Goal: Task Accomplishment & Management: Manage account settings

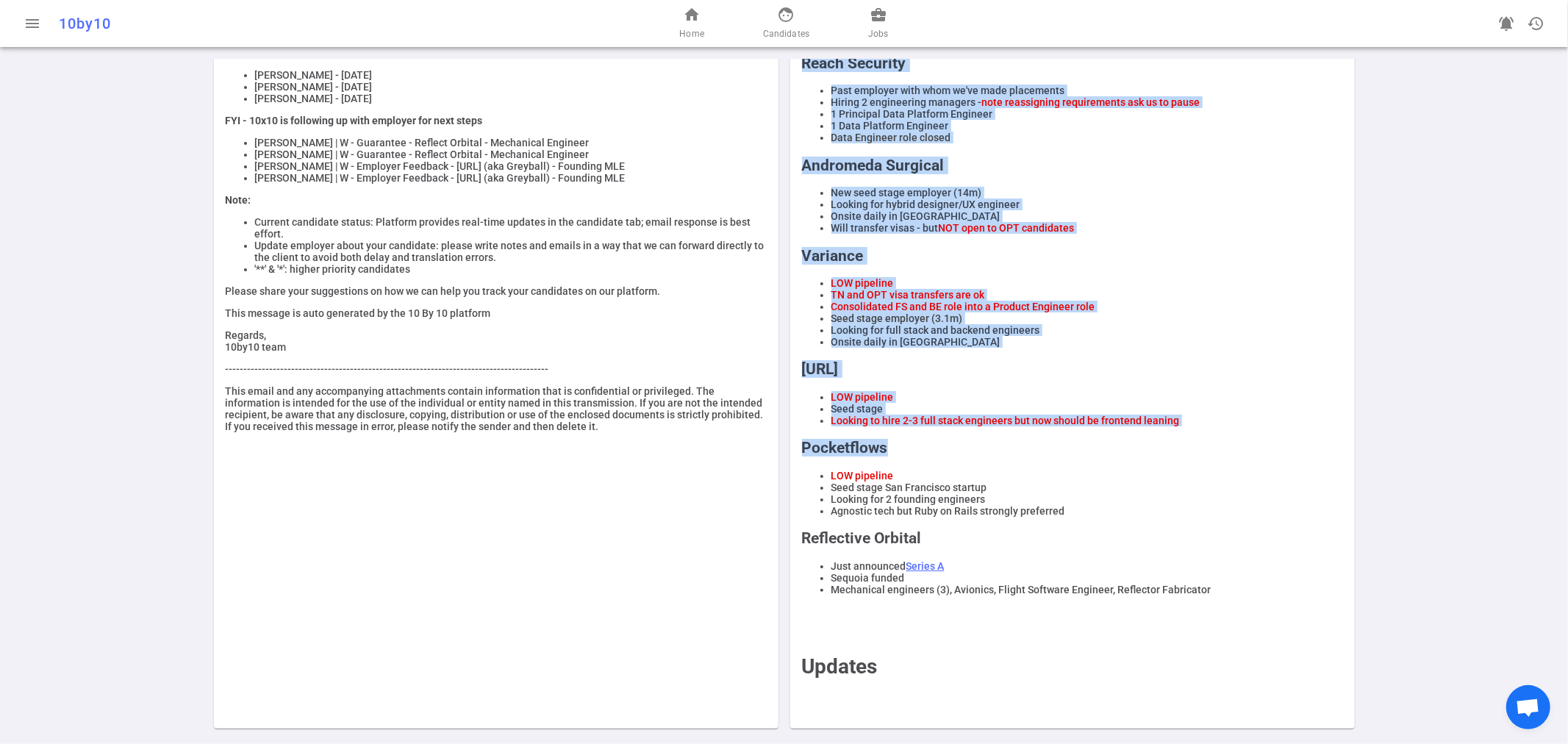
scroll to position [242, 0]
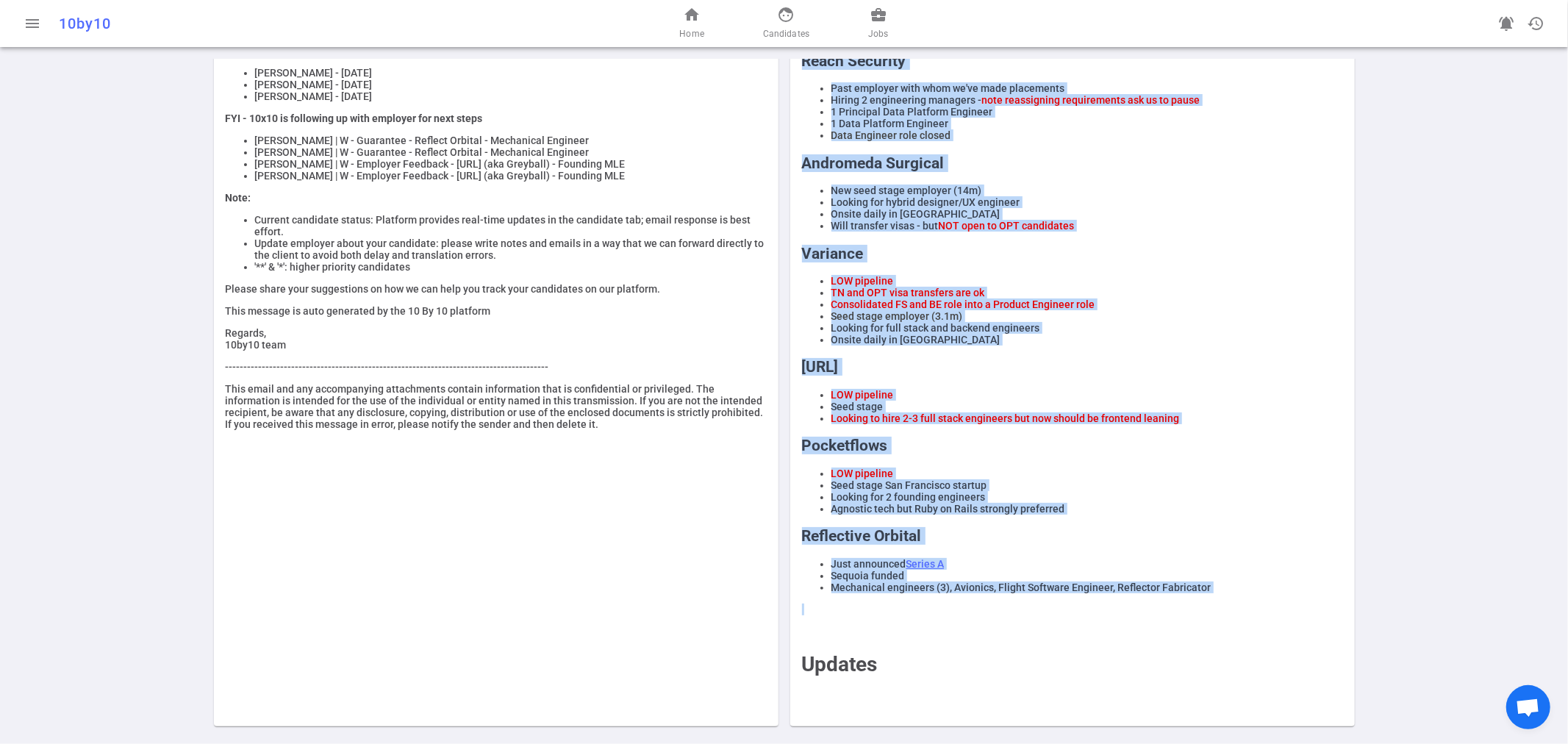
drag, startPoint x: 796, startPoint y: 203, endPoint x: 1245, endPoint y: 598, distance: 598.0
click at [1245, 598] on div "REMINDERS Reposting jobs is strictly prohibited. DO NOT ask candidates' compens…" at bounding box center [1072, 304] width 541 height 808
copy div "Reach Security Past employer with whom we've made placements Hiring 2 engineeri…"
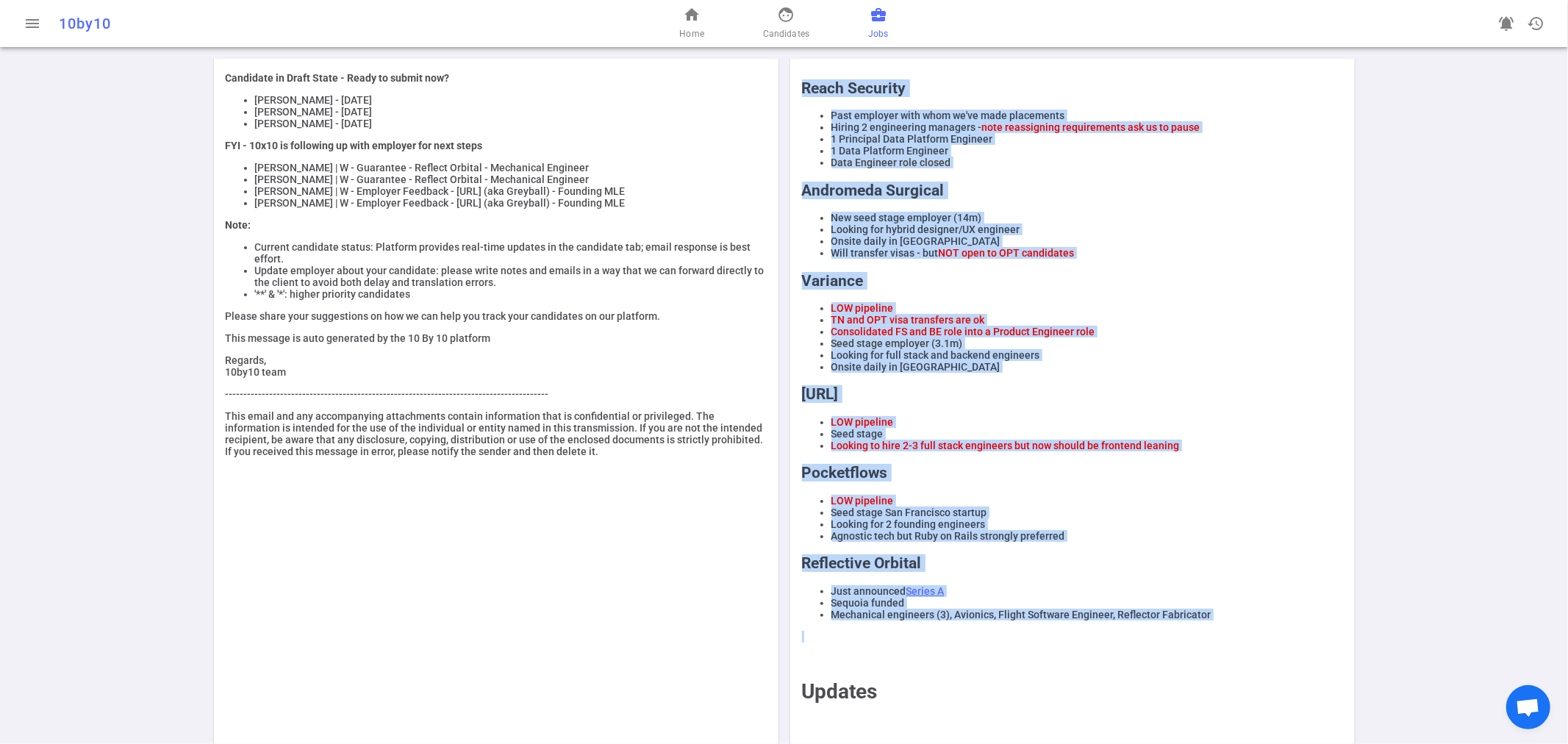
scroll to position [160, 0]
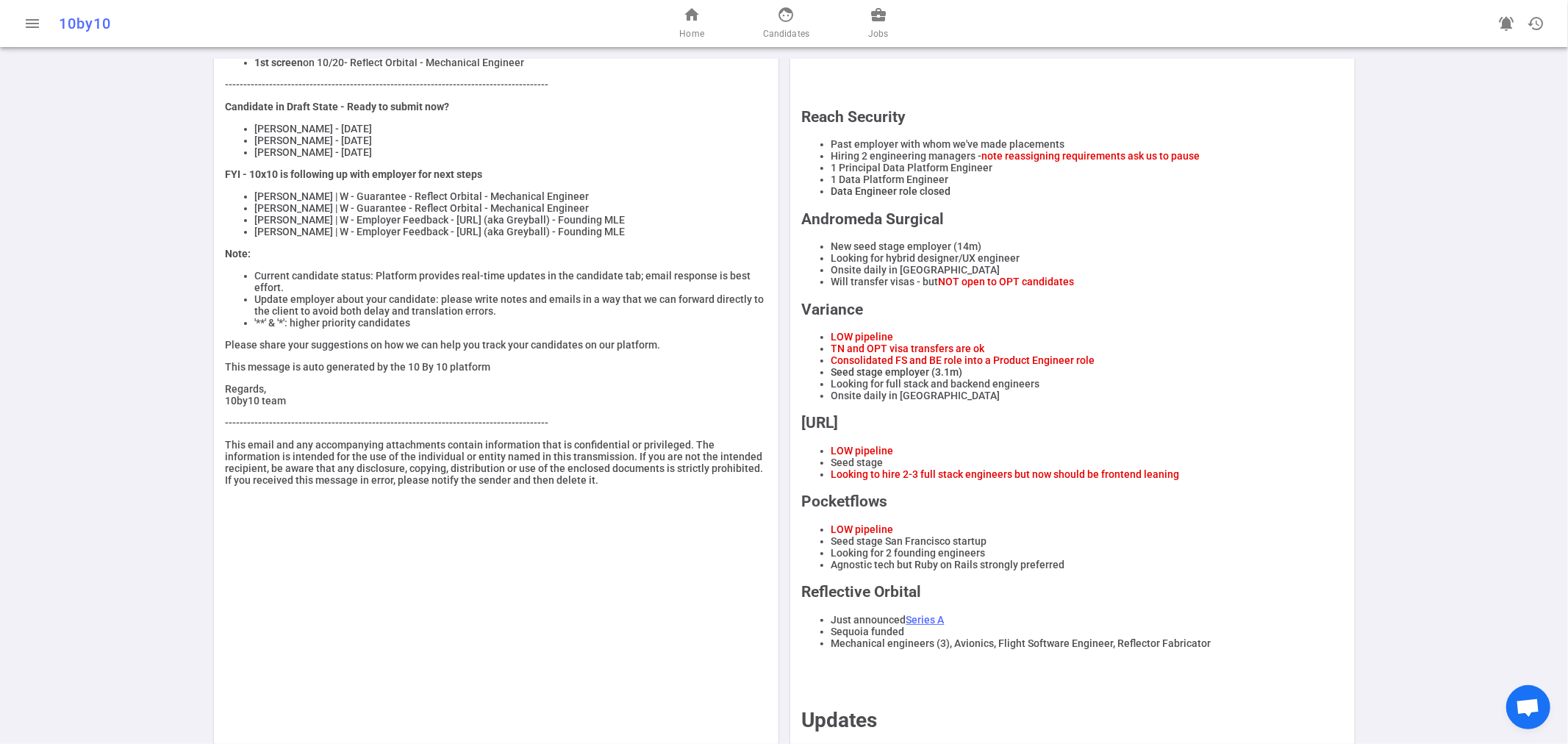
drag, startPoint x: 891, startPoint y: 26, endPoint x: 864, endPoint y: 26, distance: 27.0
click at [885, 26] on div "home Home face Candidates business_center Jobs" at bounding box center [784, 23] width 511 height 47
click at [882, 14] on span "business_center" at bounding box center [878, 14] width 18 height 18
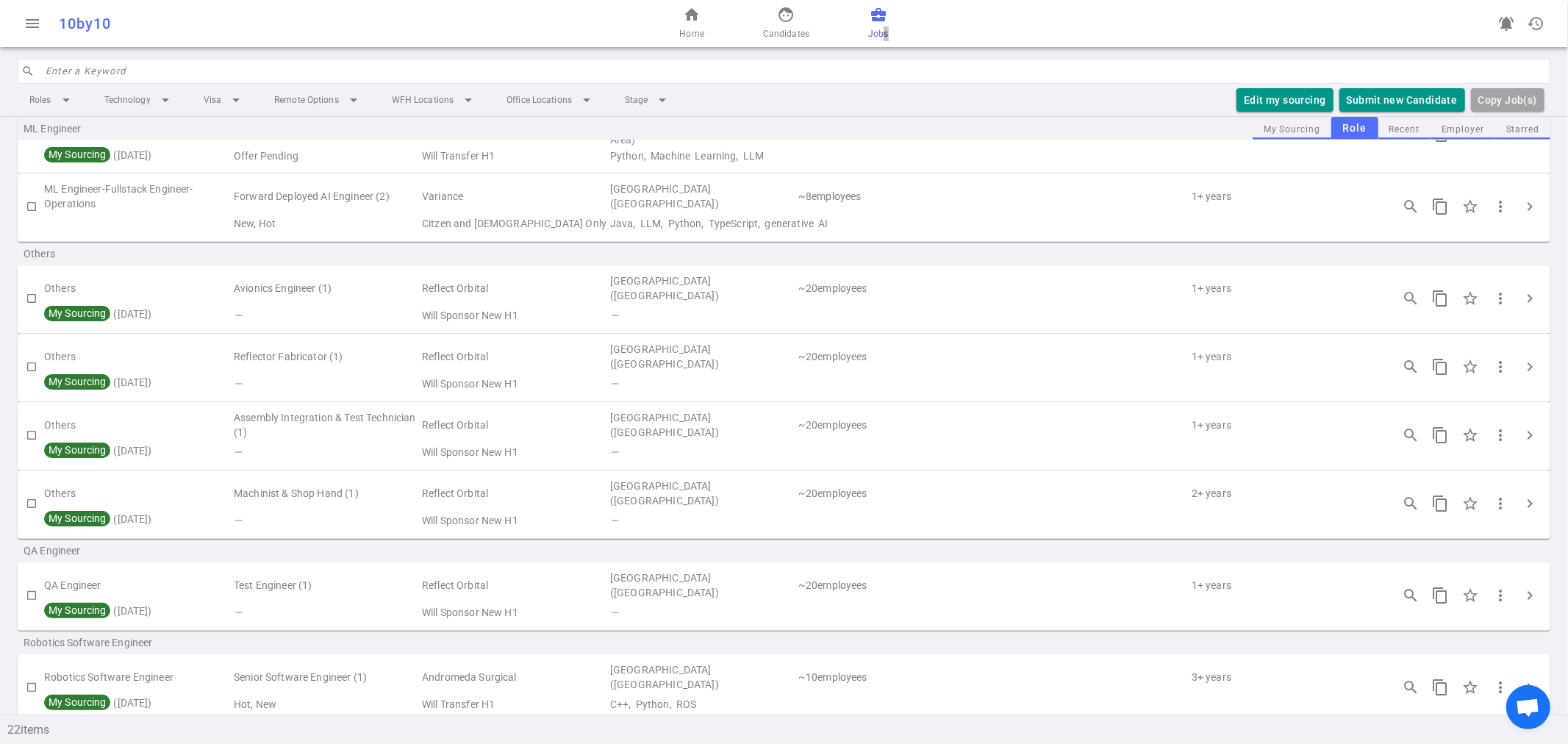
scroll to position [1222, 0]
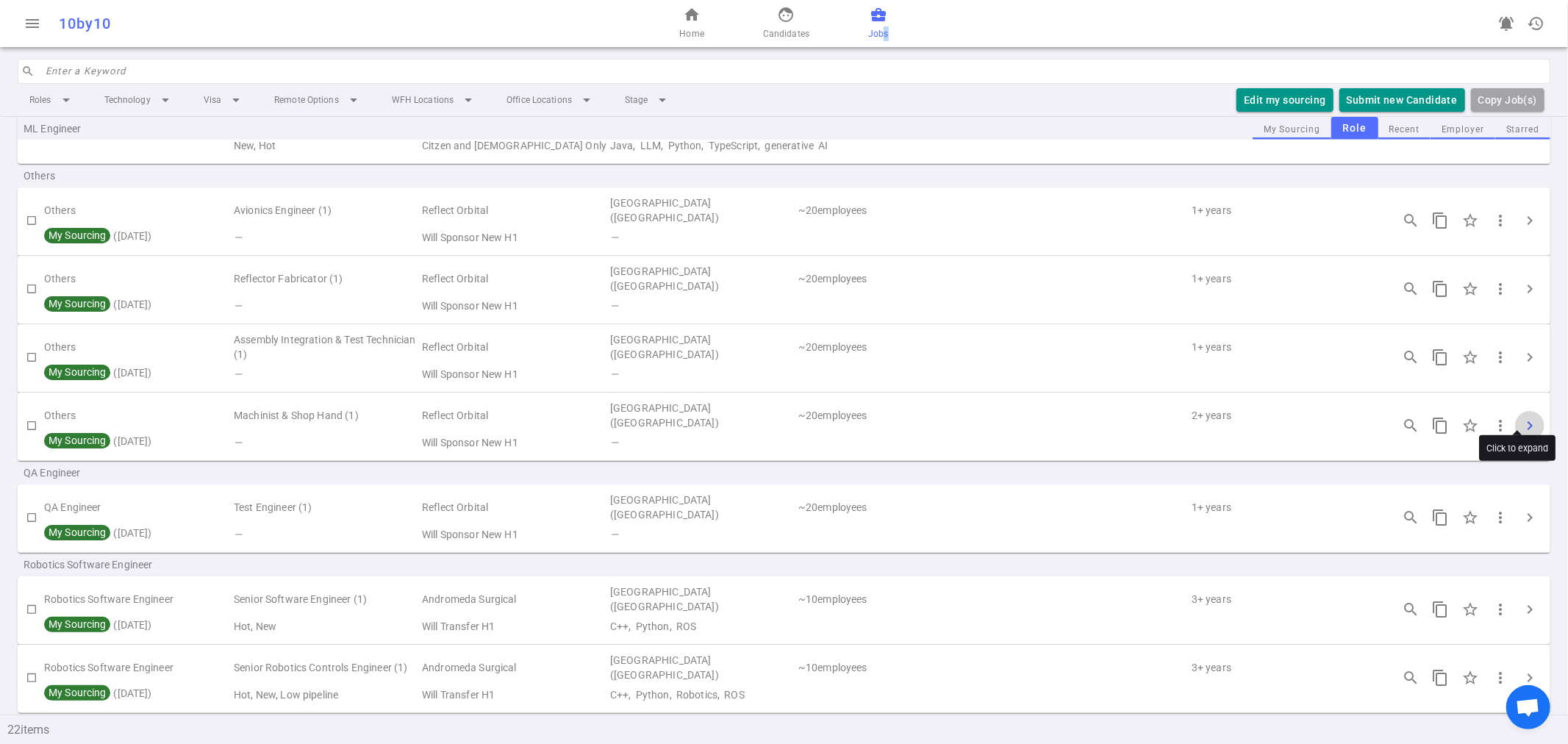
click at [1521, 417] on span "chevron_right" at bounding box center [1530, 426] width 18 height 18
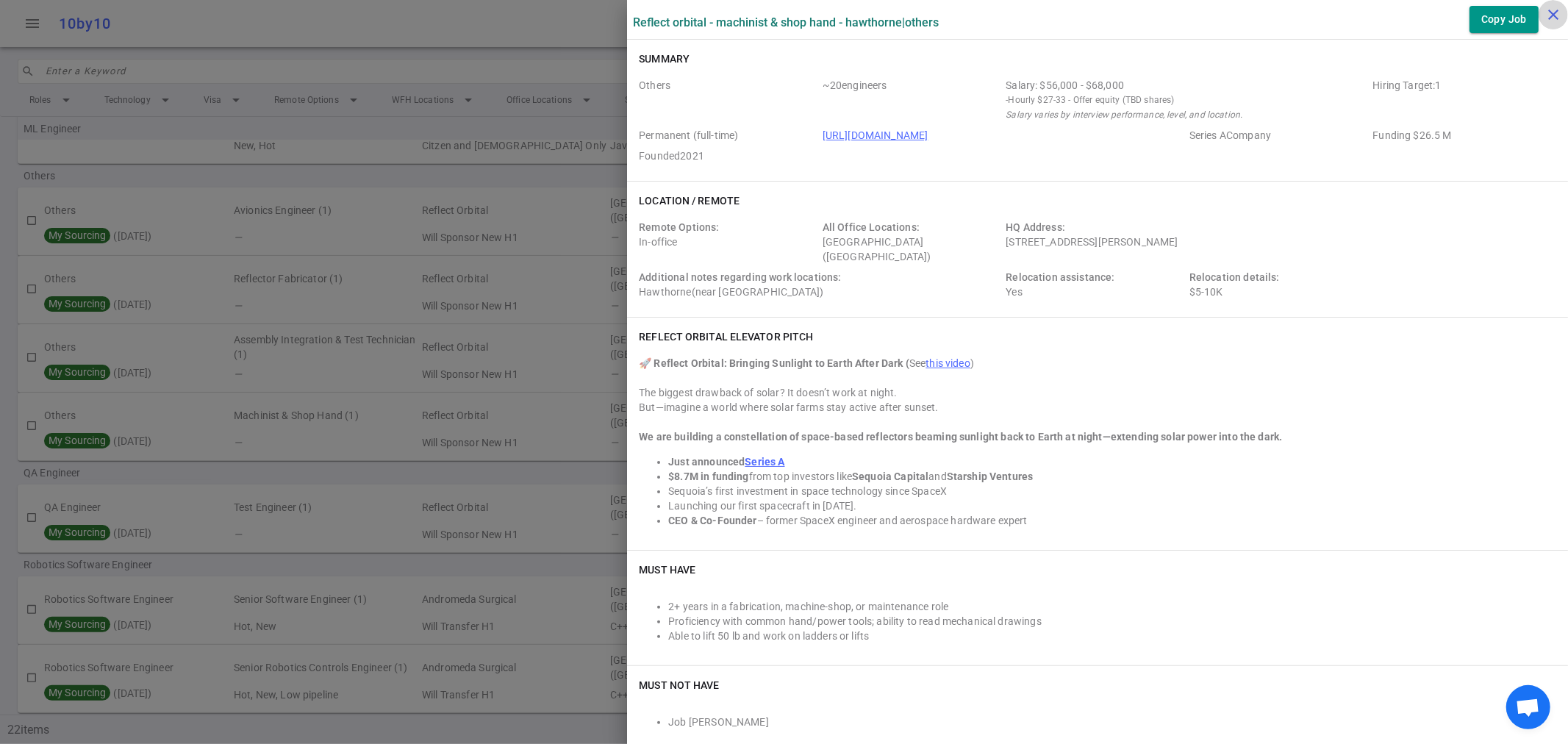
click at [1547, 13] on icon "close" at bounding box center [1554, 14] width 18 height 18
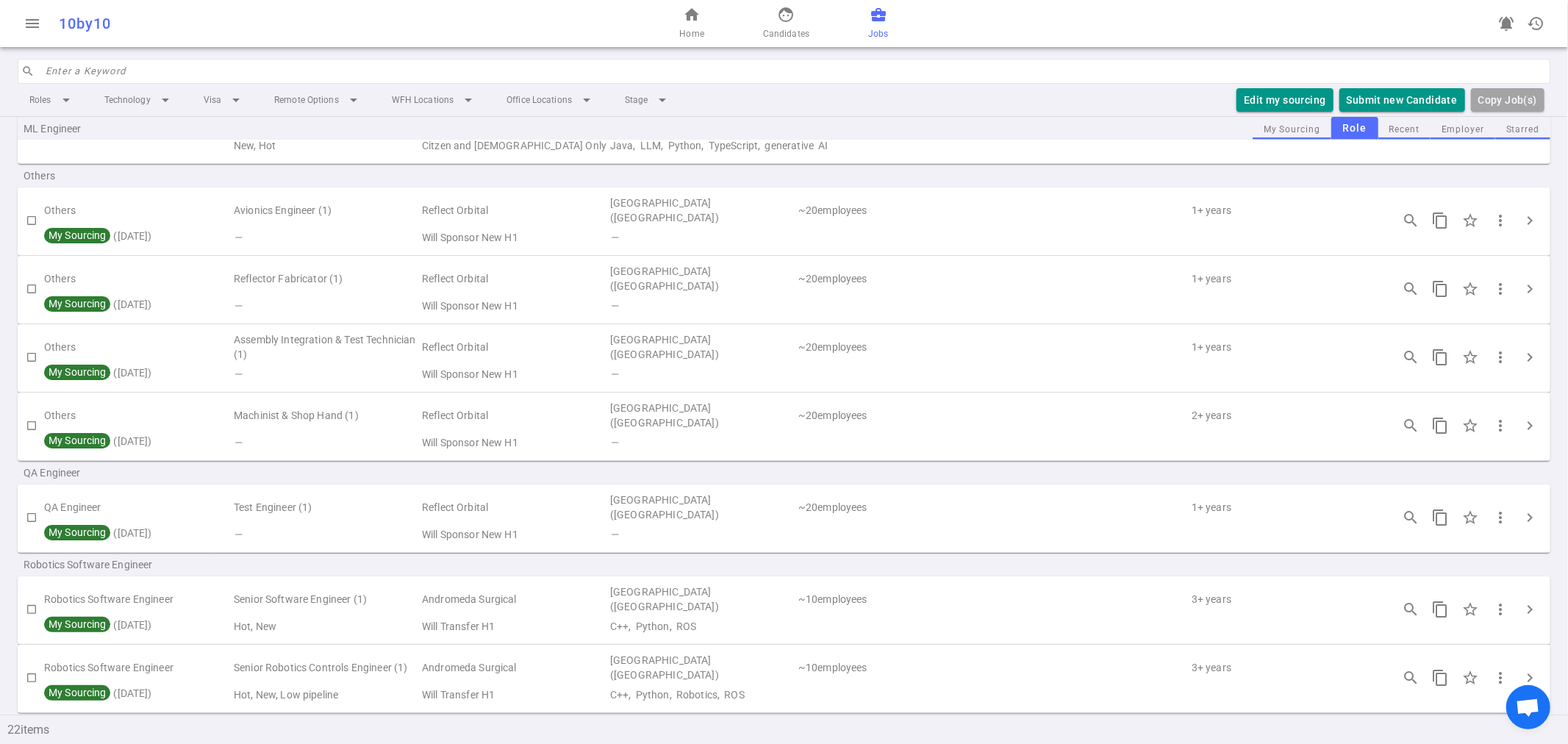
click at [412, 72] on input "search" at bounding box center [793, 72] width 1496 height 24
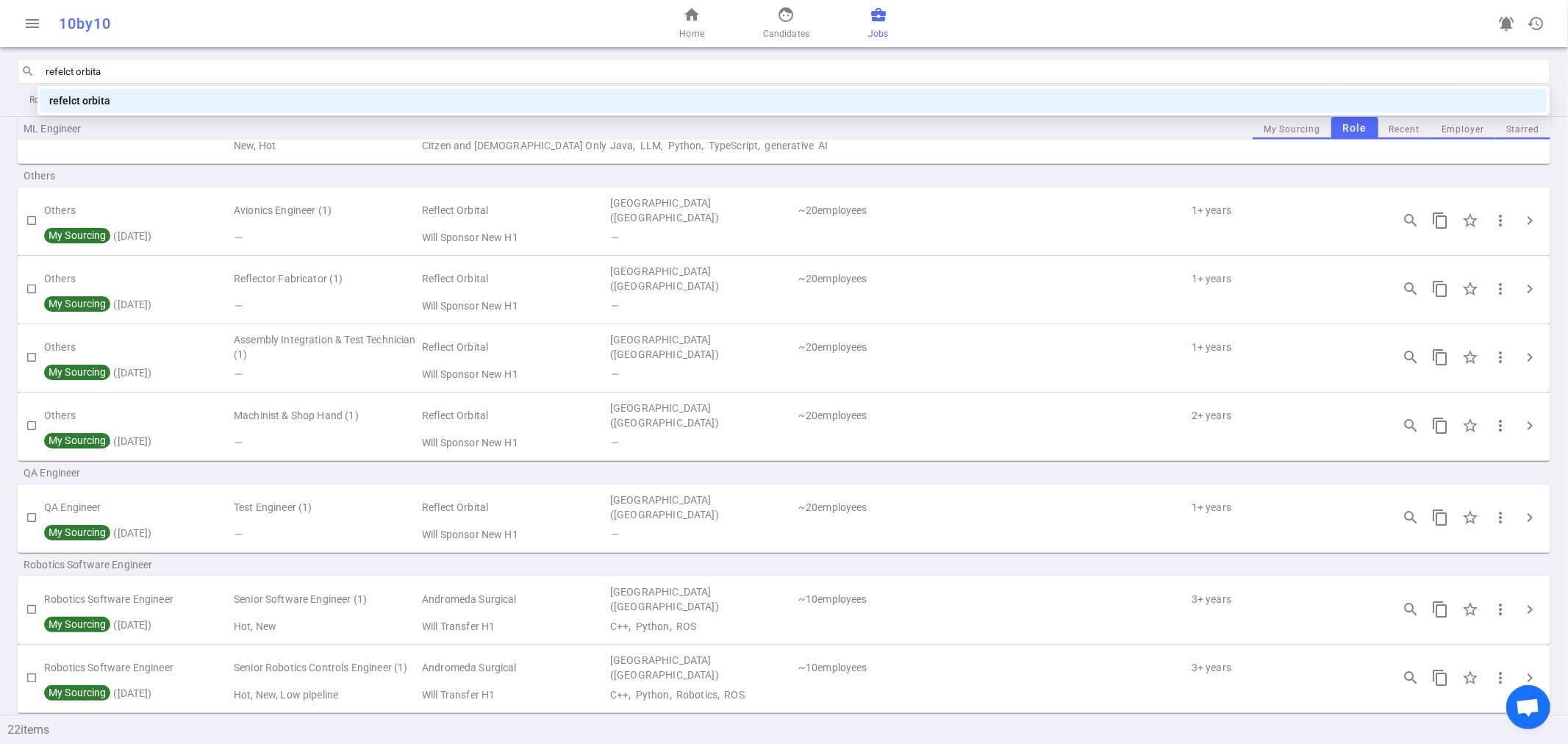
type input "refelct orbital"
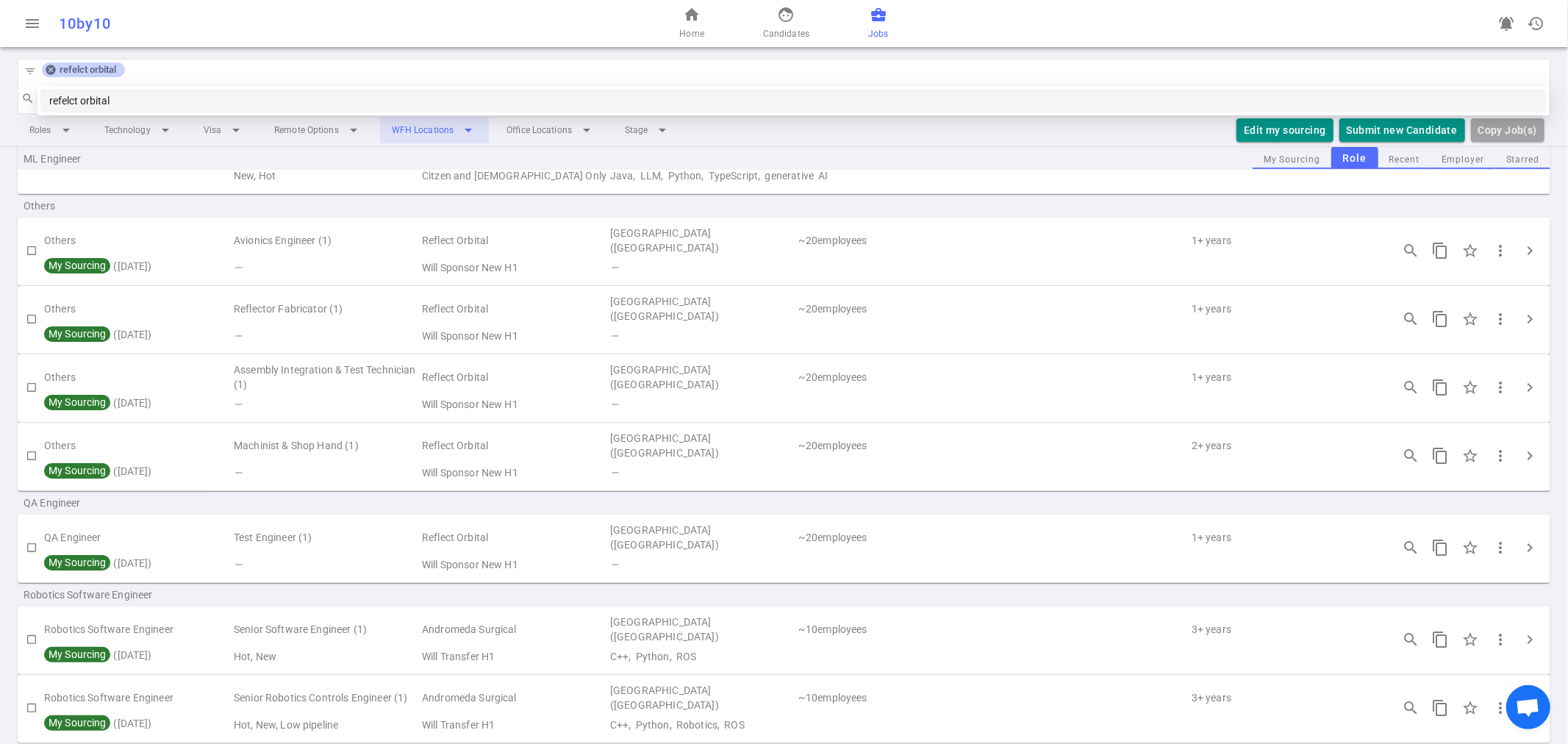
scroll to position [0, 0]
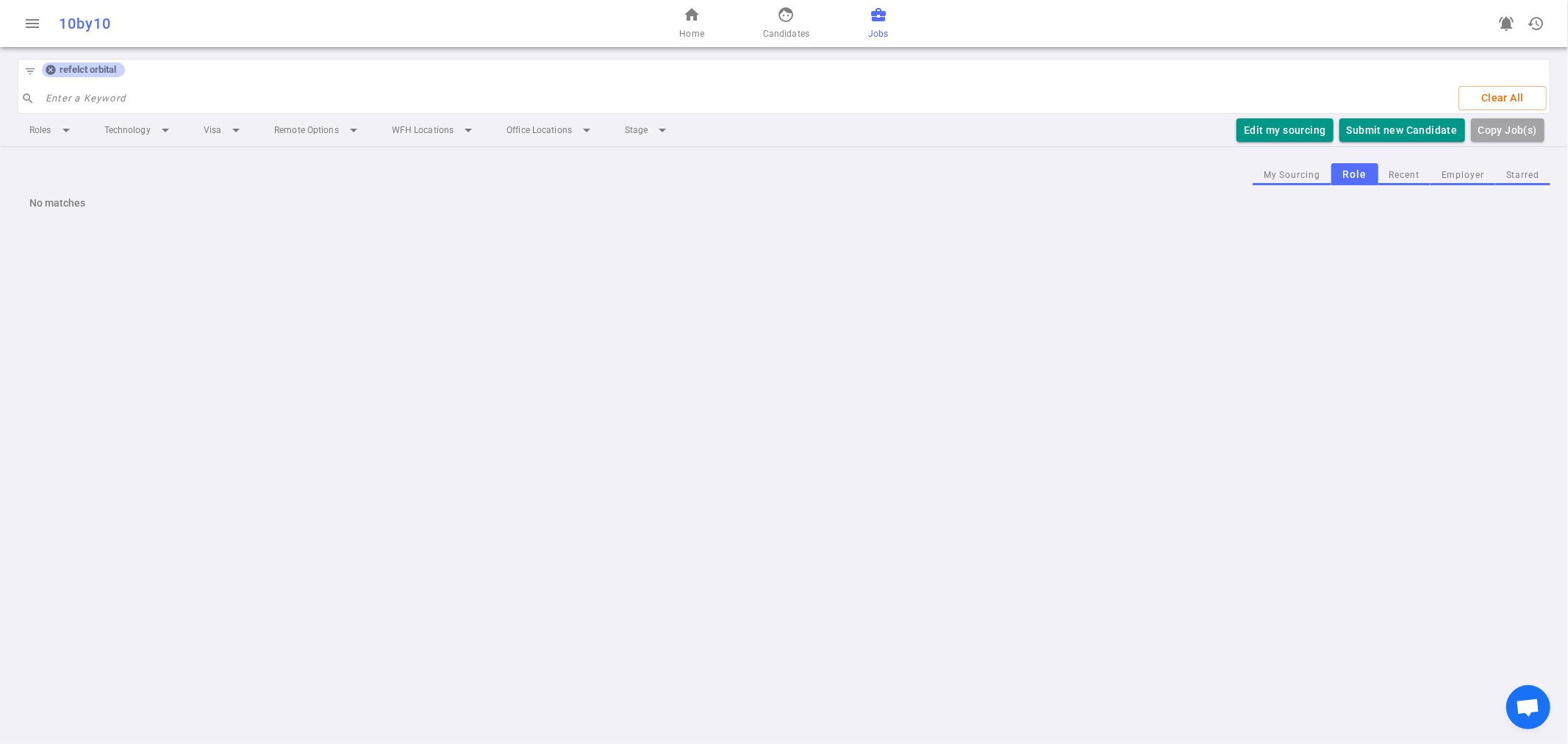
click at [47, 71] on icon at bounding box center [50, 70] width 10 height 10
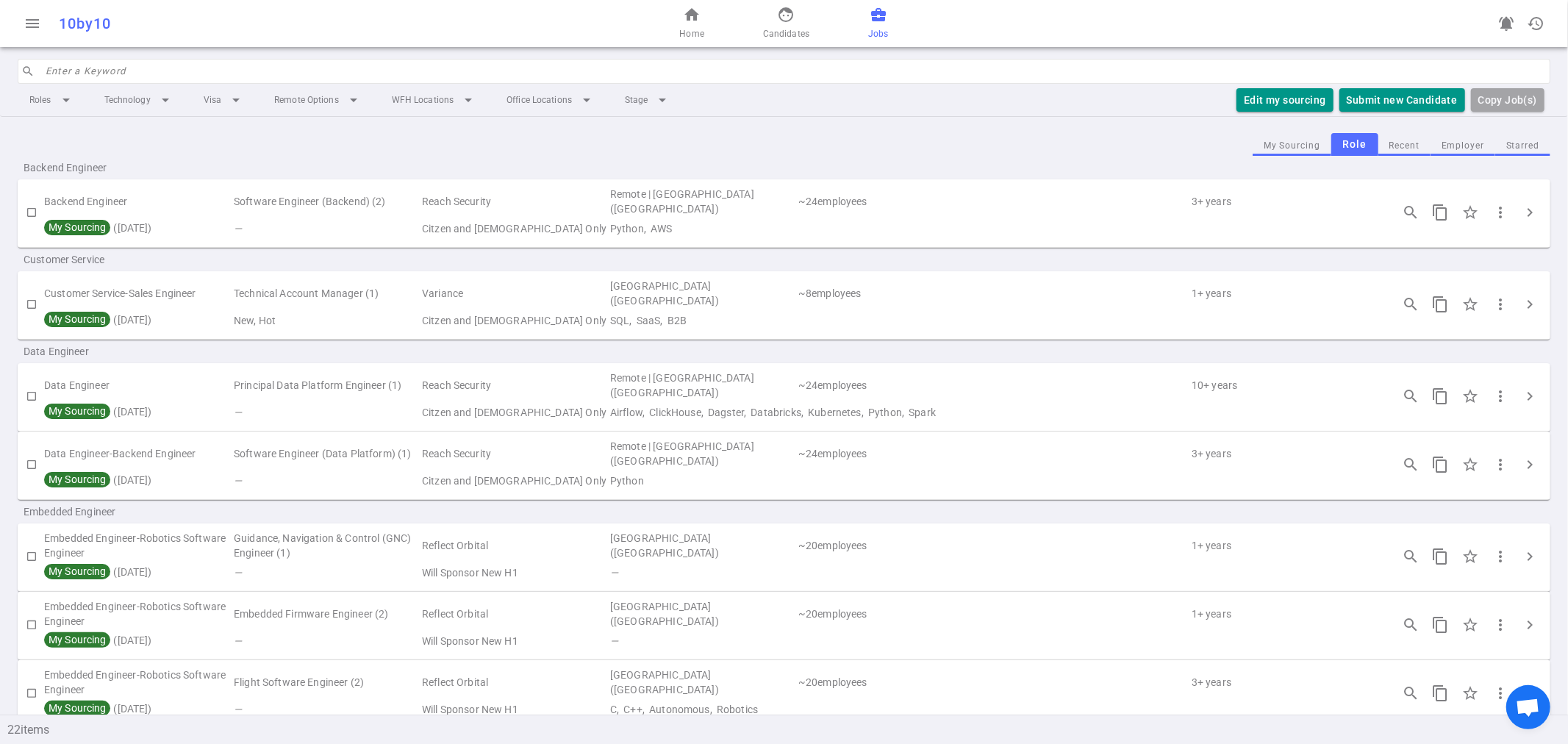
click at [141, 62] on input "search" at bounding box center [793, 72] width 1496 height 24
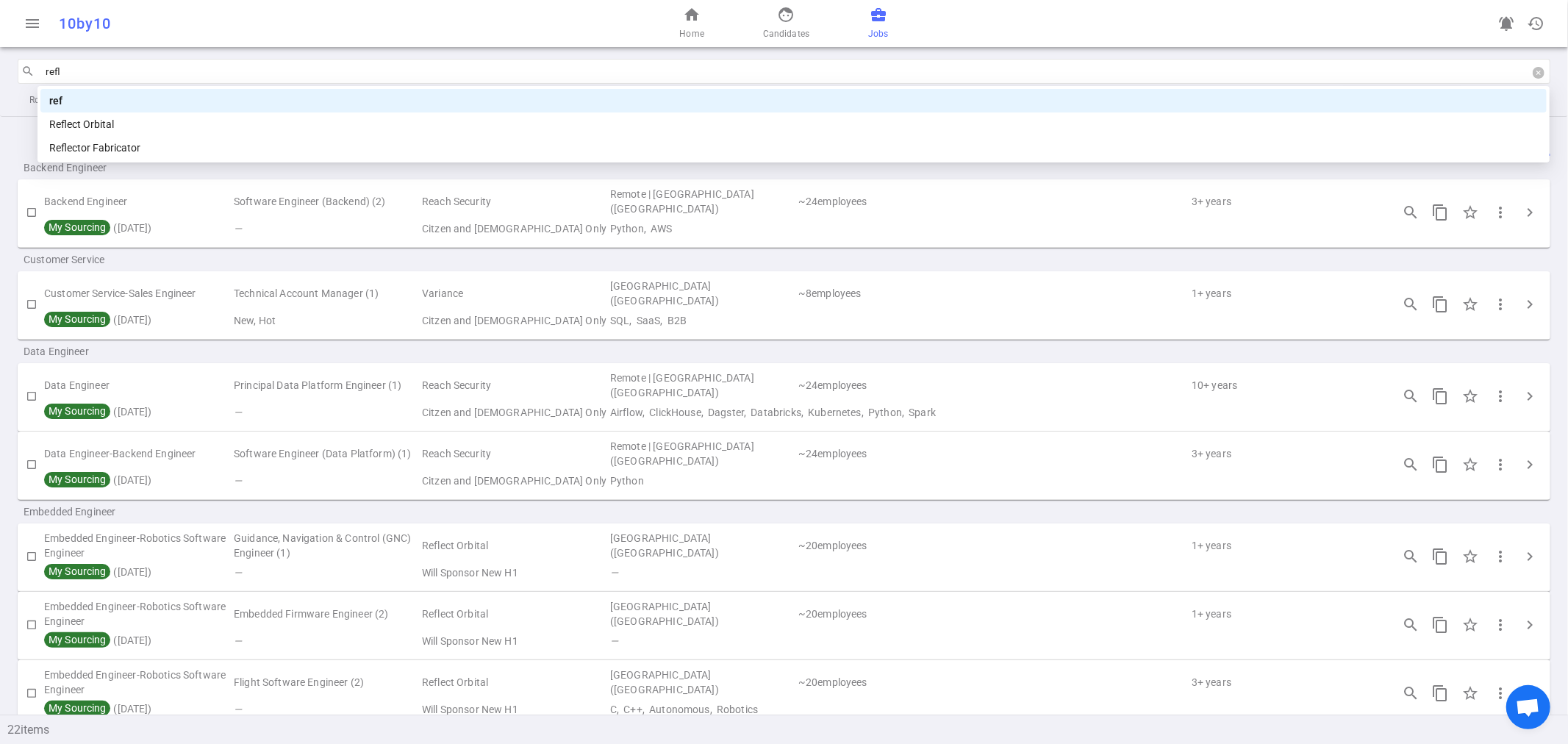
type input "refle"
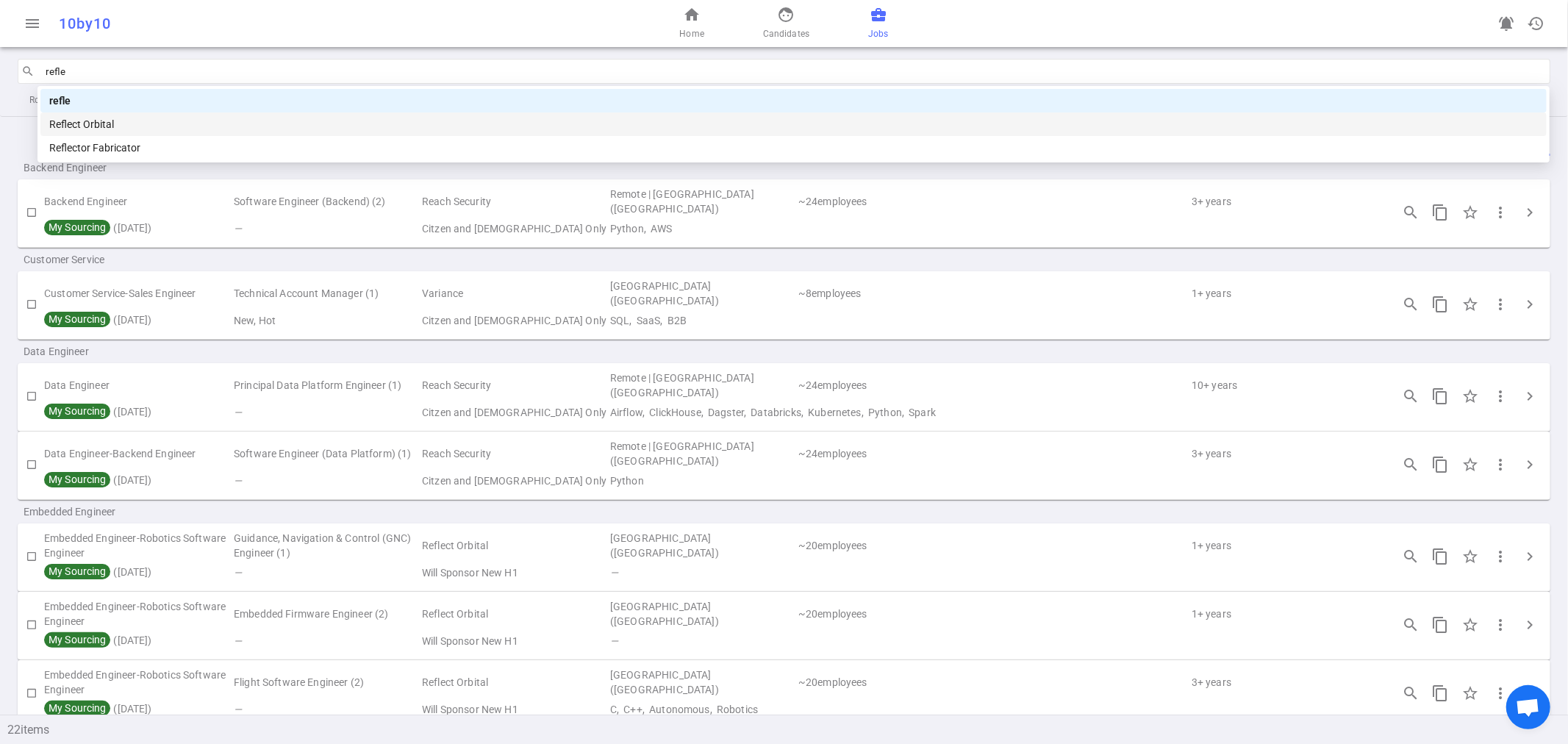
click at [93, 118] on div "Reflect Orbital" at bounding box center [794, 124] width 1489 height 16
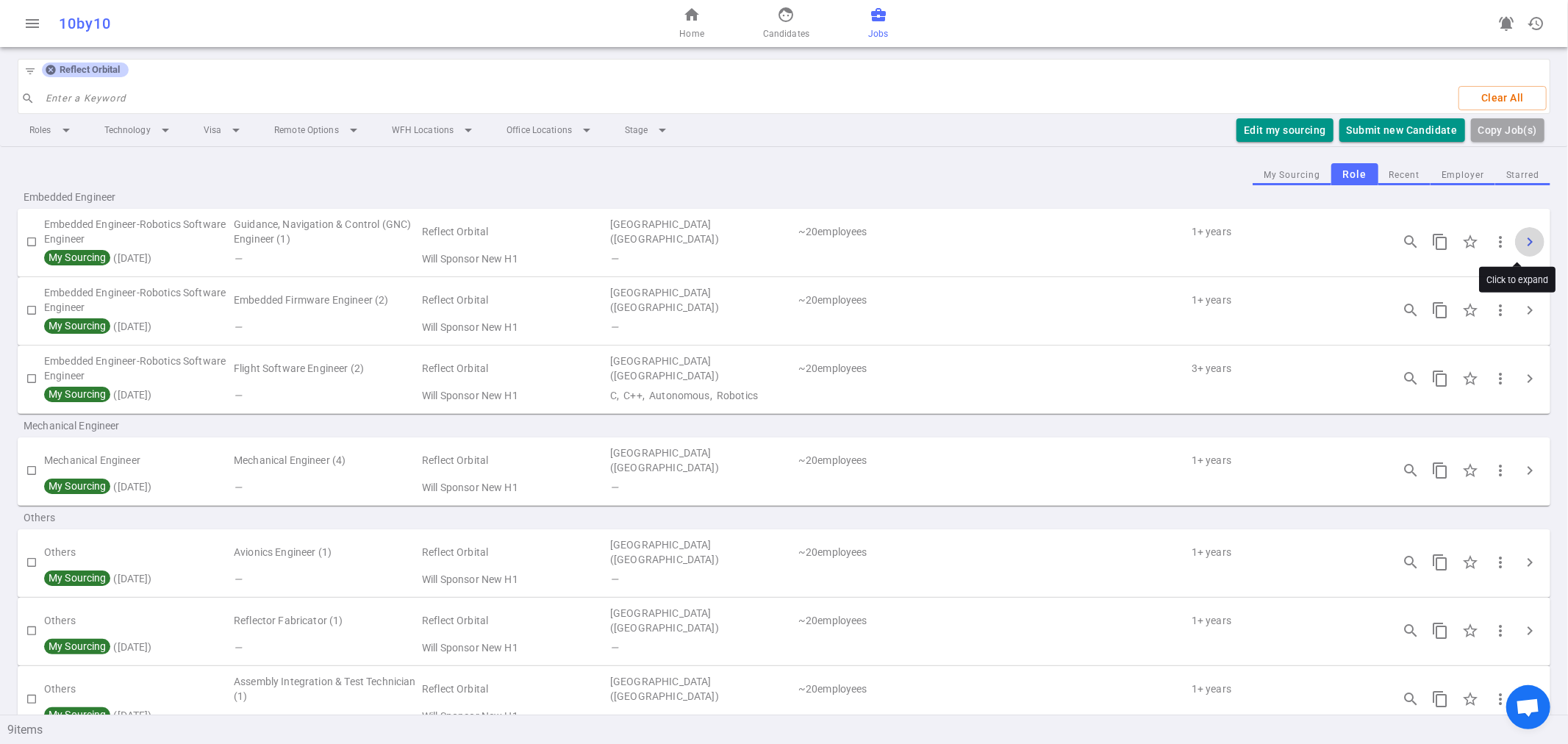
click at [1521, 233] on span "chevron_right" at bounding box center [1530, 242] width 18 height 18
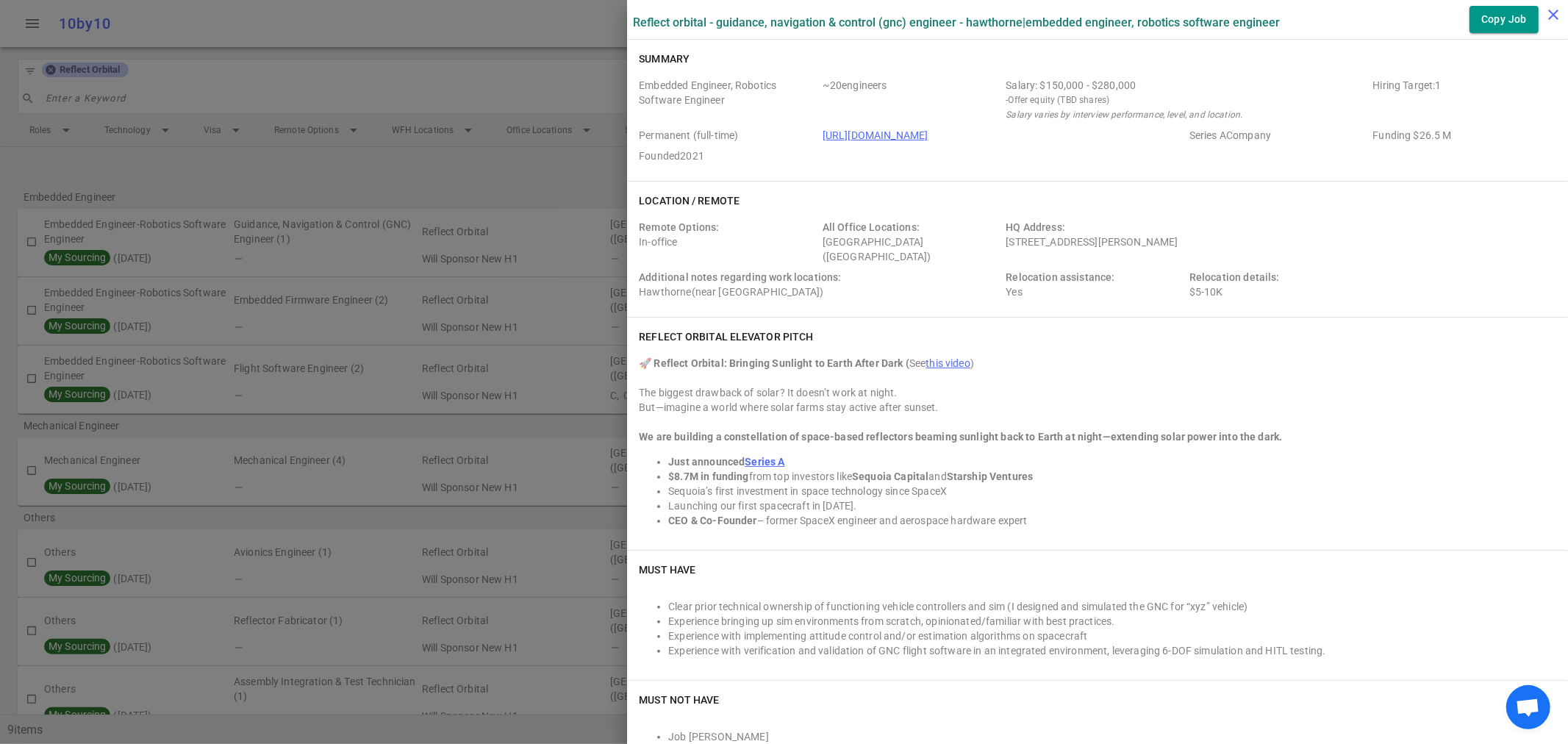
click at [1546, 17] on icon "close" at bounding box center [1554, 14] width 18 height 18
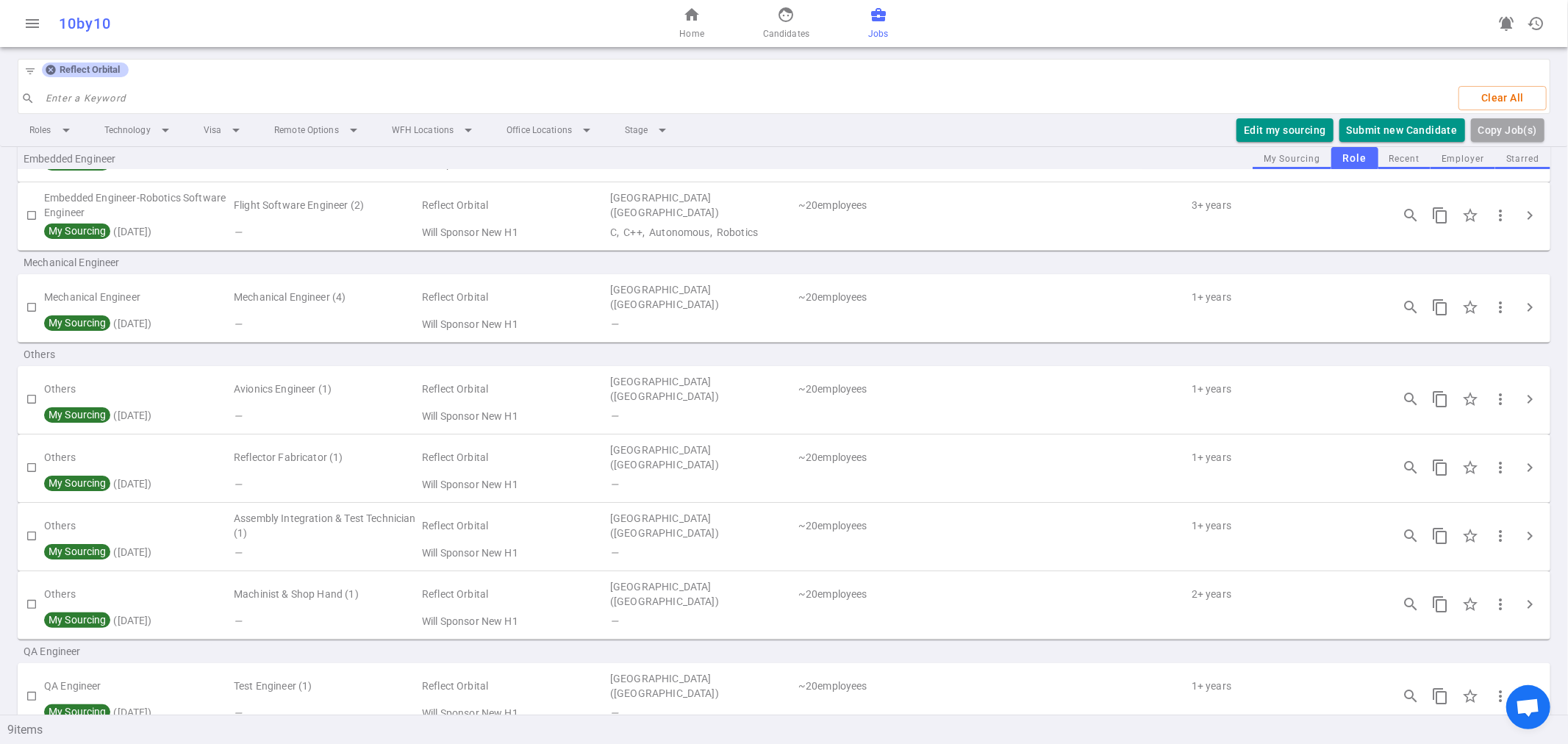
scroll to position [197, 0]
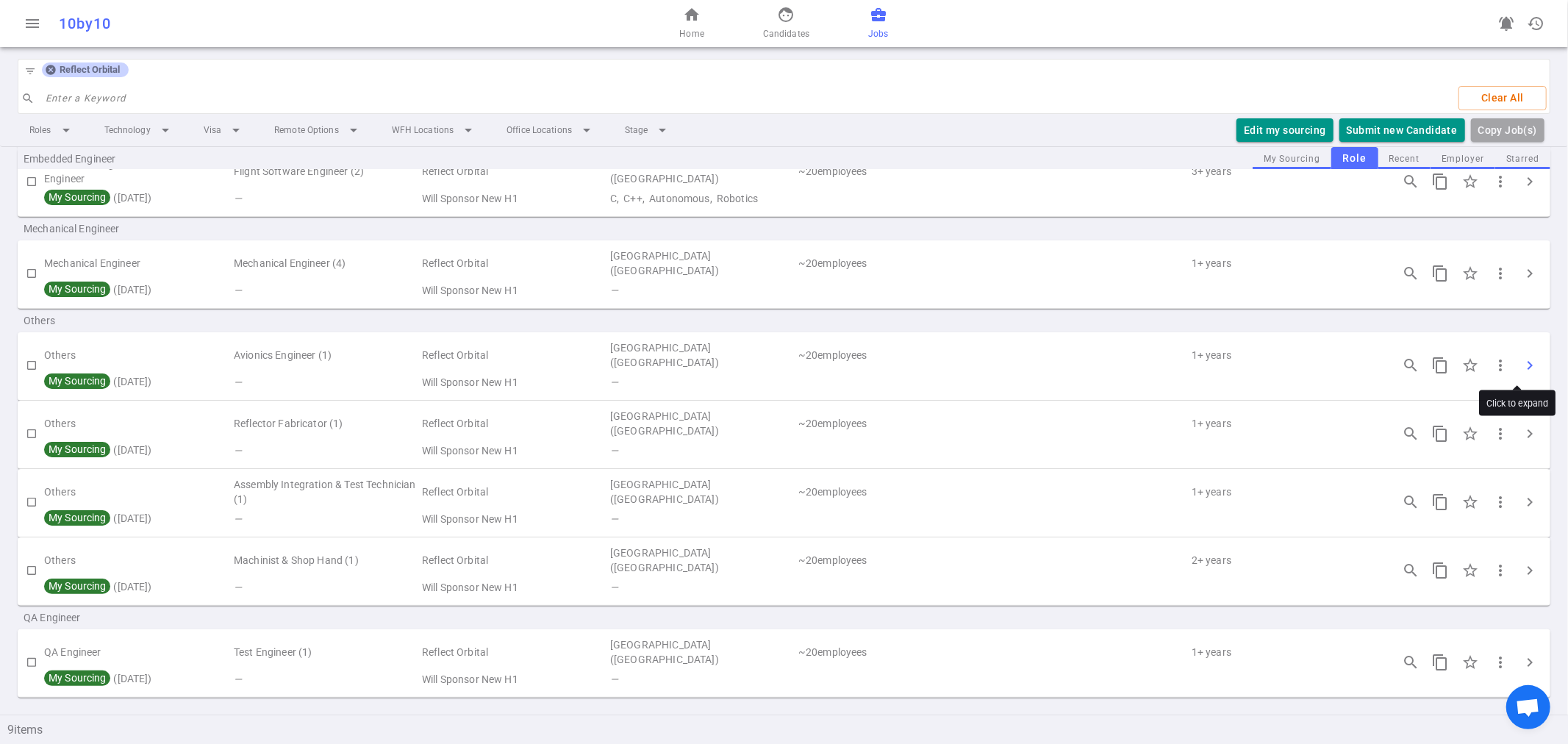
click at [1521, 359] on span "chevron_right" at bounding box center [1530, 365] width 18 height 18
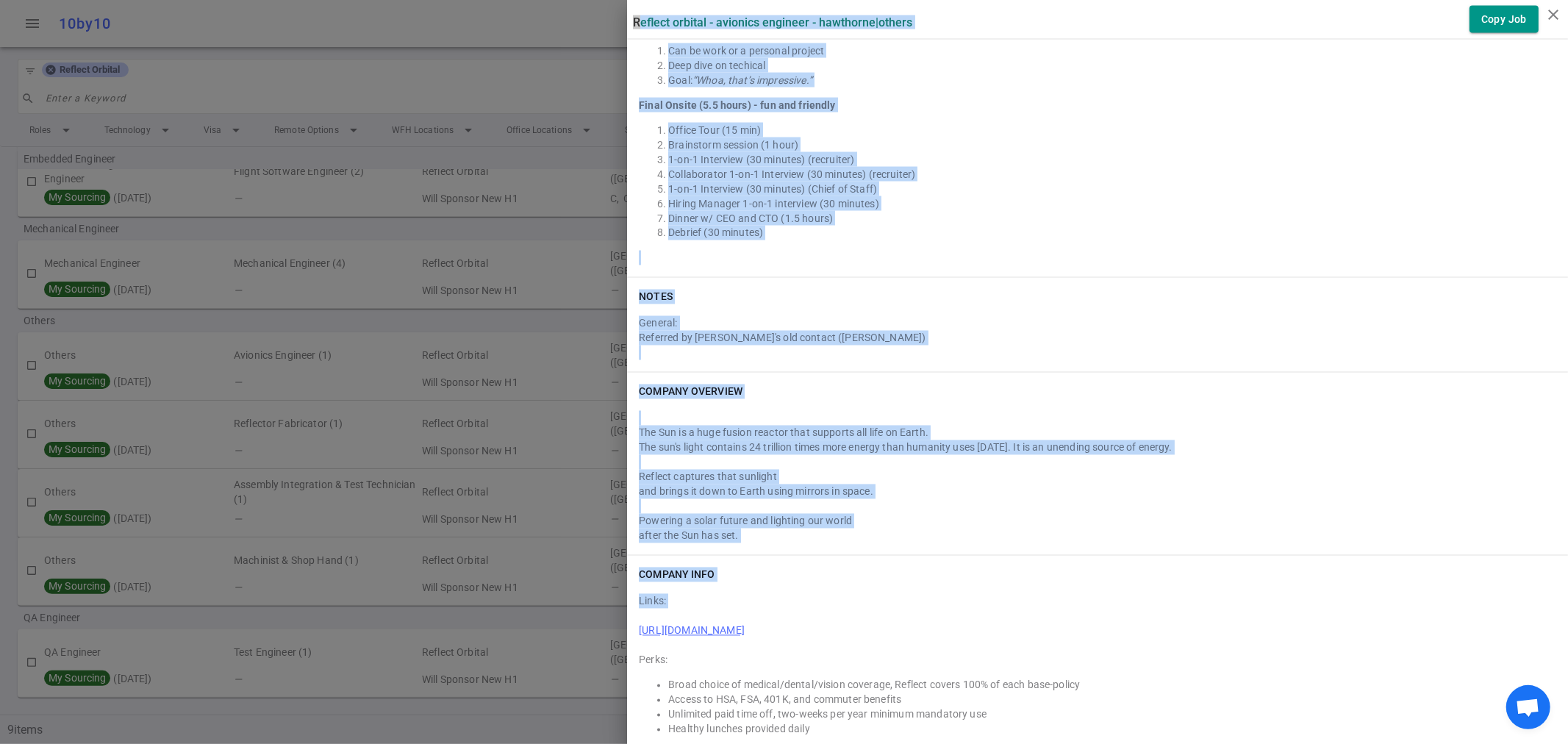
scroll to position [2122, 0]
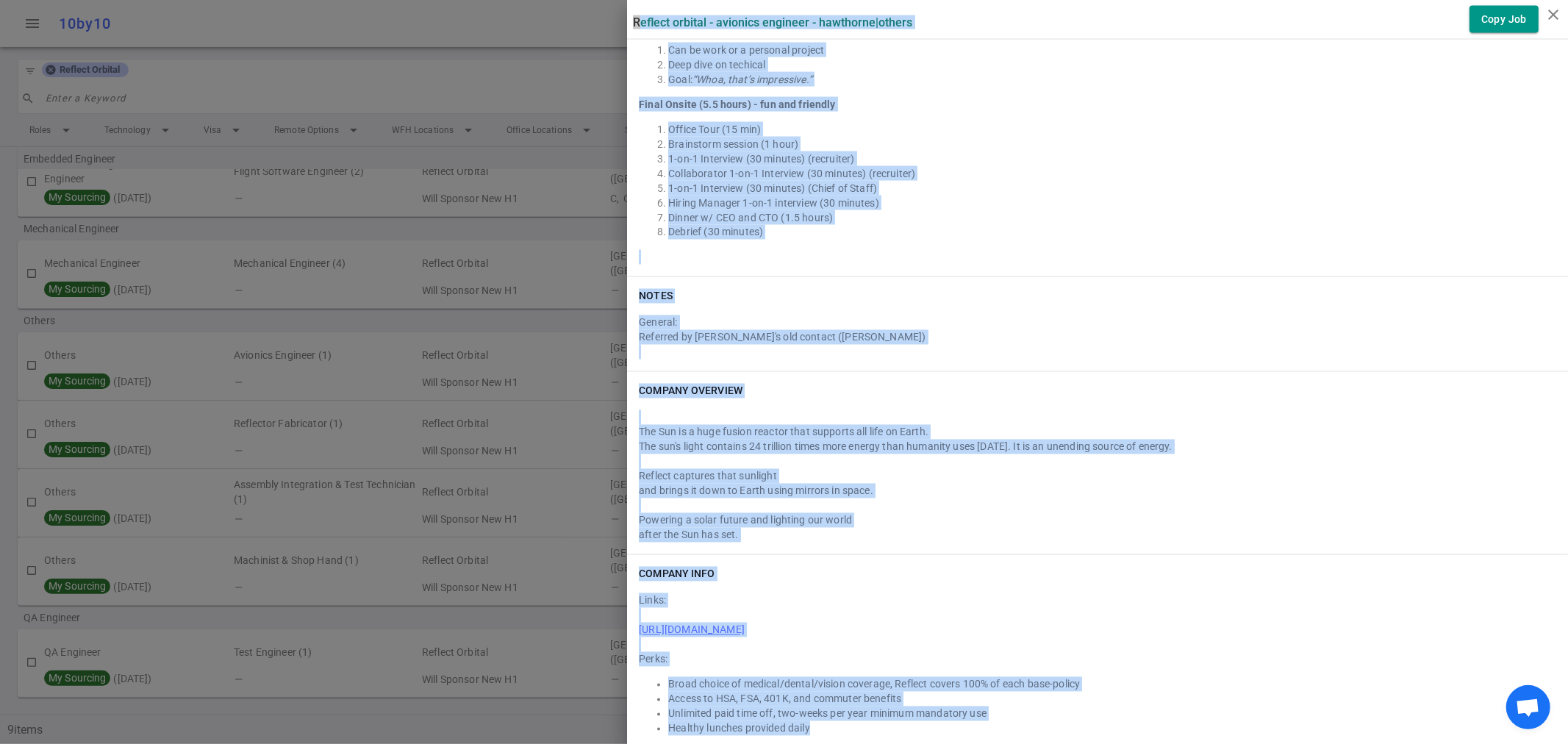
drag, startPoint x: 620, startPoint y: 18, endPoint x: 1167, endPoint y: 710, distance: 882.1
copy div "Reflect Orbital - Avionics Engineer - Hawthorne | Others Copy Job Summary Other…"
click at [1551, 13] on icon "close" at bounding box center [1554, 14] width 18 height 18
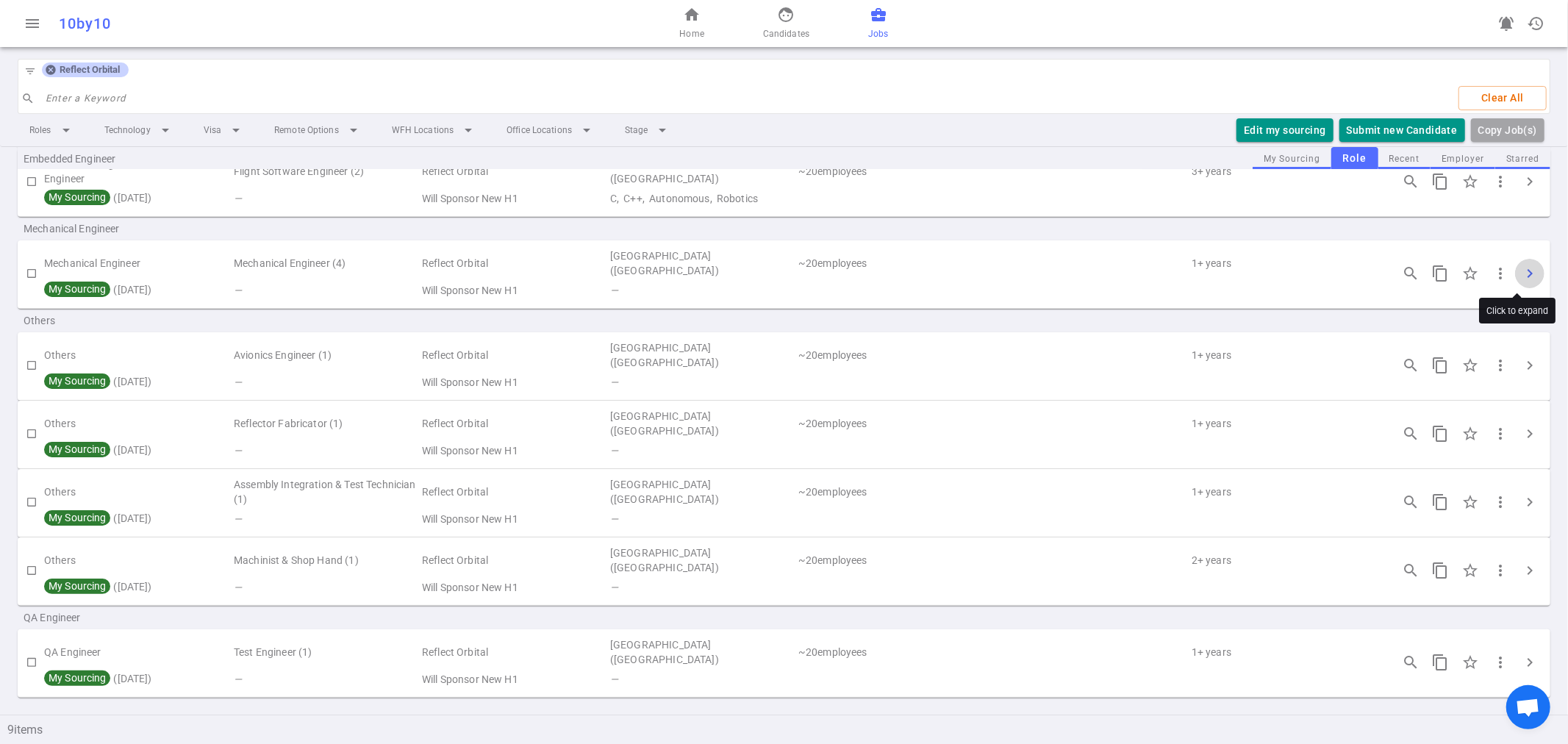
click at [1521, 268] on span "chevron_right" at bounding box center [1530, 274] width 18 height 18
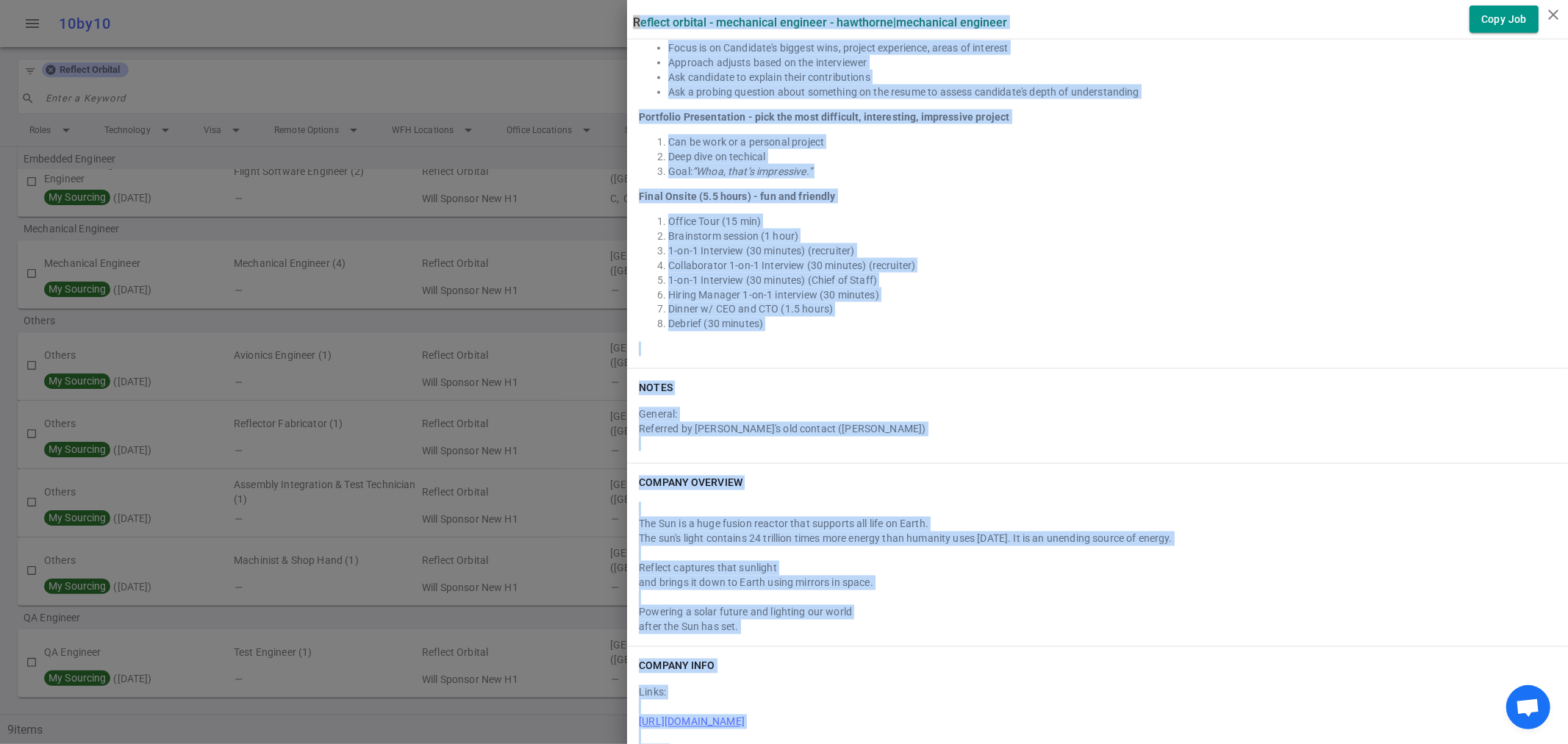
scroll to position [2143, 0]
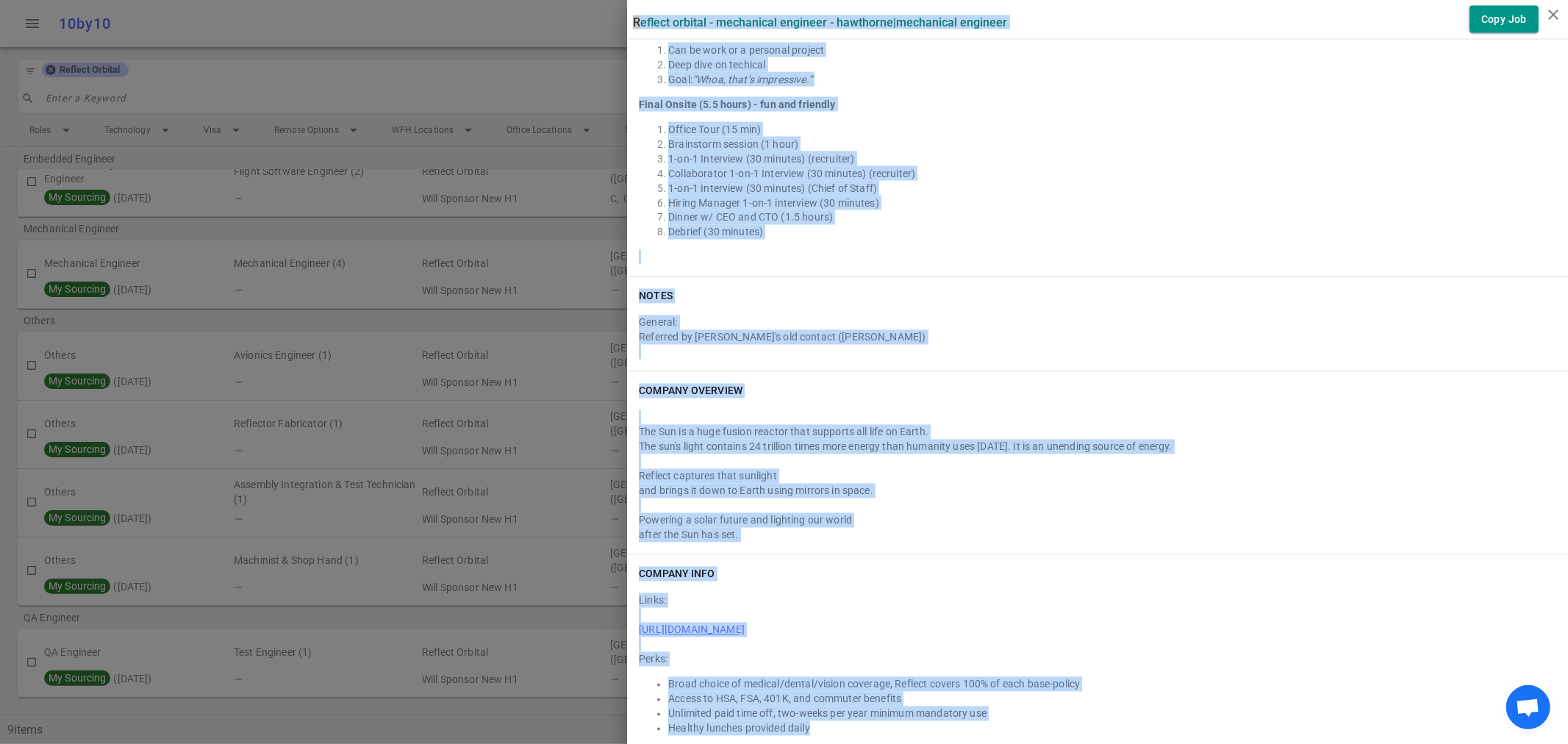
drag, startPoint x: 620, startPoint y: 18, endPoint x: 1104, endPoint y: 715, distance: 848.6
copy div "Reflect Orbital - Mechanical Engineer - Hawthorne | Mechanical Engineer Copy Jo…"
click at [1553, 14] on icon "close" at bounding box center [1554, 14] width 18 height 18
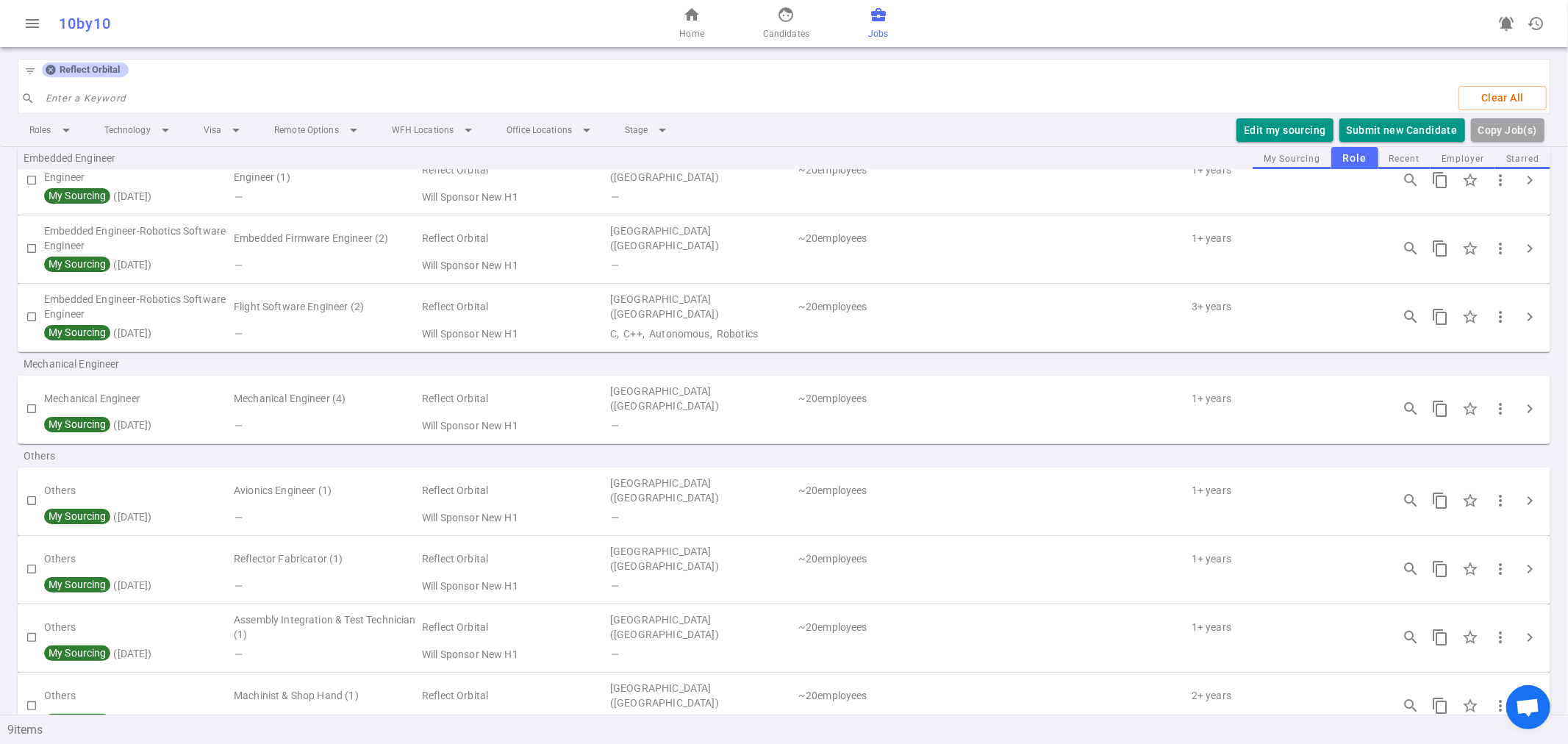
scroll to position [33, 0]
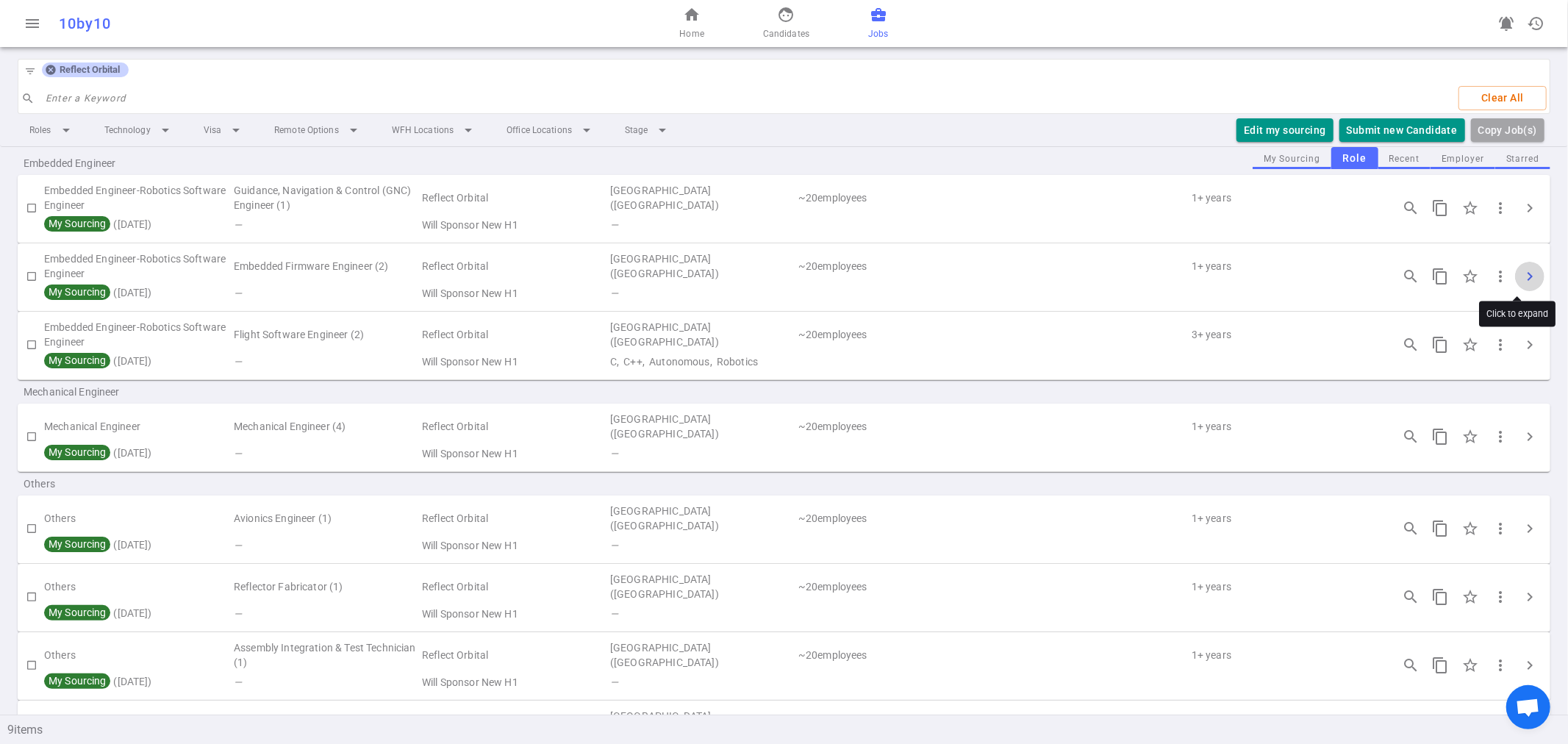
click at [1521, 270] on span "chevron_right" at bounding box center [1530, 277] width 18 height 18
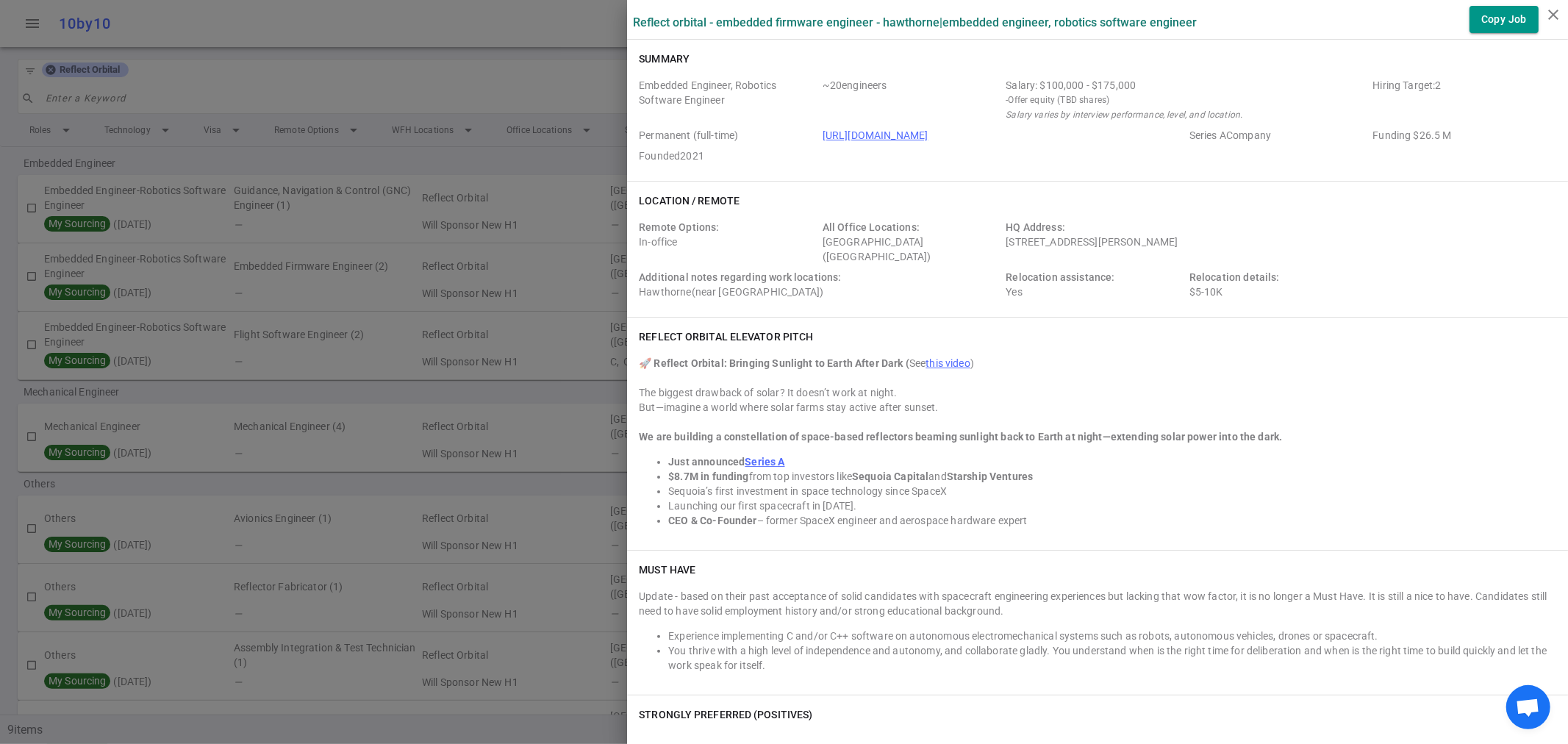
drag, startPoint x: 616, startPoint y: 21, endPoint x: 625, endPoint y: 23, distance: 9.2
click at [627, 23] on div "Reflect Orbital - Embedded Firmware Engineer - Hawthorne | Embedded Engineer, R…" at bounding box center [1098, 19] width 941 height 27
click at [627, 20] on div "Reflect Orbital - Embedded Firmware Engineer - Hawthorne | Embedded Engineer, R…" at bounding box center [1098, 19] width 941 height 27
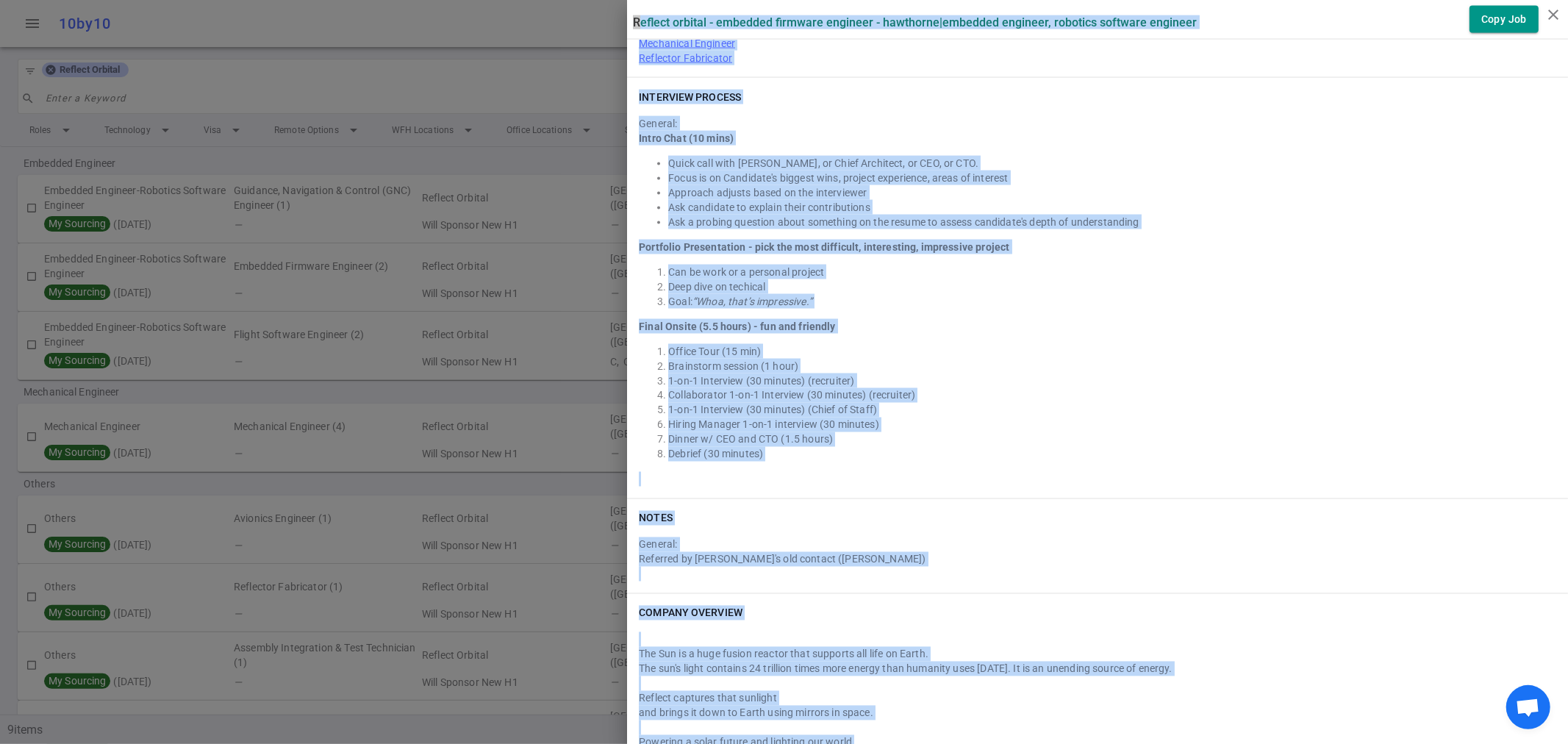
scroll to position [2183, 0]
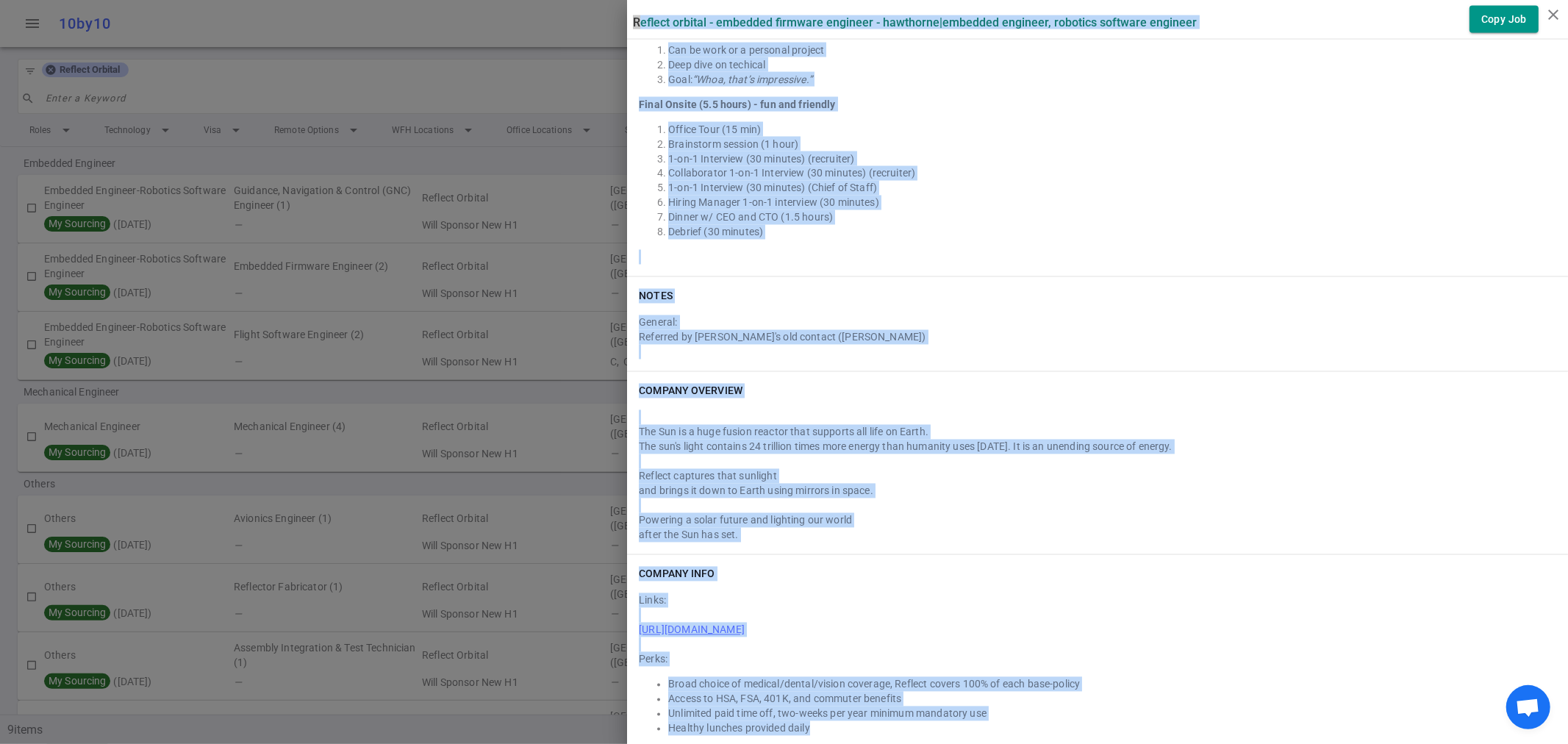
drag, startPoint x: 619, startPoint y: 20, endPoint x: 1307, endPoint y: 722, distance: 982.9
copy div "Reflect Orbital - Embedded Firmware Engineer - Hawthorne | Embedded Engineer, R…"
click at [1550, 22] on icon "close" at bounding box center [1554, 14] width 18 height 18
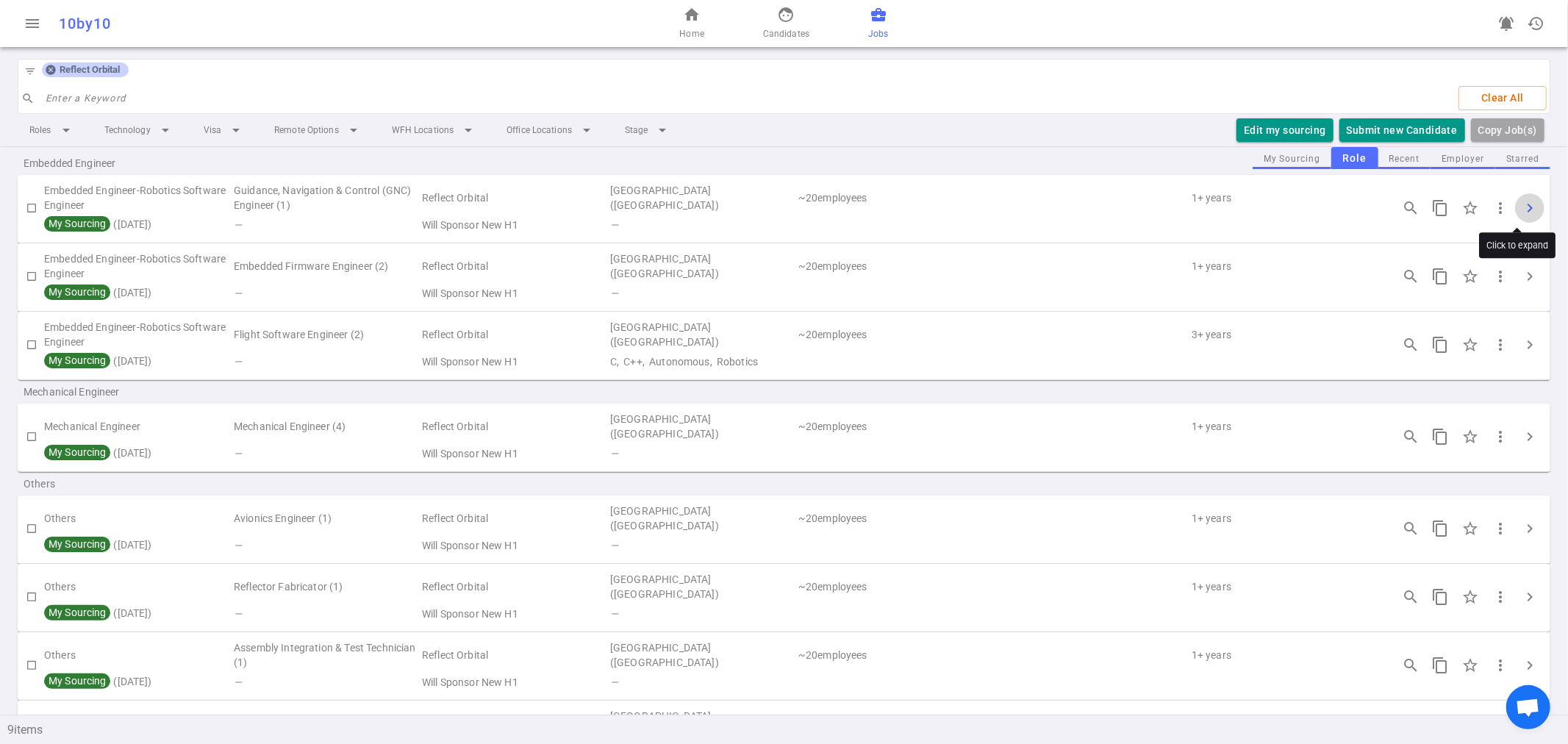
click at [1521, 201] on span "chevron_right" at bounding box center [1530, 208] width 18 height 18
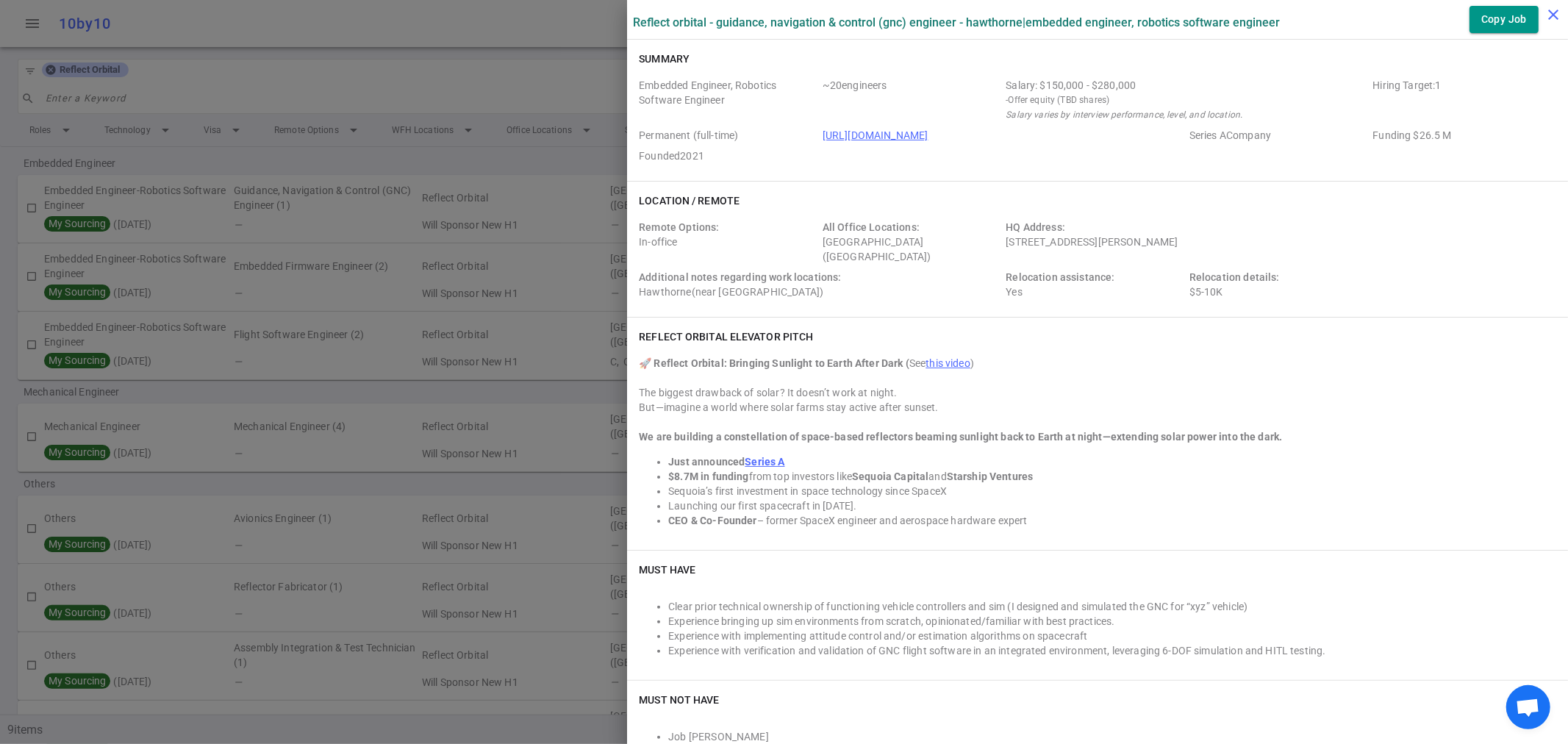
click at [1553, 14] on icon "close" at bounding box center [1554, 14] width 18 height 18
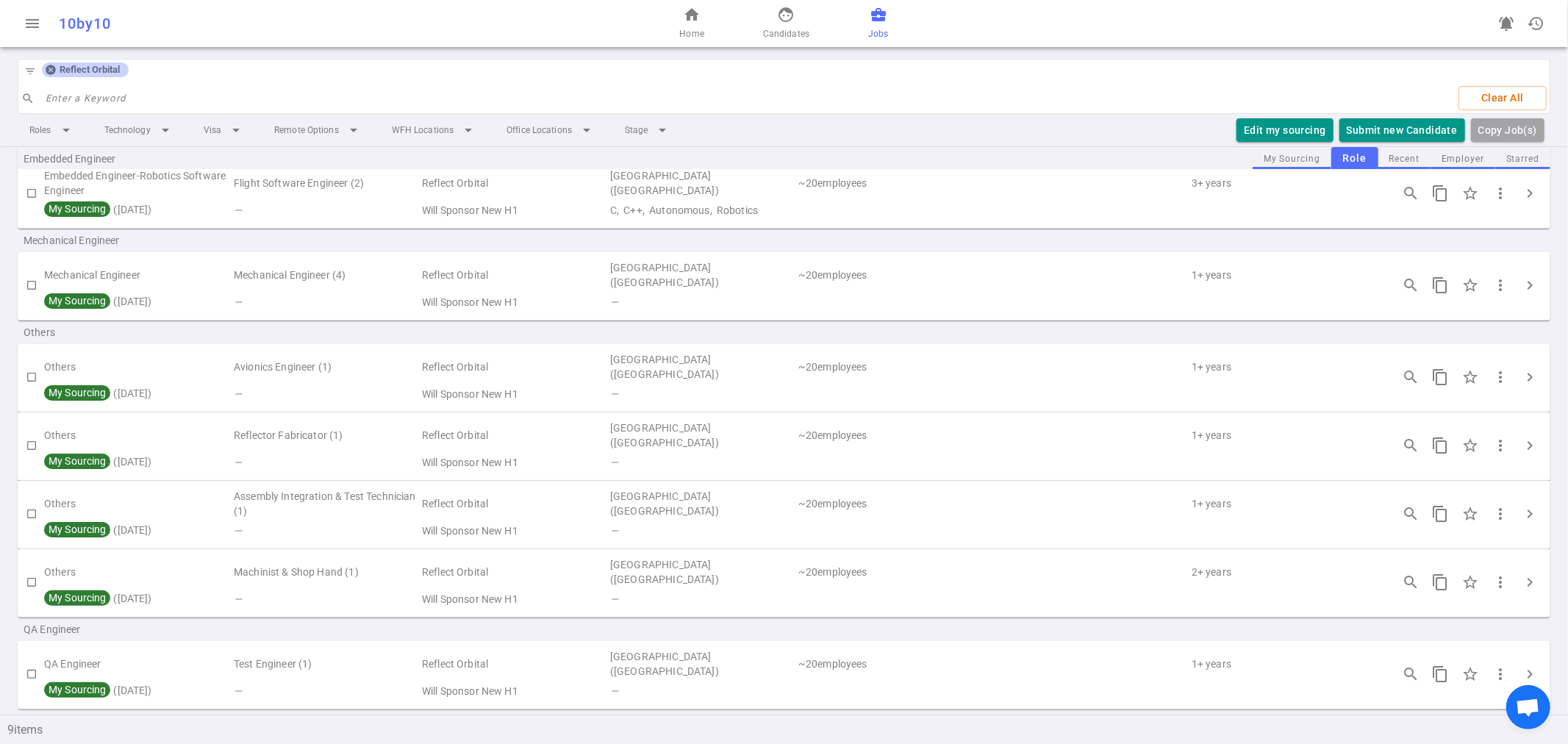
scroll to position [197, 0]
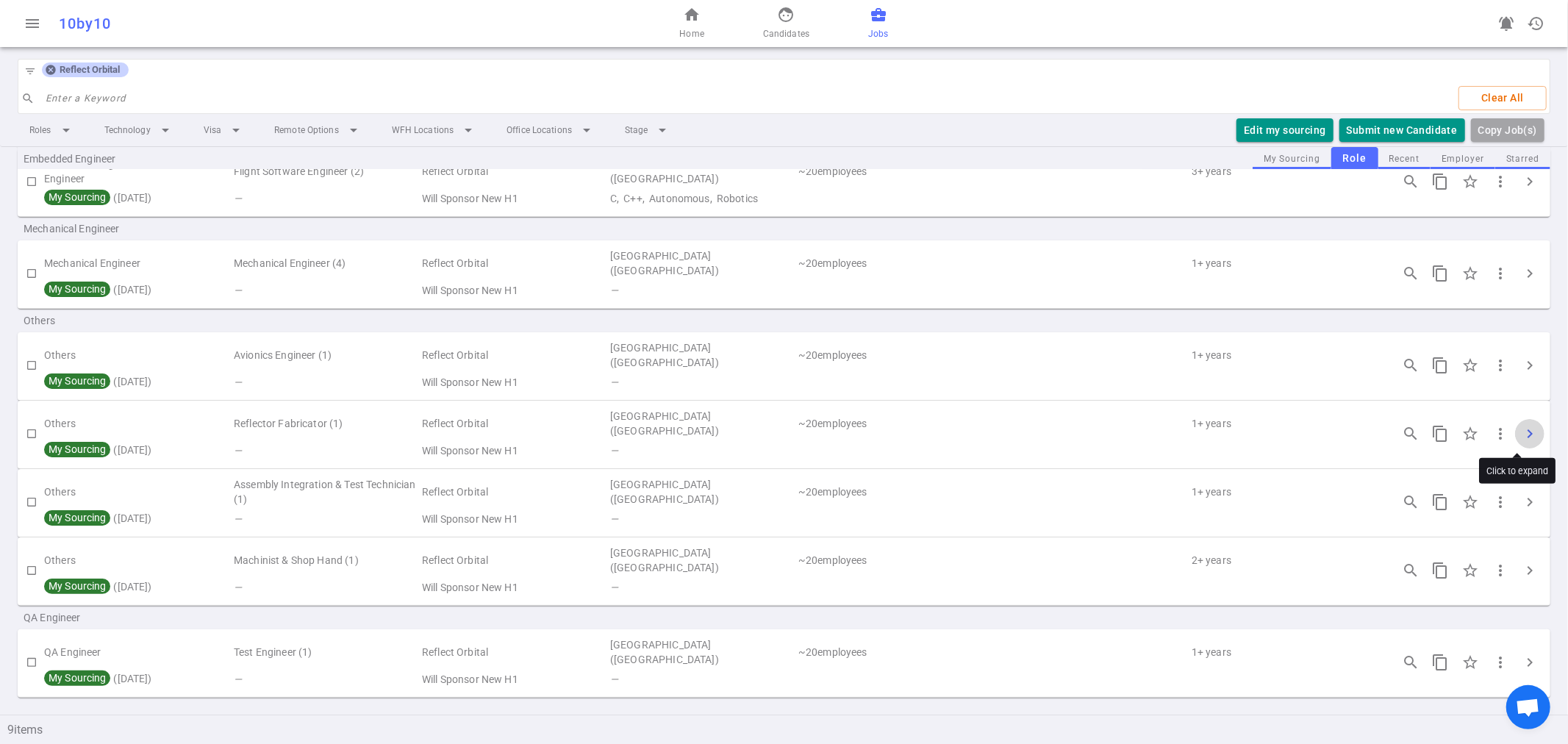
click at [1521, 427] on span "chevron_right" at bounding box center [1530, 434] width 18 height 18
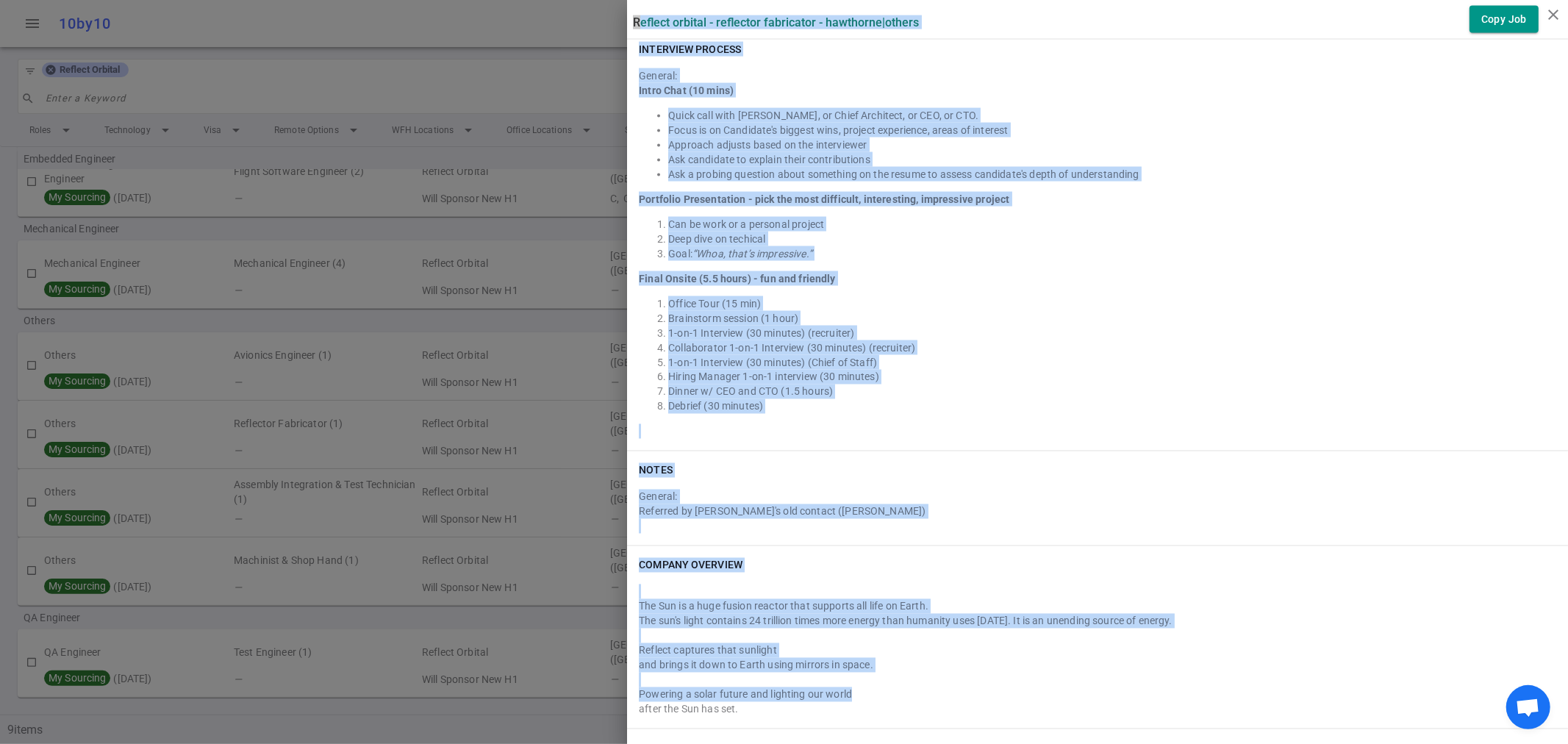
scroll to position [2160, 0]
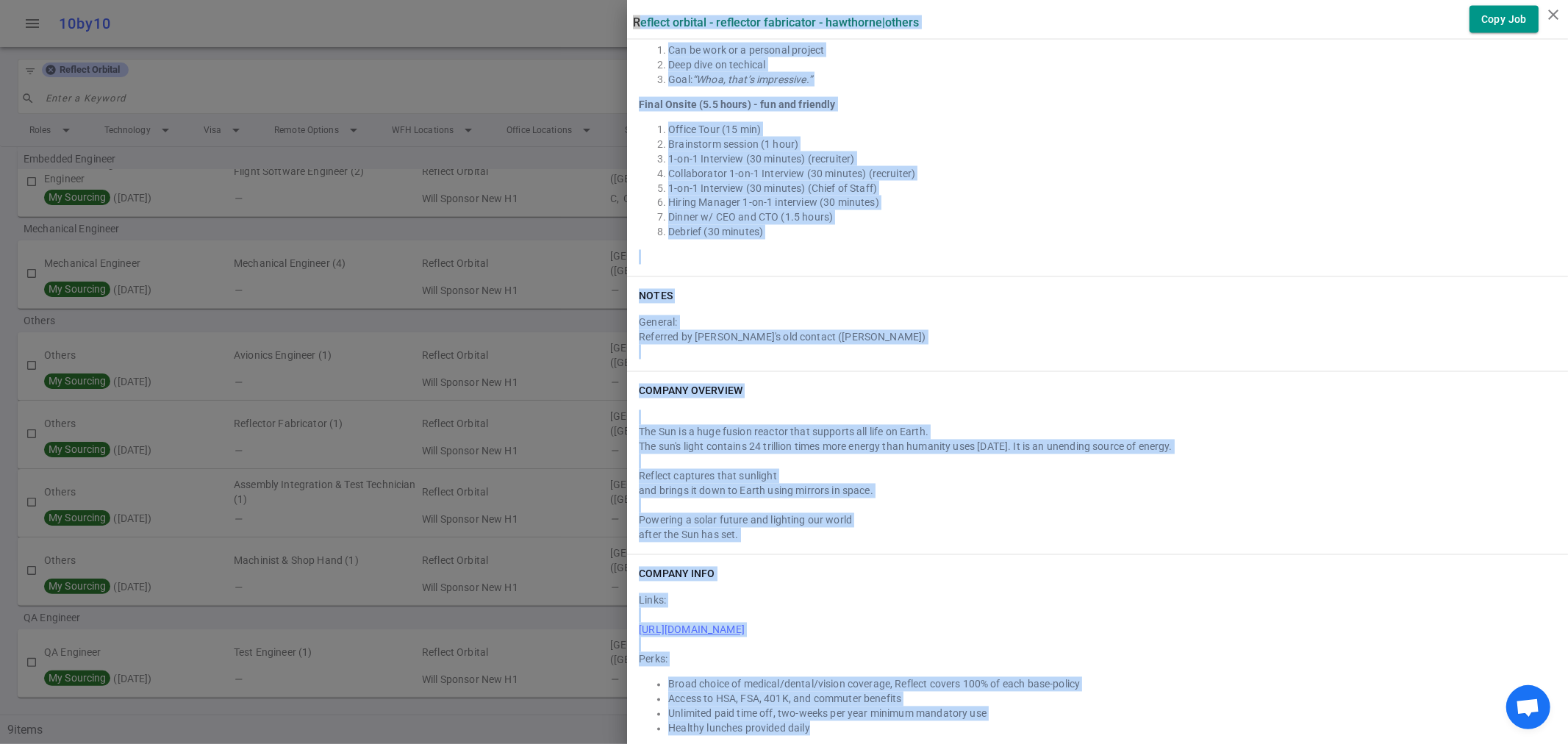
drag, startPoint x: 619, startPoint y: 18, endPoint x: 1311, endPoint y: 714, distance: 981.5
copy div "Reflect Orbital - Reflector Fabricator - Hawthorne | Others Copy Job Summary Ot…"
click at [1547, 18] on icon "close" at bounding box center [1554, 14] width 18 height 18
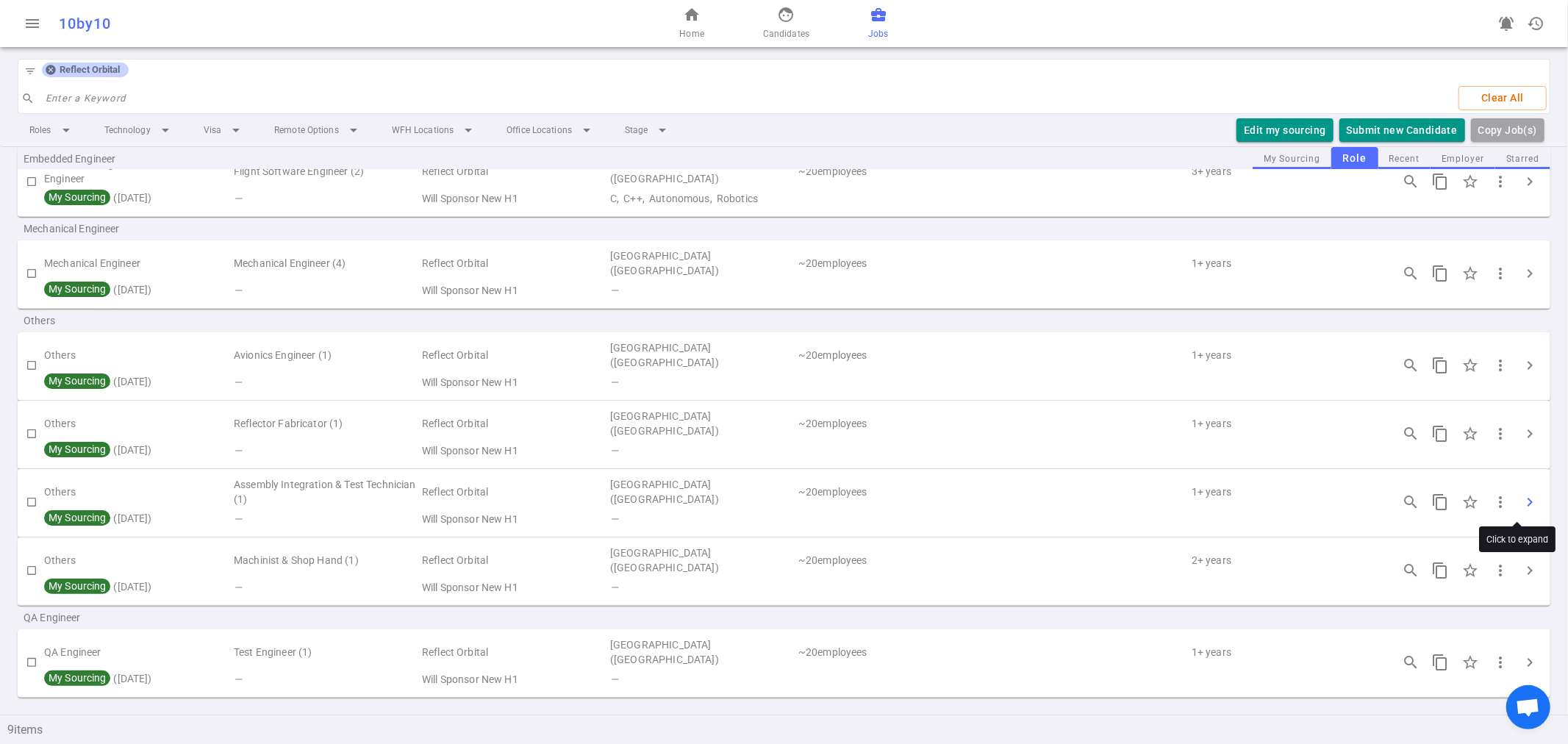
click at [1521, 502] on span "chevron_right" at bounding box center [1530, 502] width 18 height 18
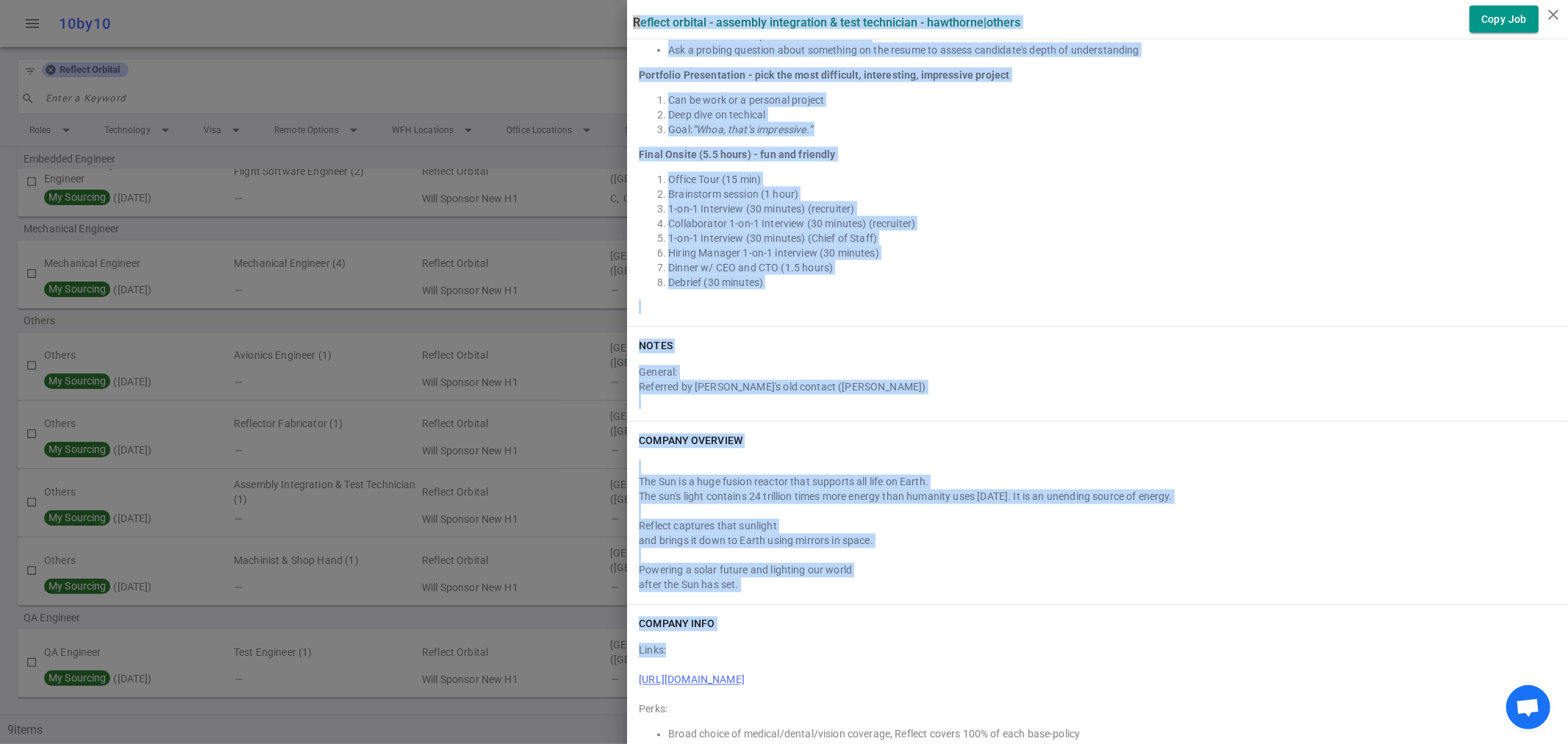
scroll to position [2092, 0]
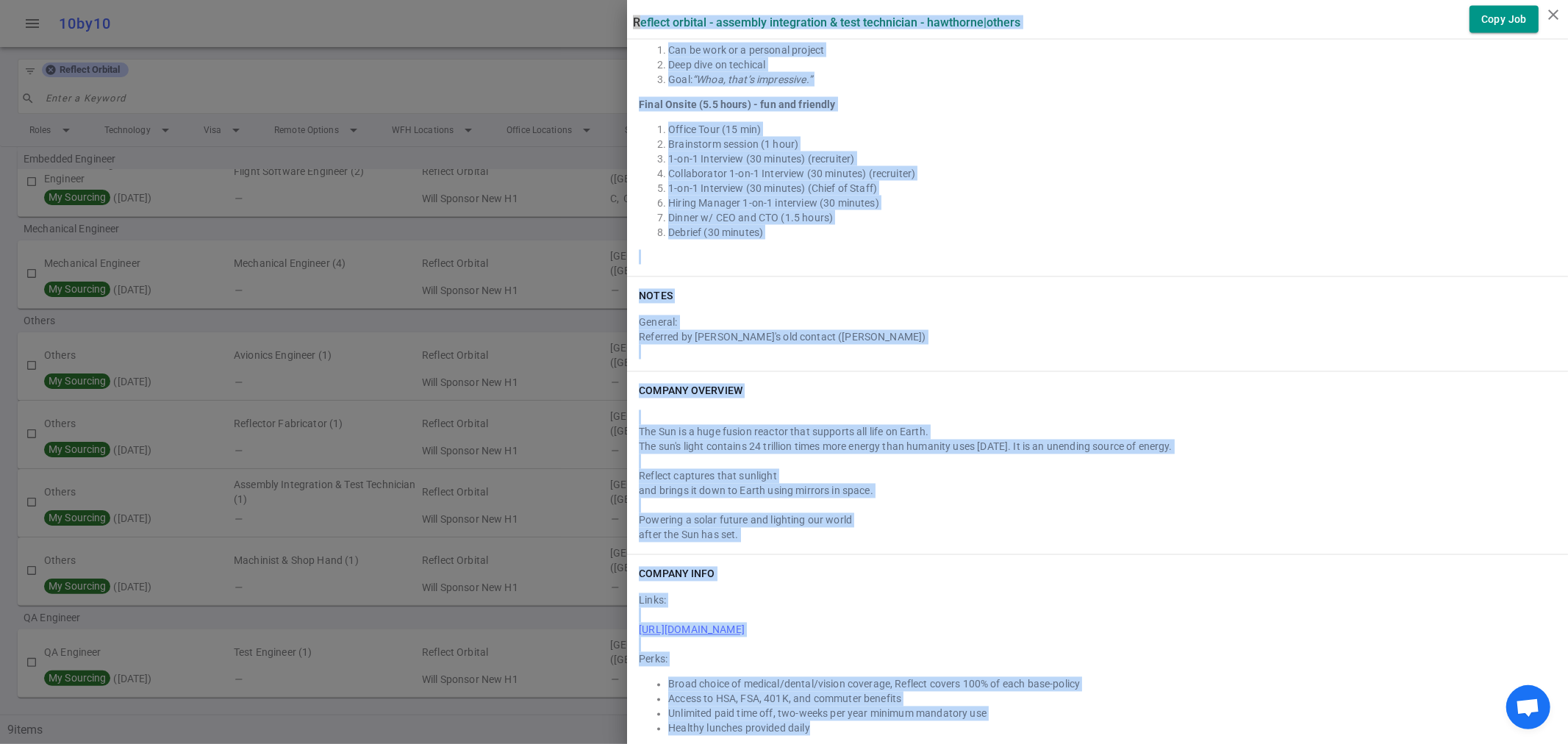
drag, startPoint x: 623, startPoint y: 19, endPoint x: 1233, endPoint y: 718, distance: 927.7
copy div "Reflect Orbital - Assembly Integration & Test Technician - Hawthorne | Others C…"
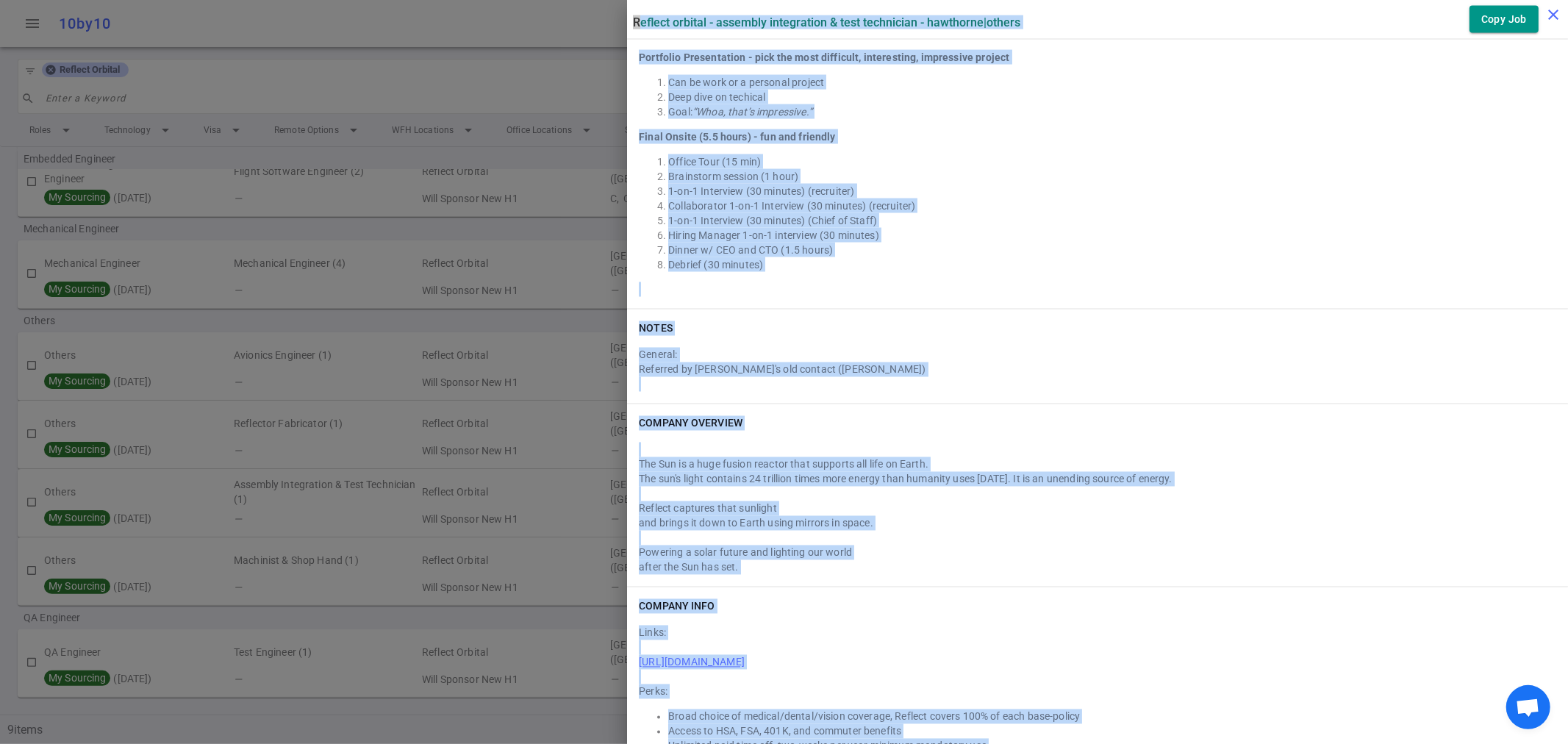
click at [1547, 13] on icon "close" at bounding box center [1554, 14] width 18 height 18
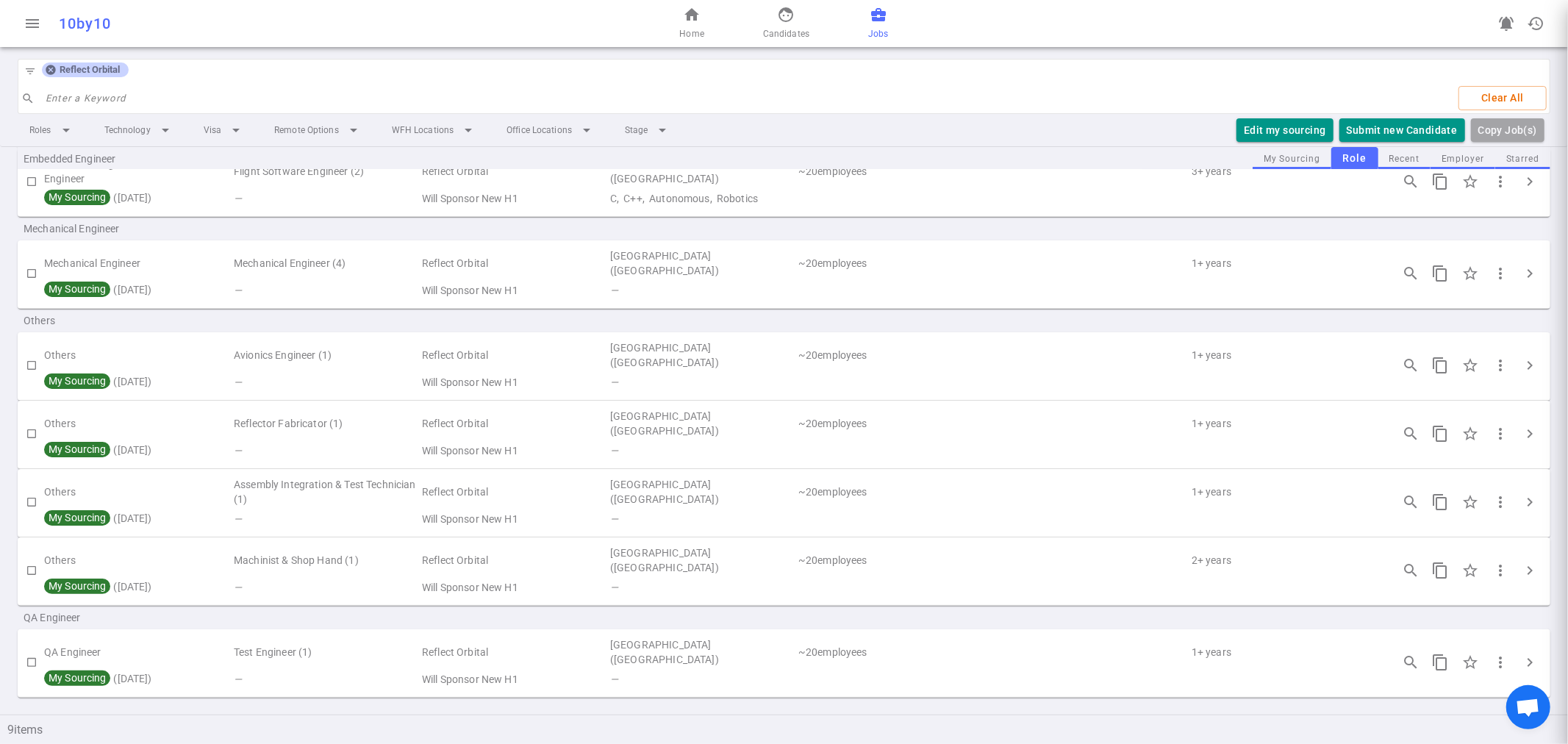
scroll to position [0, 0]
click at [1522, 567] on span "chevron_right" at bounding box center [1530, 571] width 18 height 18
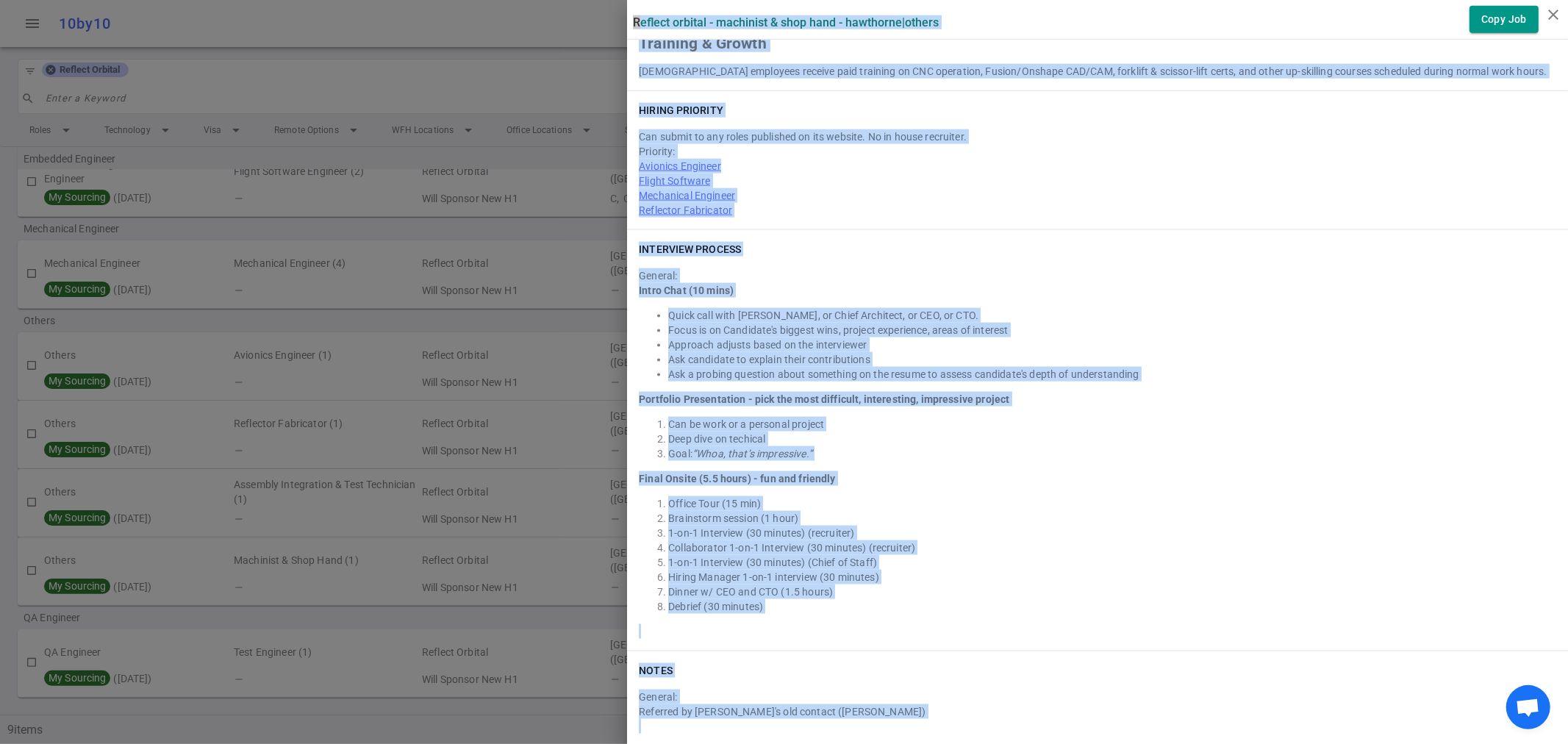
scroll to position [2010, 0]
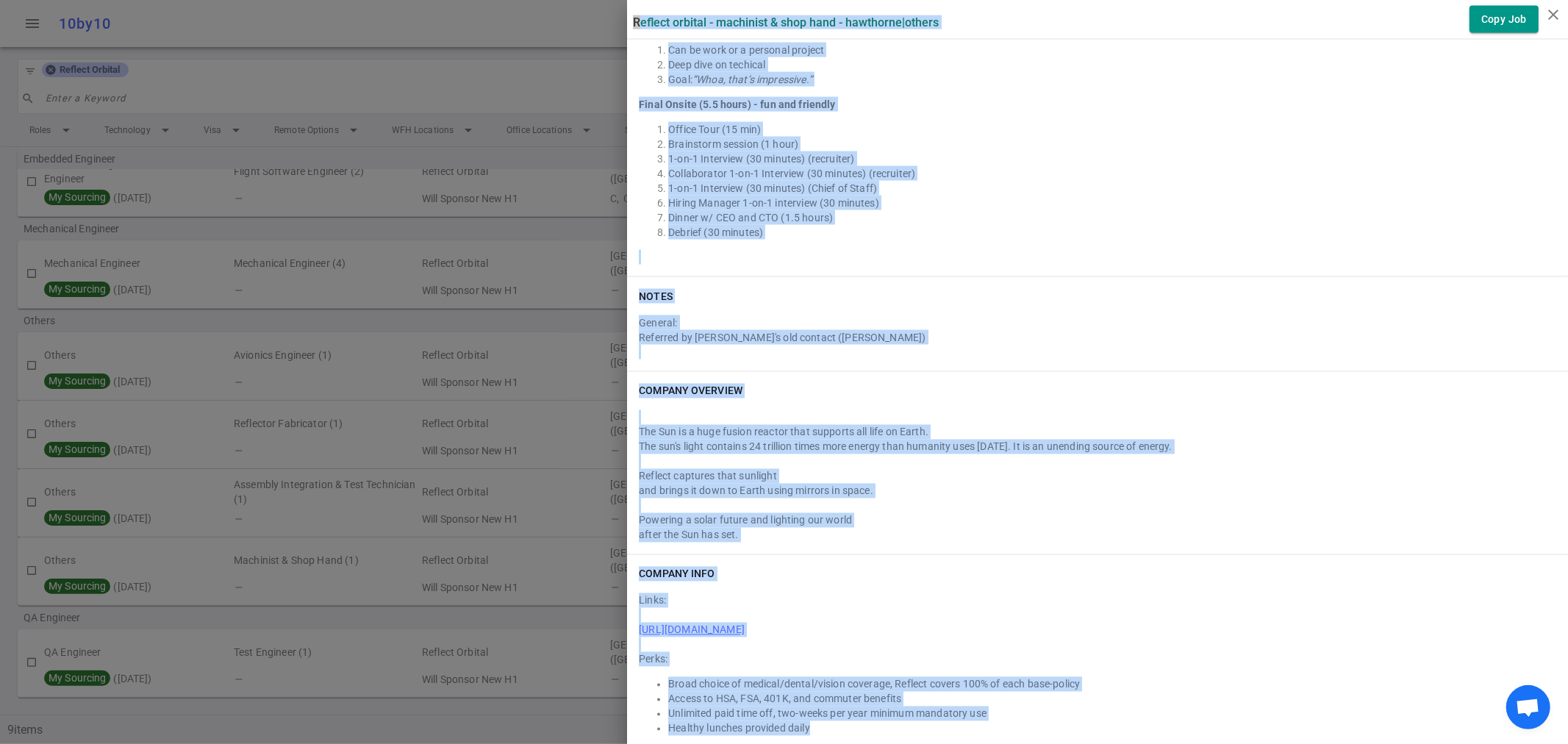
drag, startPoint x: 622, startPoint y: 20, endPoint x: 1098, endPoint y: 714, distance: 841.6
copy div "Reflect Orbital - Machinist & Shop Hand - Hawthorne | Others Copy Job Summary O…"
click at [1032, 195] on li "Hiring Manager 1-on-1 interview (30 minutes)" at bounding box center [1112, 203] width 888 height 14
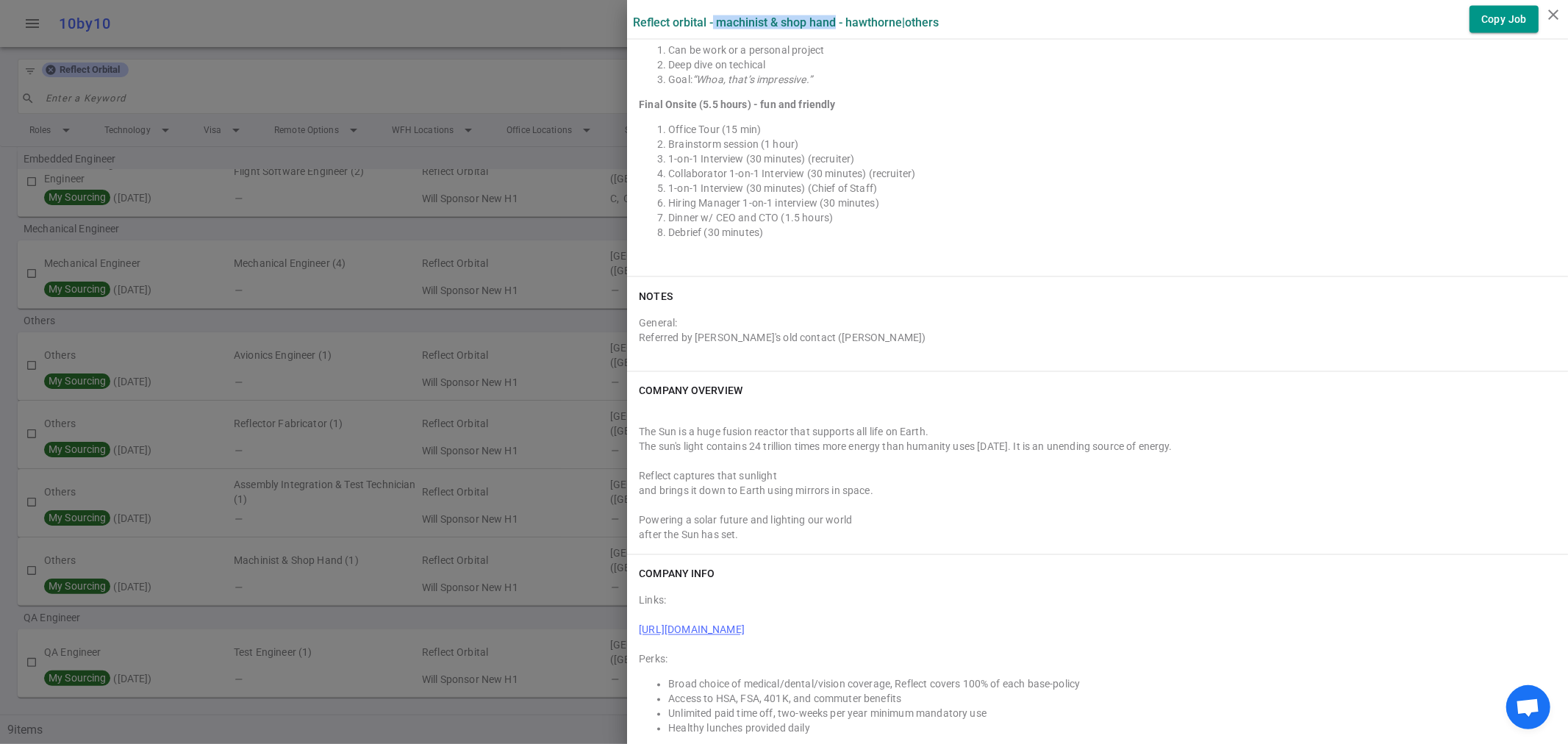
drag, startPoint x: 702, startPoint y: 21, endPoint x: 824, endPoint y: 26, distance: 122.1
click at [824, 26] on label "Reflect Orbital - Machinist & Shop Hand - Hawthorne | Others" at bounding box center [786, 22] width 306 height 14
copy label "Machinist & Shop Hand"
click at [633, 15] on label "Reflect Orbital - Machinist & Shop Hand - Hawthorne | Others" at bounding box center [786, 22] width 306 height 14
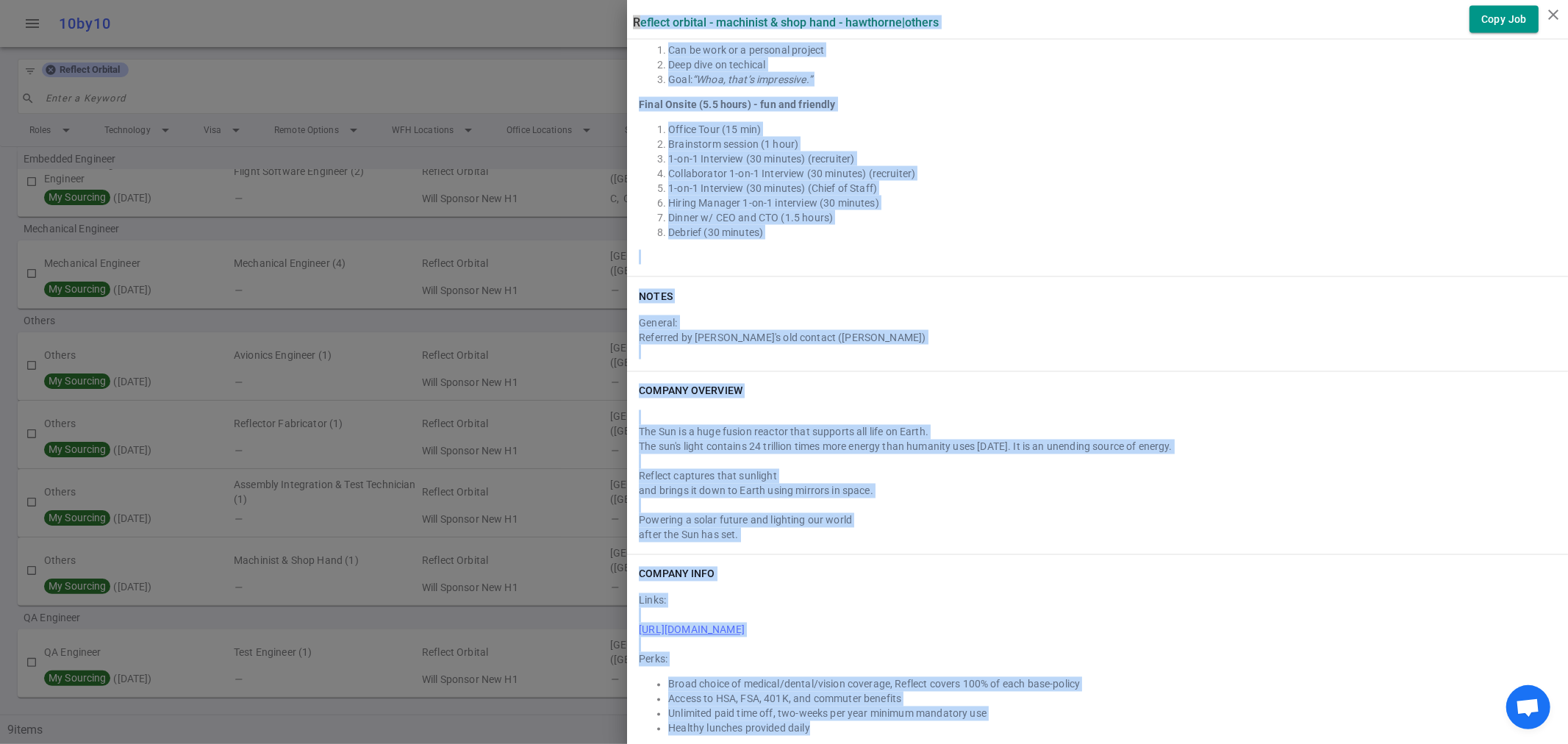
drag, startPoint x: 619, startPoint y: 18, endPoint x: 940, endPoint y: 735, distance: 785.6
copy div "Reflect Orbital - Machinist & Shop Hand - Hawthorne | Others Copy Job Summary O…"
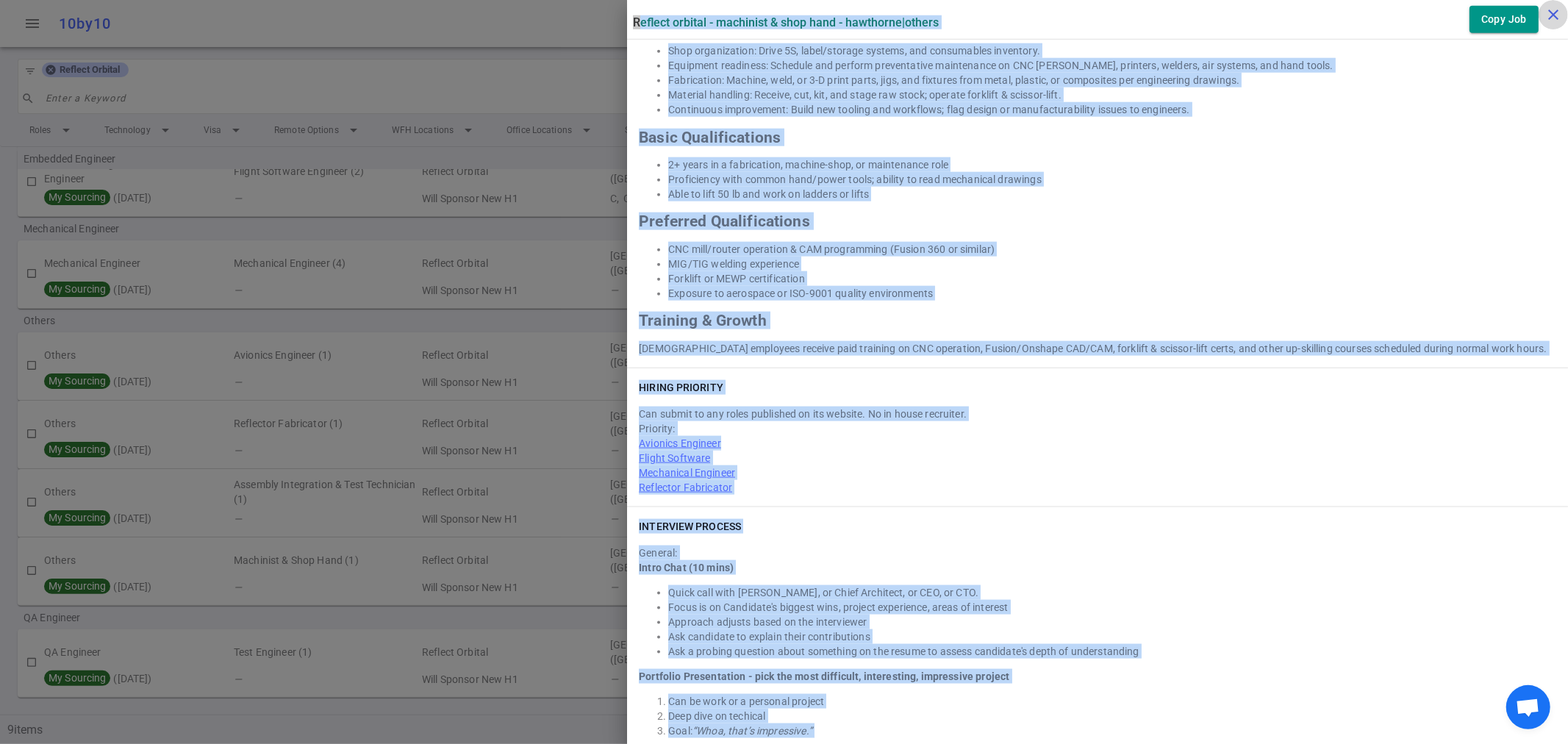
click at [1554, 11] on icon "close" at bounding box center [1554, 14] width 18 height 18
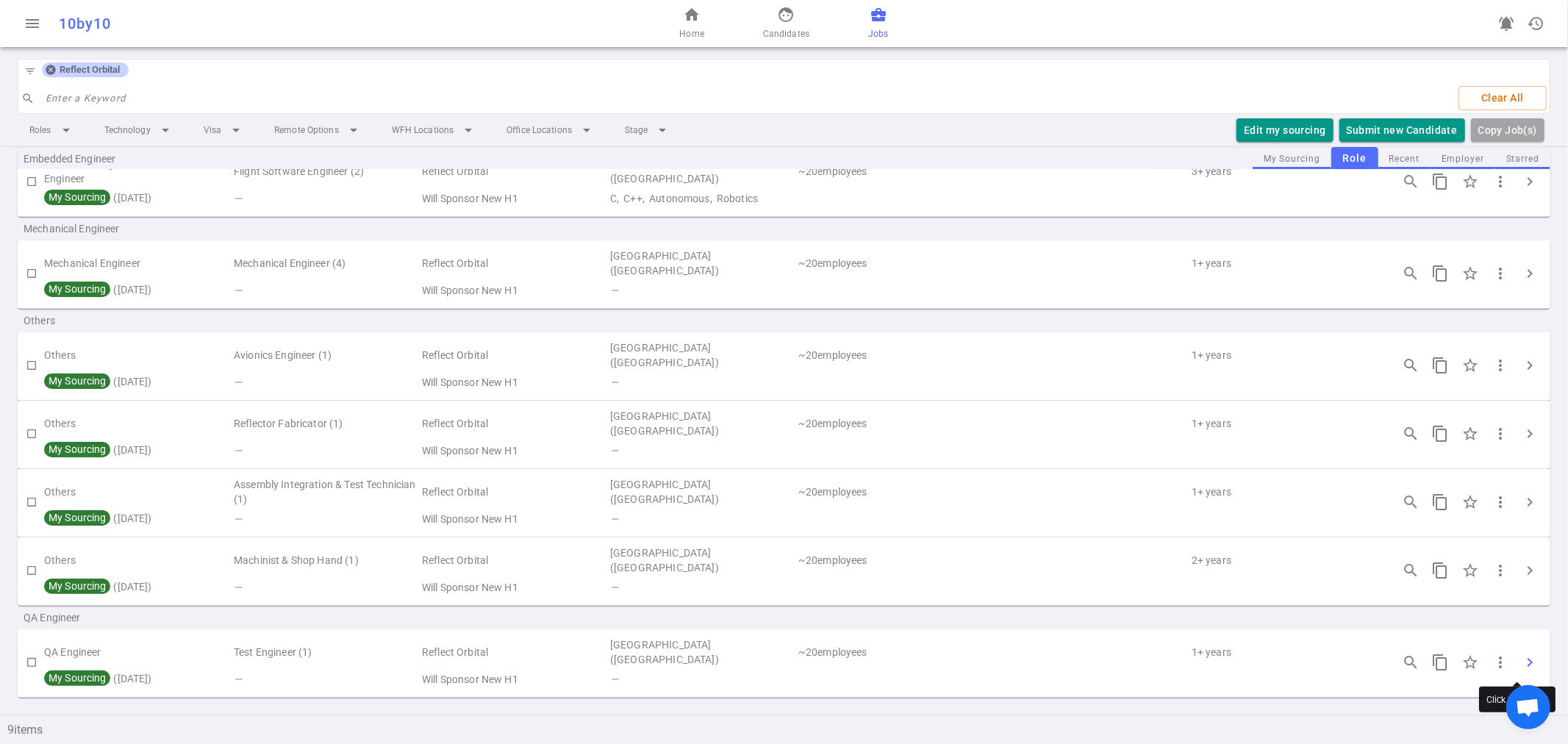
click at [1521, 657] on span "chevron_right" at bounding box center [1530, 663] width 18 height 18
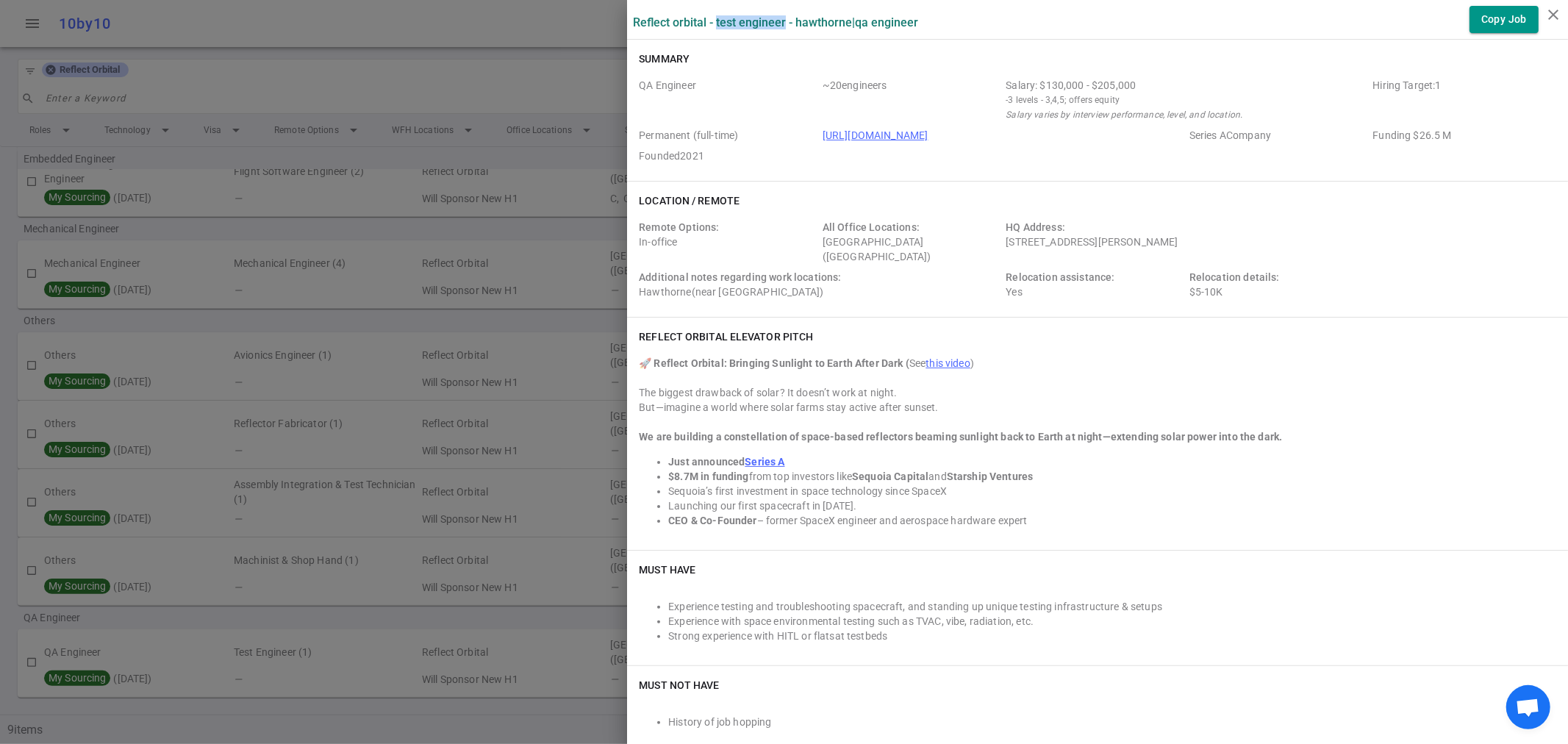
drag, startPoint x: 774, startPoint y: 18, endPoint x: 703, endPoint y: 18, distance: 71.0
click at [703, 18] on label "Reflect Orbital - Test Engineer - Hawthorne | QA Engineer" at bounding box center [776, 22] width 285 height 14
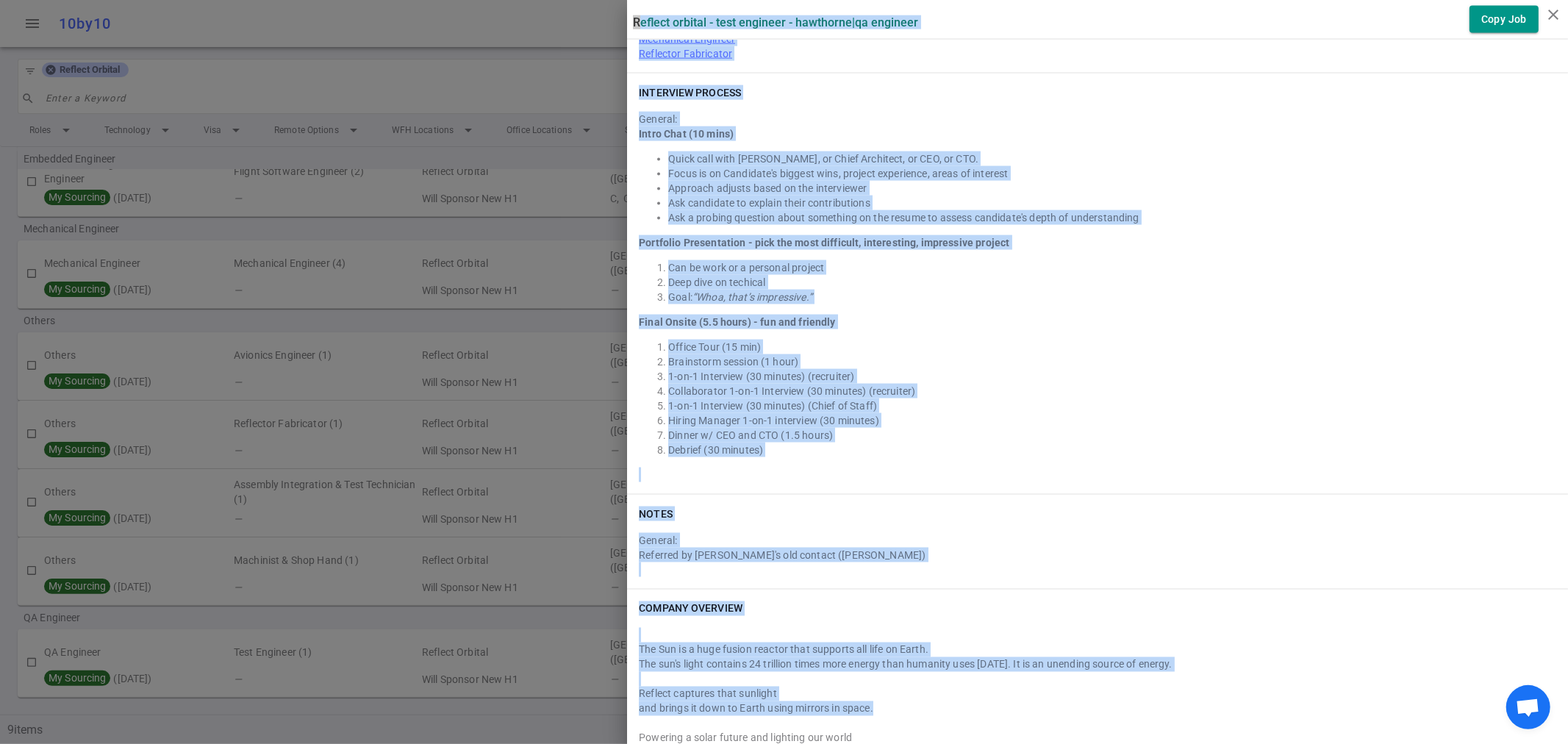
scroll to position [2010, 0]
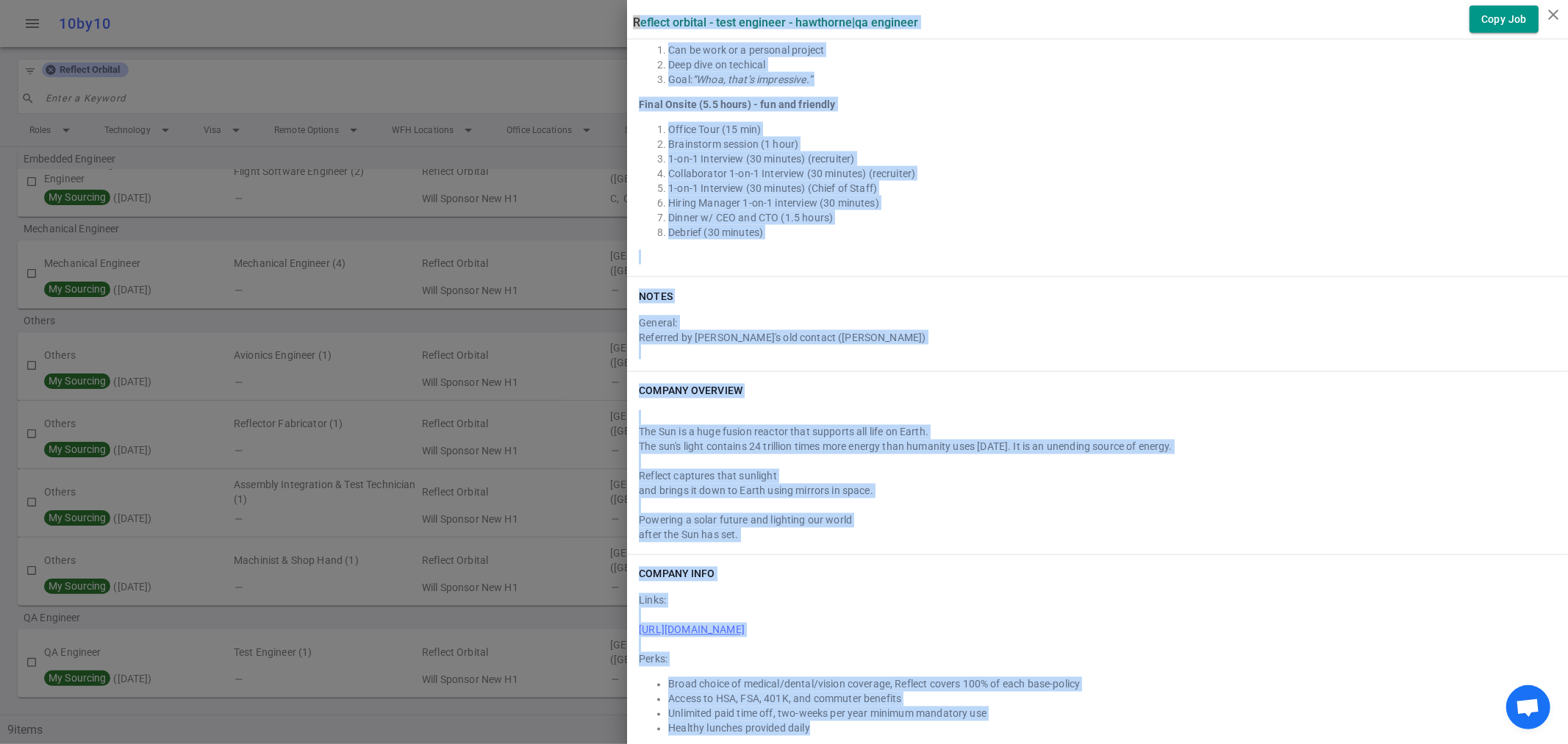
drag, startPoint x: 620, startPoint y: 22, endPoint x: 1106, endPoint y: 728, distance: 857.1
click at [1551, 9] on icon "close" at bounding box center [1554, 14] width 18 height 18
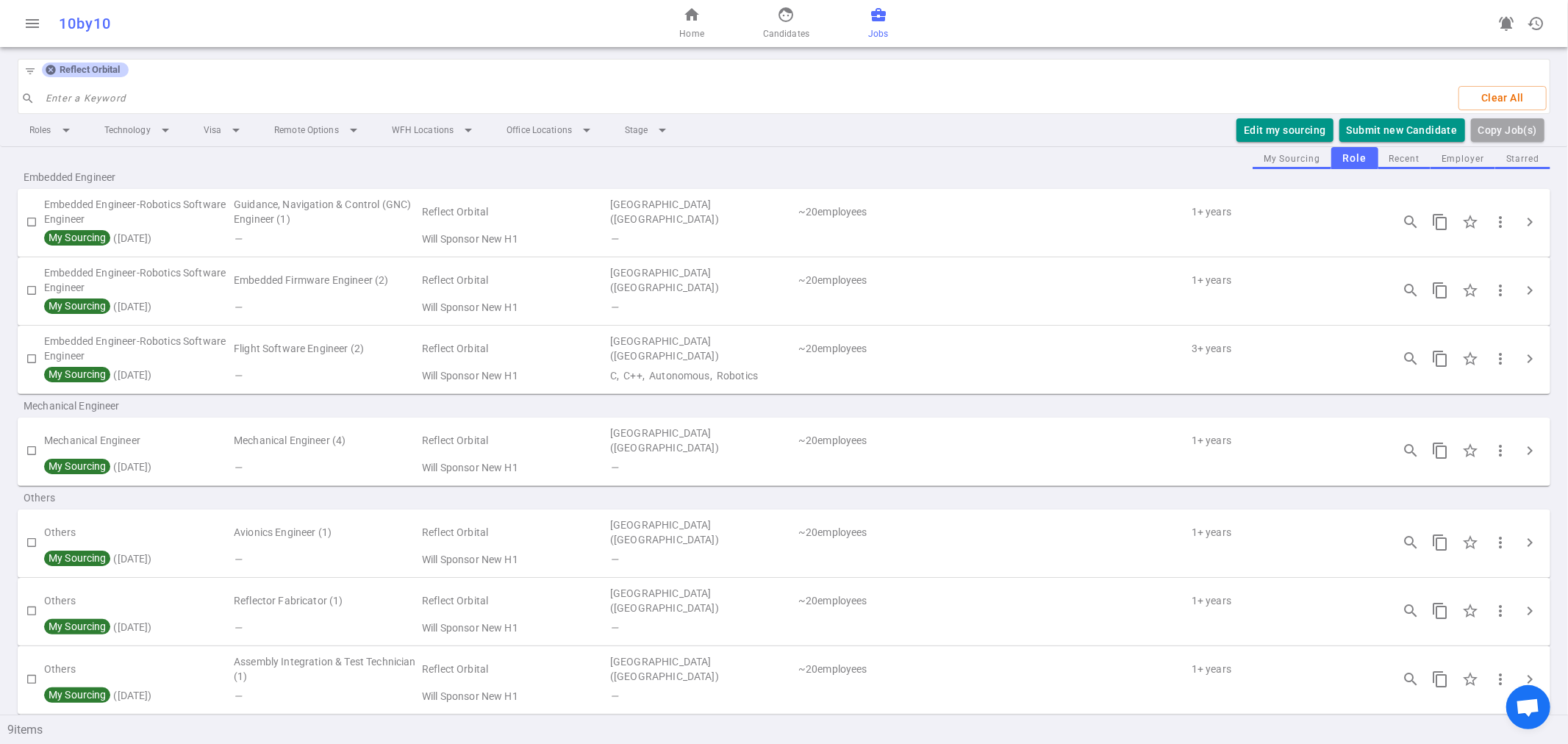
scroll to position [0, 0]
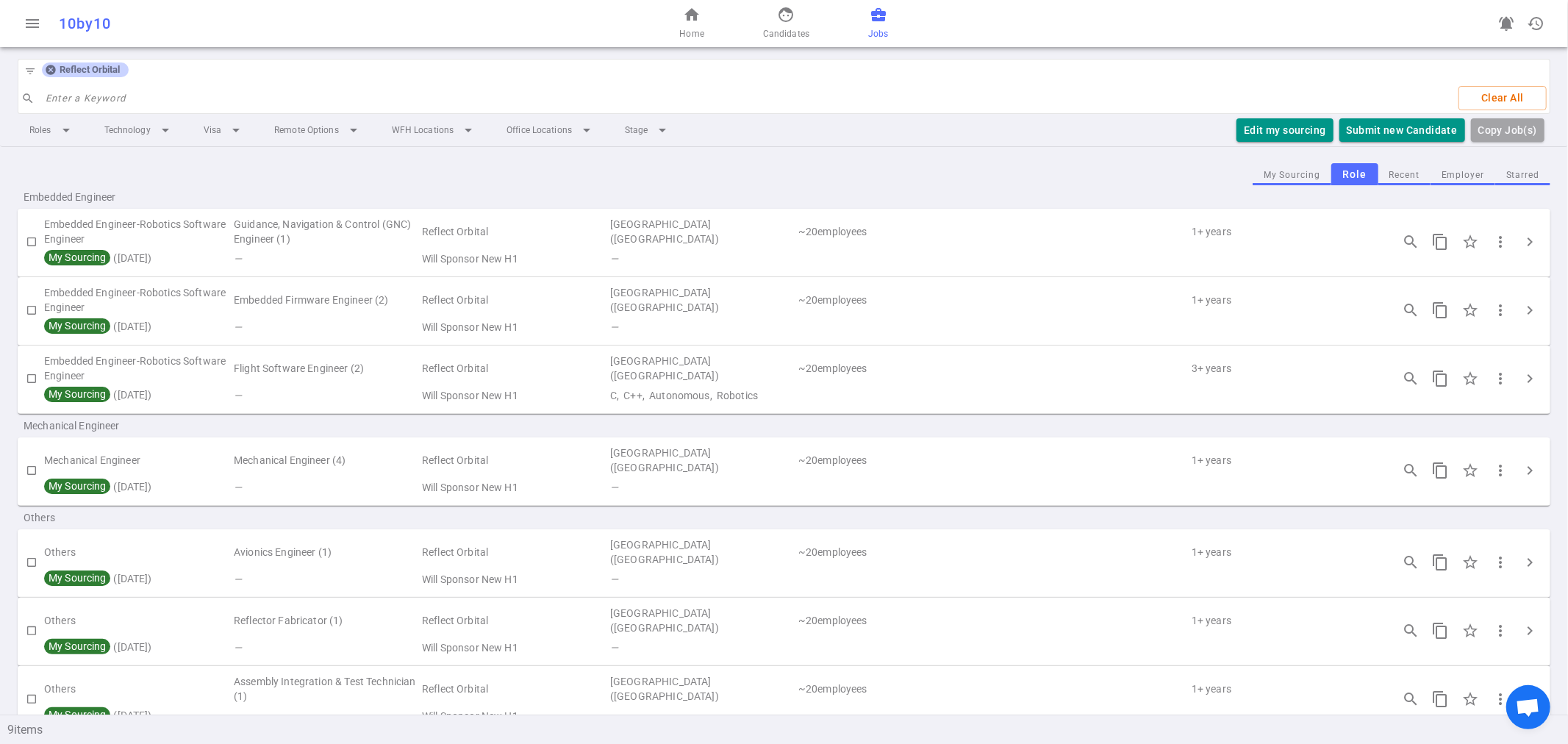
click at [33, 564] on input "checkbox" at bounding box center [31, 562] width 25 height 25
checkbox input "true"
click at [27, 473] on input "checkbox" at bounding box center [31, 470] width 25 height 25
checkbox input "true"
click at [29, 309] on input "checkbox" at bounding box center [31, 310] width 25 height 25
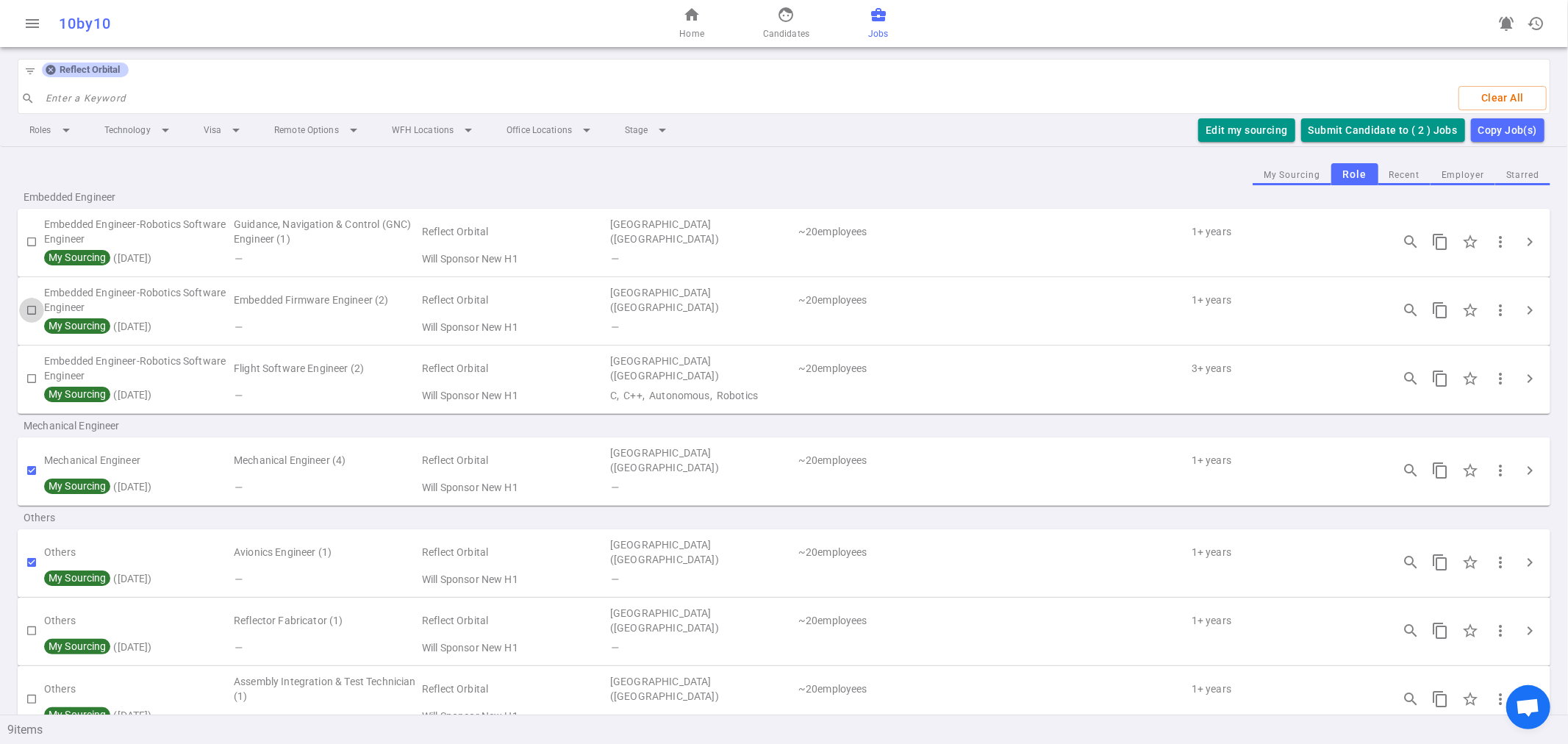
checkbox input "true"
click at [30, 377] on input "checkbox" at bounding box center [31, 378] width 25 height 25
checkbox input "true"
click at [26, 241] on input "checkbox" at bounding box center [31, 242] width 25 height 25
checkbox input "true"
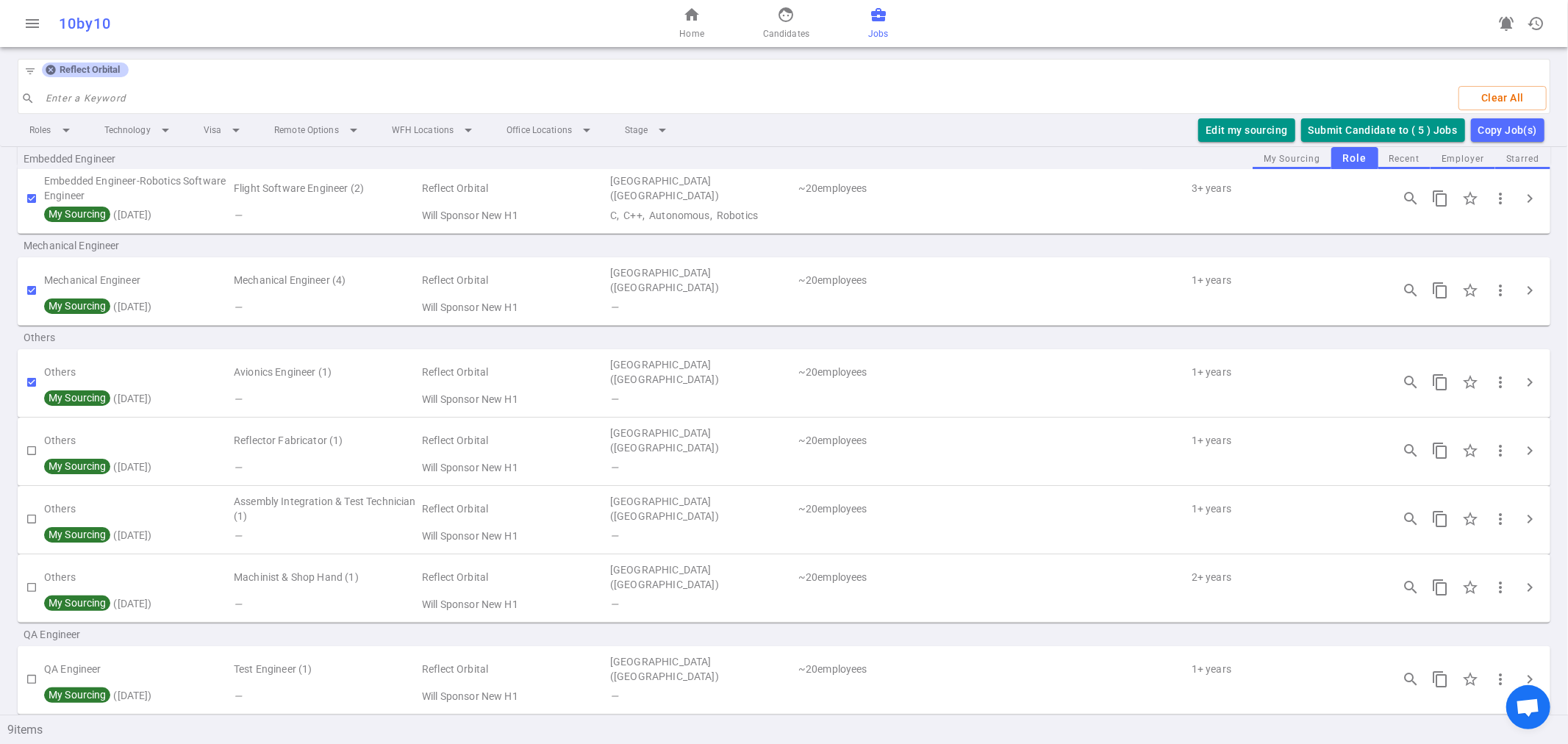
scroll to position [197, 0]
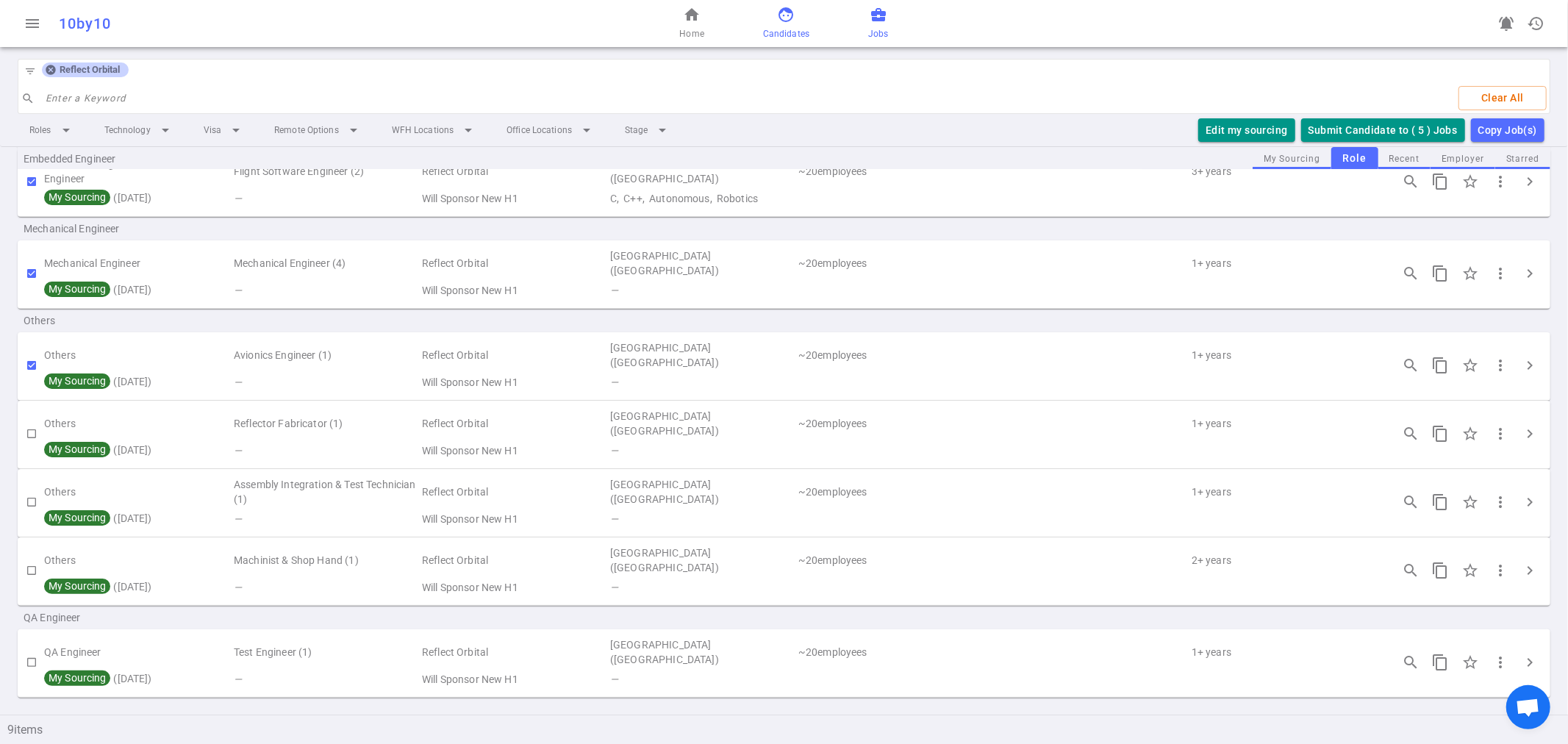
click at [782, 23] on span "face" at bounding box center [786, 14] width 18 height 18
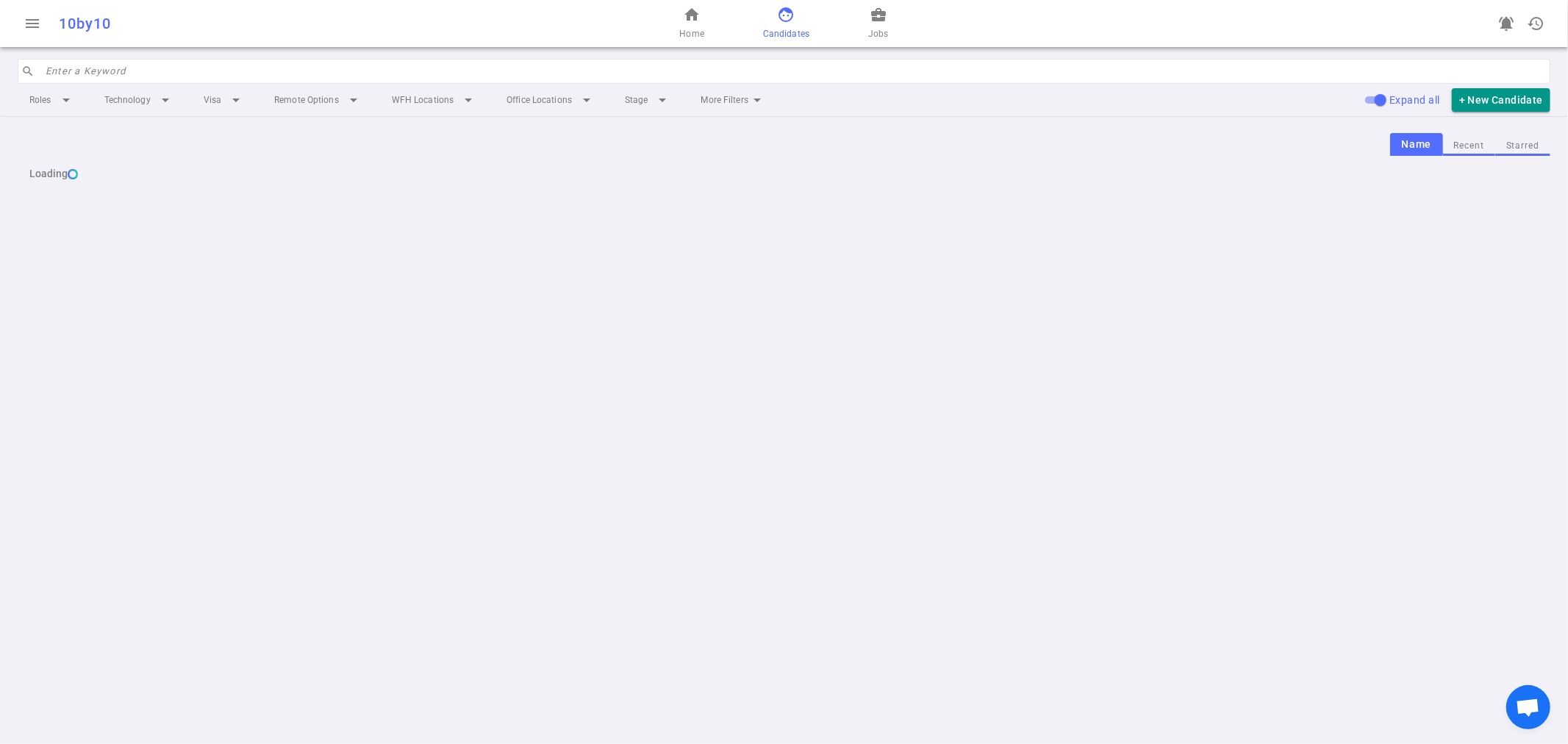
click at [206, 70] on input "search" at bounding box center [793, 72] width 1496 height 24
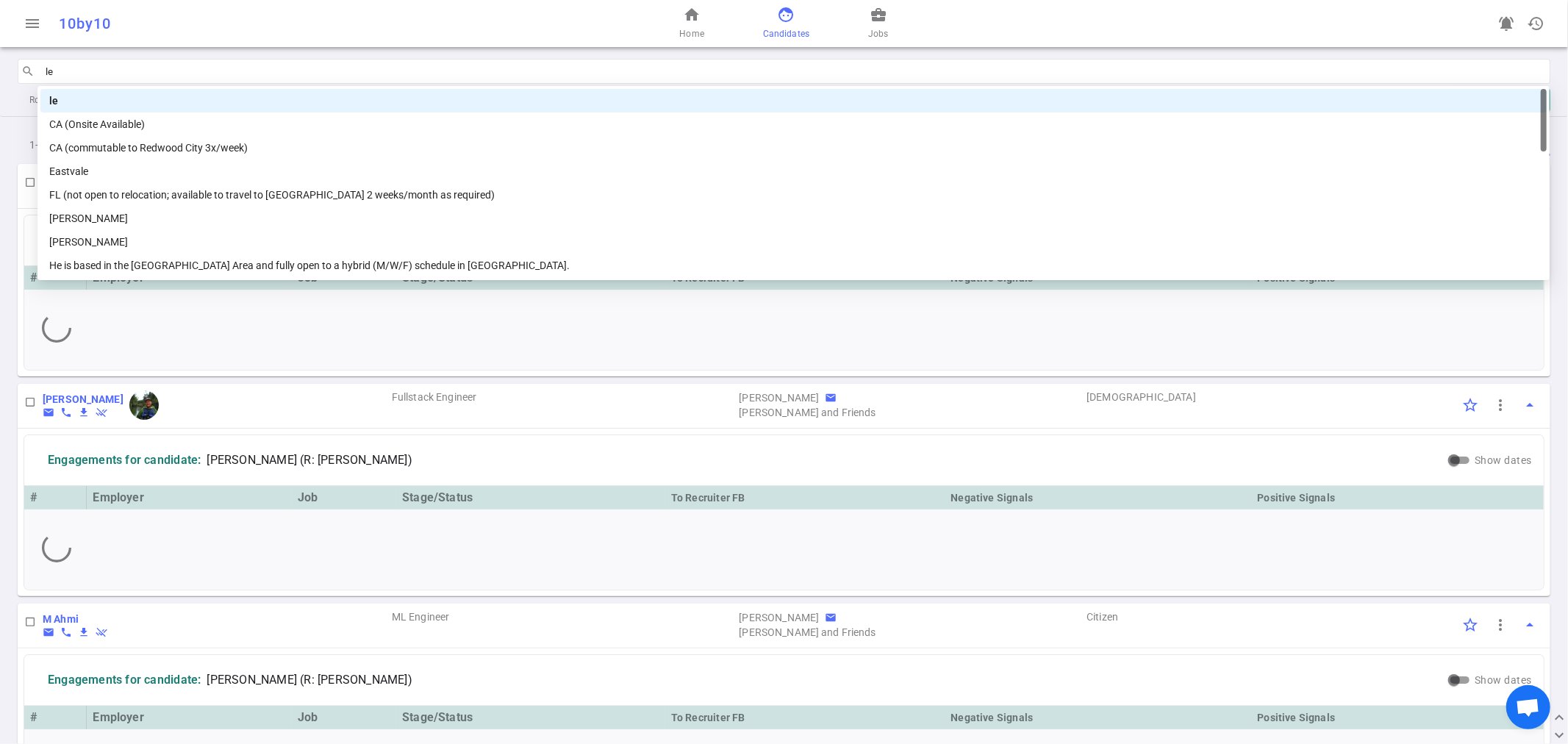
type input "lev"
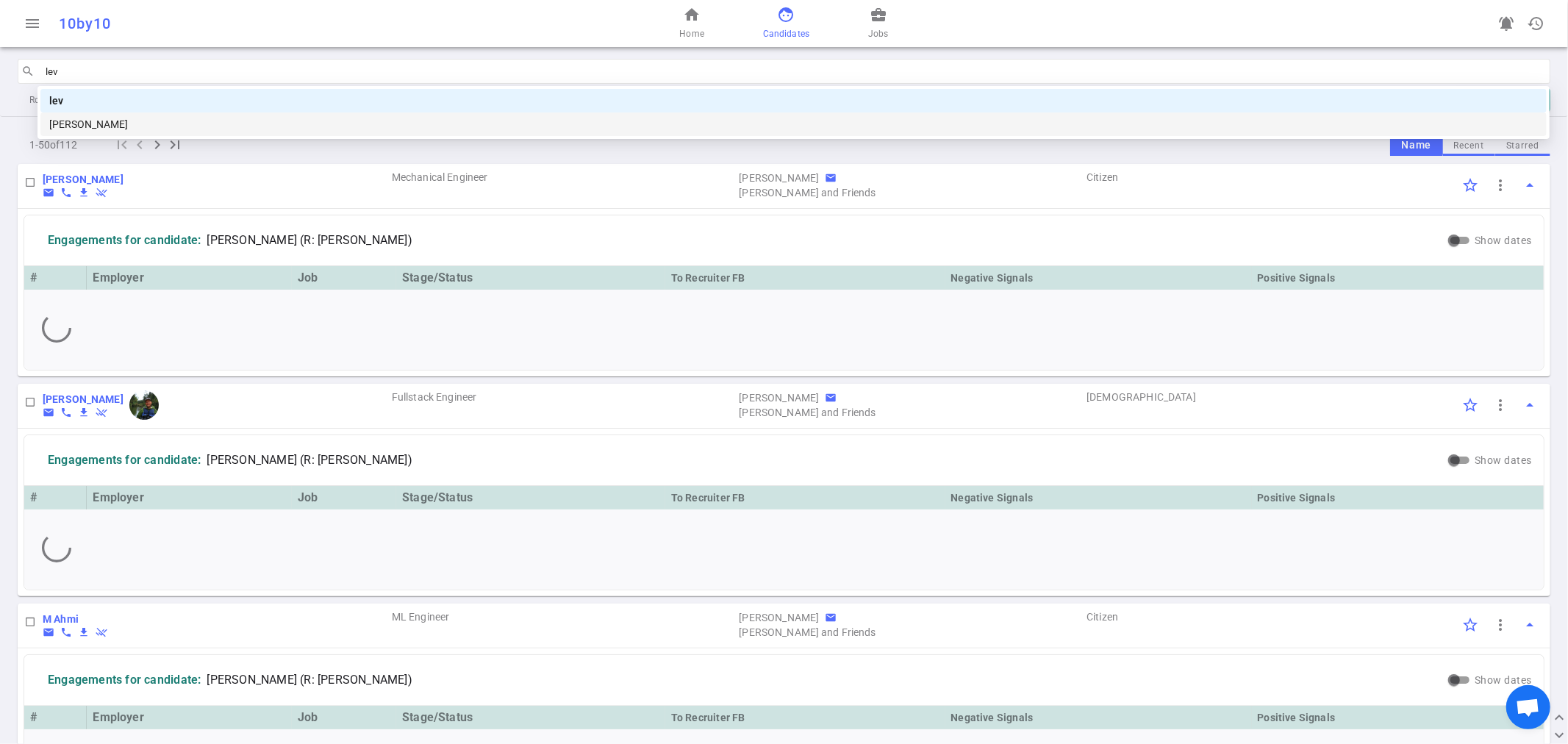
click at [430, 118] on div "Levente Szabo" at bounding box center [794, 124] width 1489 height 16
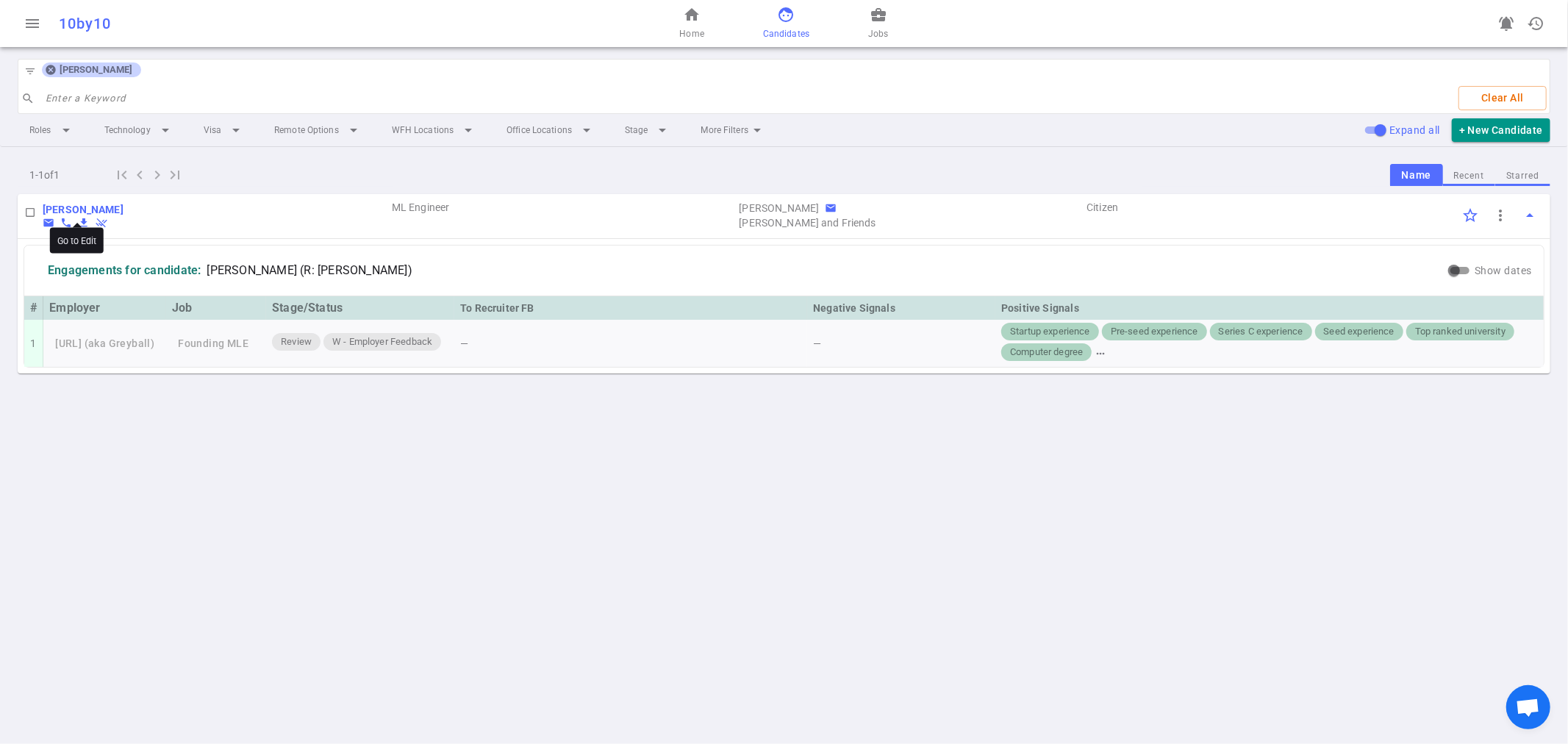
click at [81, 210] on b "Levente Szabo" at bounding box center [82, 209] width 81 height 12
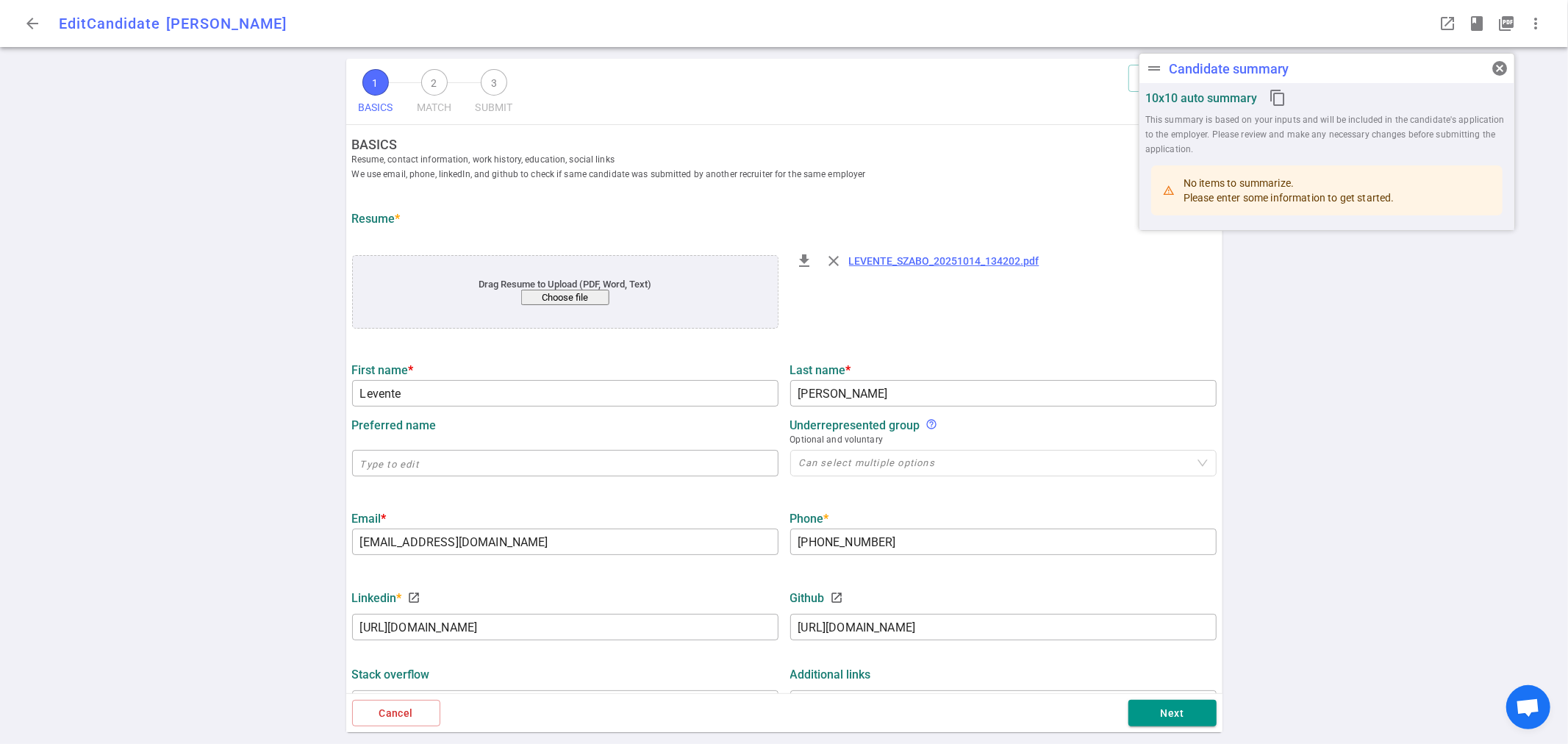
type input "Levente"
type input "Szabo"
type input "levbszabo@gmail.com"
type input "609-651-5738"
type input "https://www.linkedin.com/in/levbszabo"
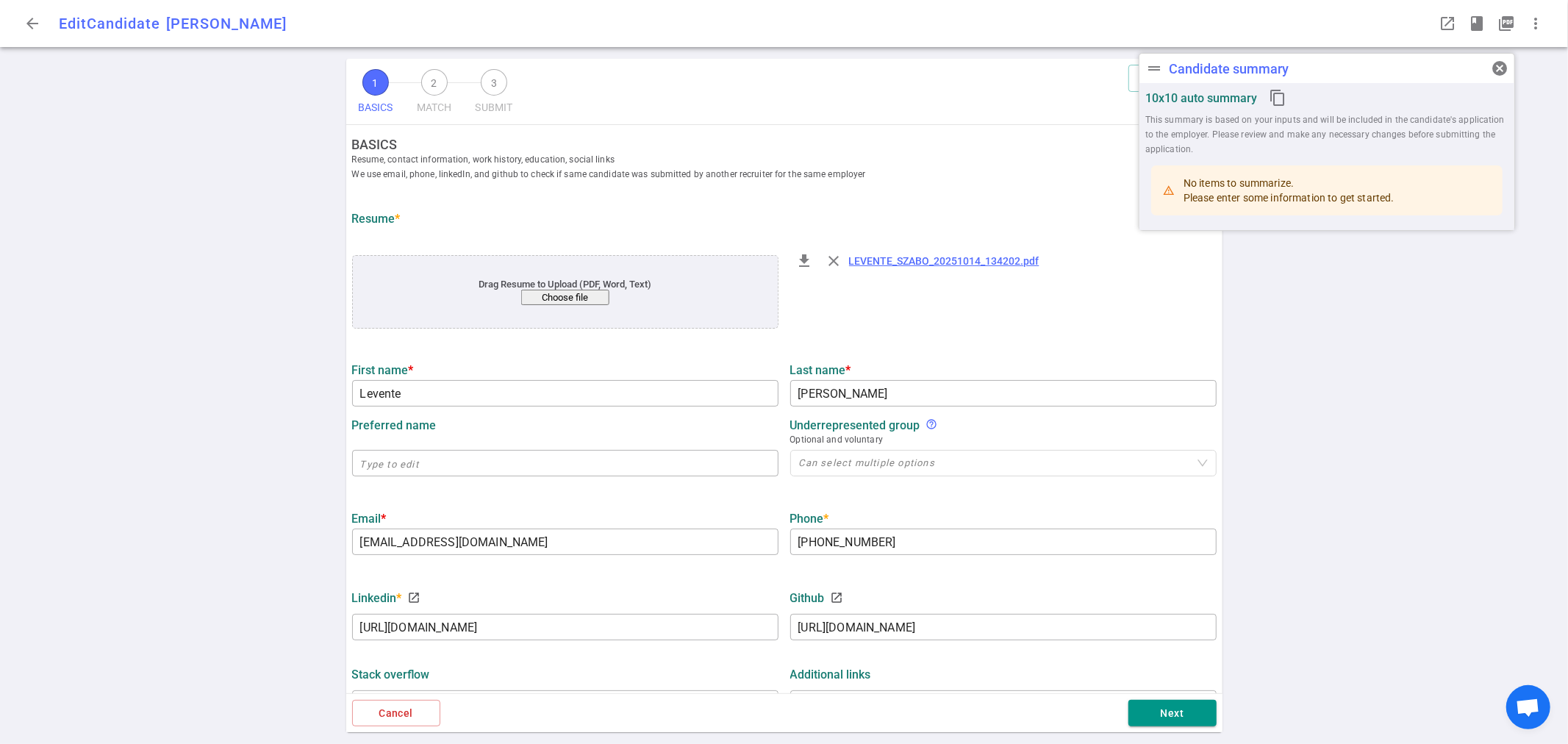
type input "https://github.com/levbszabo"
type textarea "Founder AI Engineer"
type input "4.8"
type input "4"
type input "New York University"
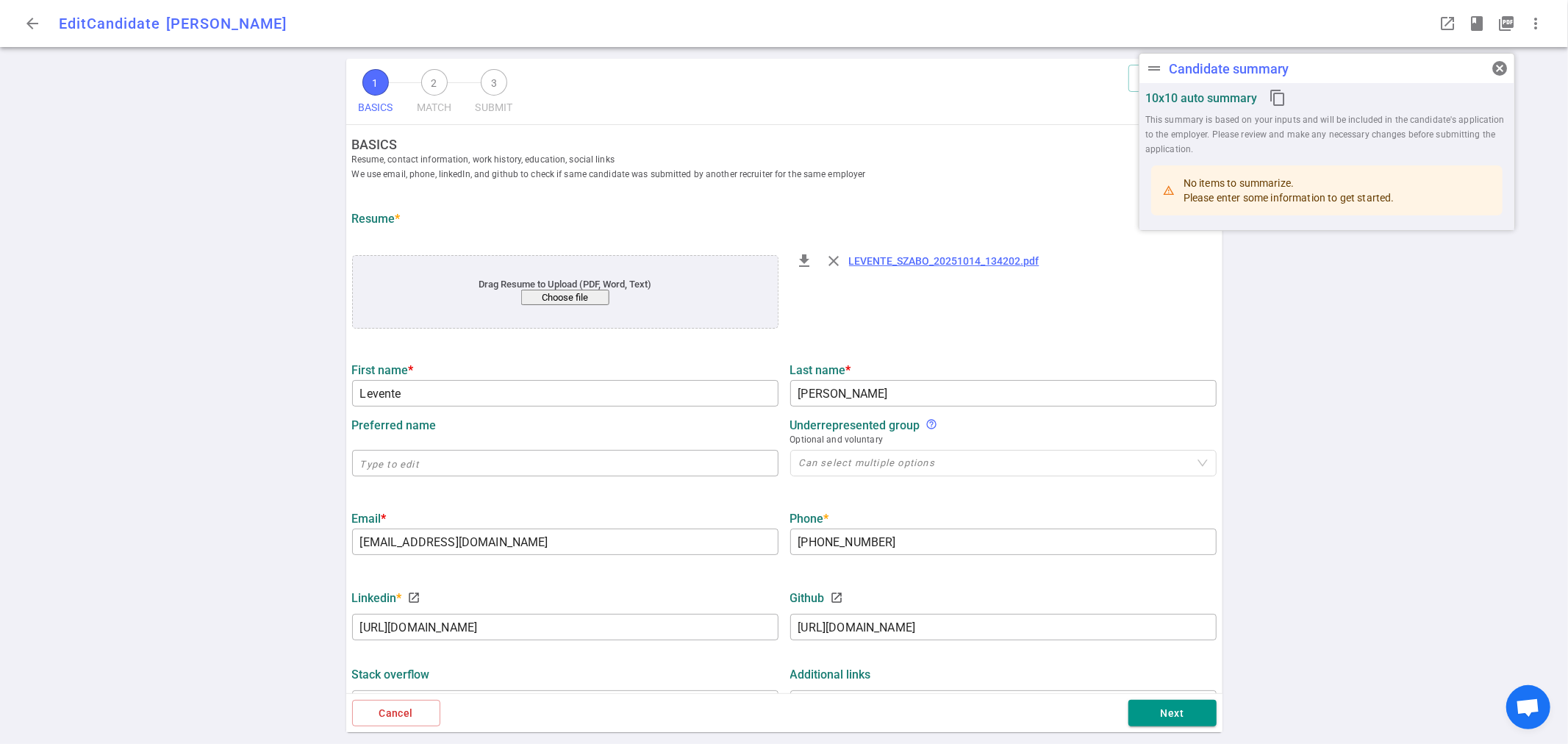
type input "Computer Science"
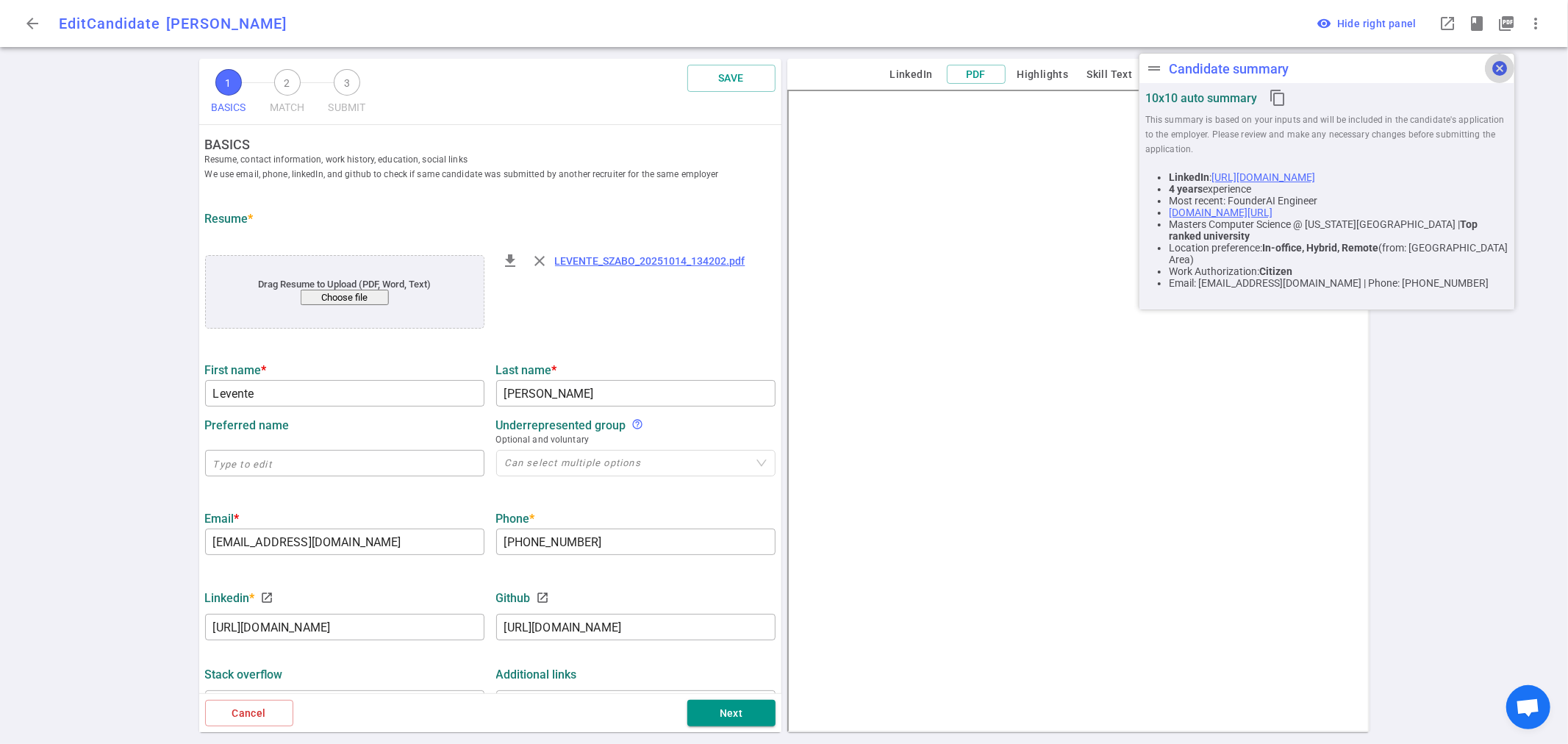
click at [1507, 66] on span "cancel" at bounding box center [1500, 69] width 18 height 18
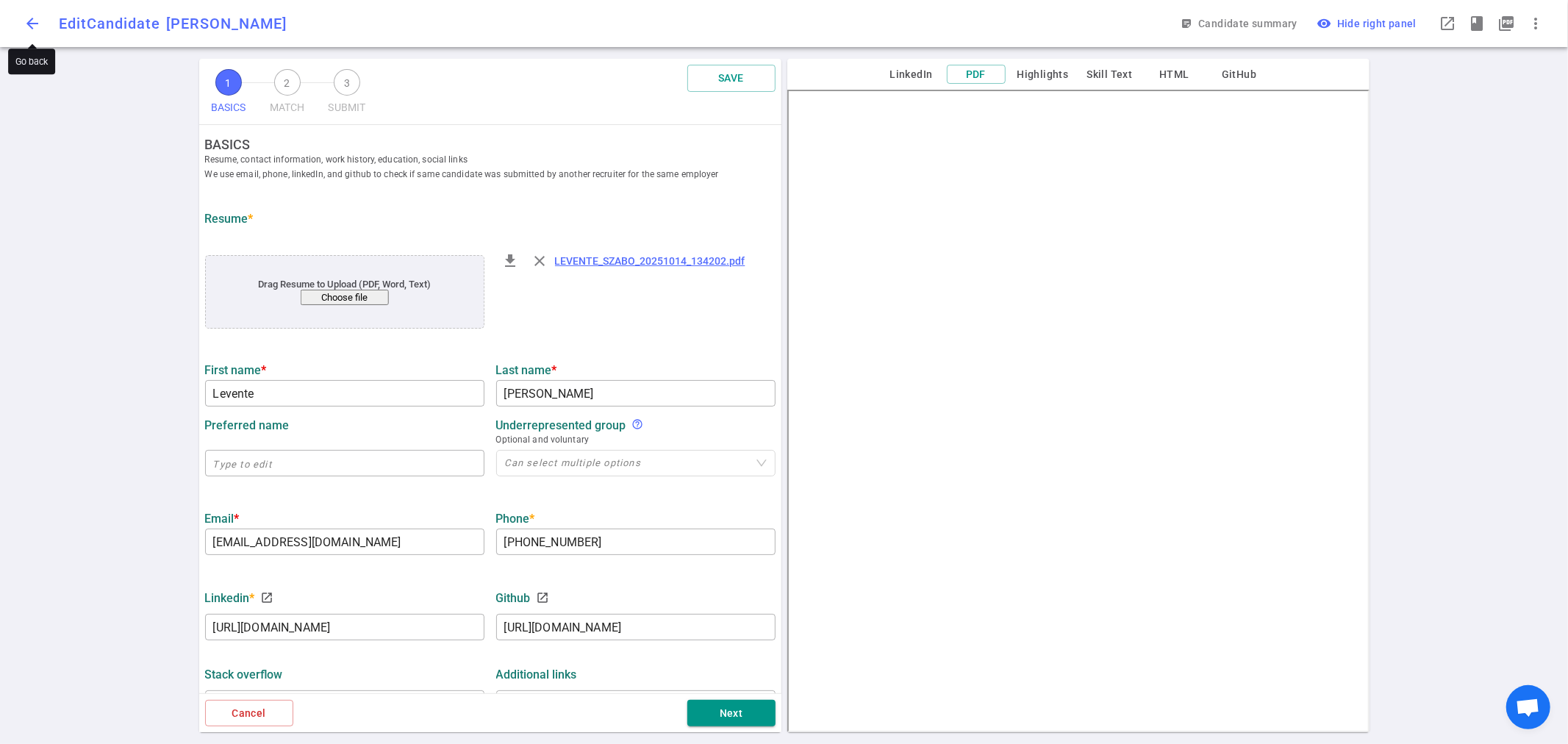
click at [38, 18] on span "arrow_back" at bounding box center [33, 23] width 18 height 18
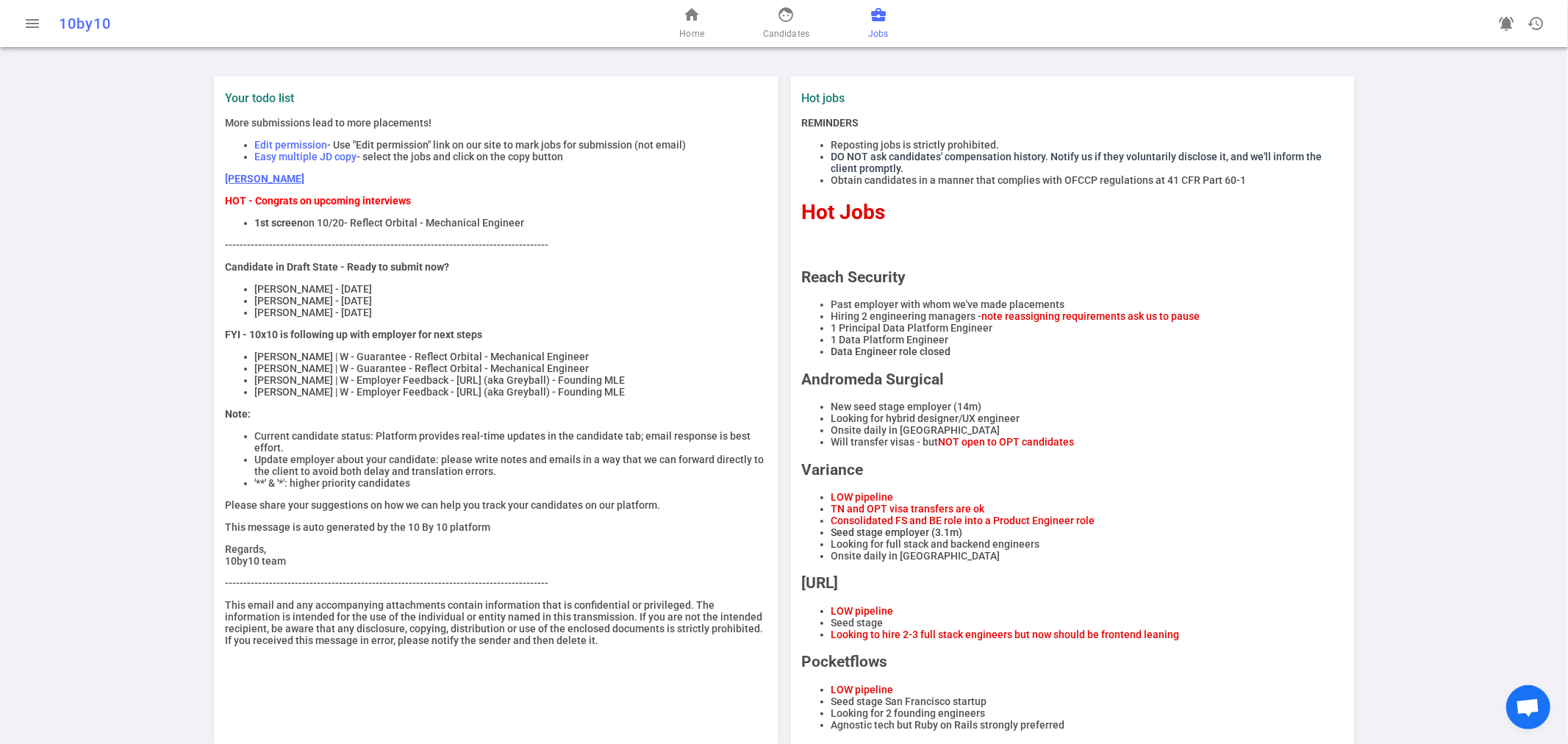
click at [875, 23] on span "business_center" at bounding box center [878, 14] width 18 height 18
